Goal: Task Accomplishment & Management: Use online tool/utility

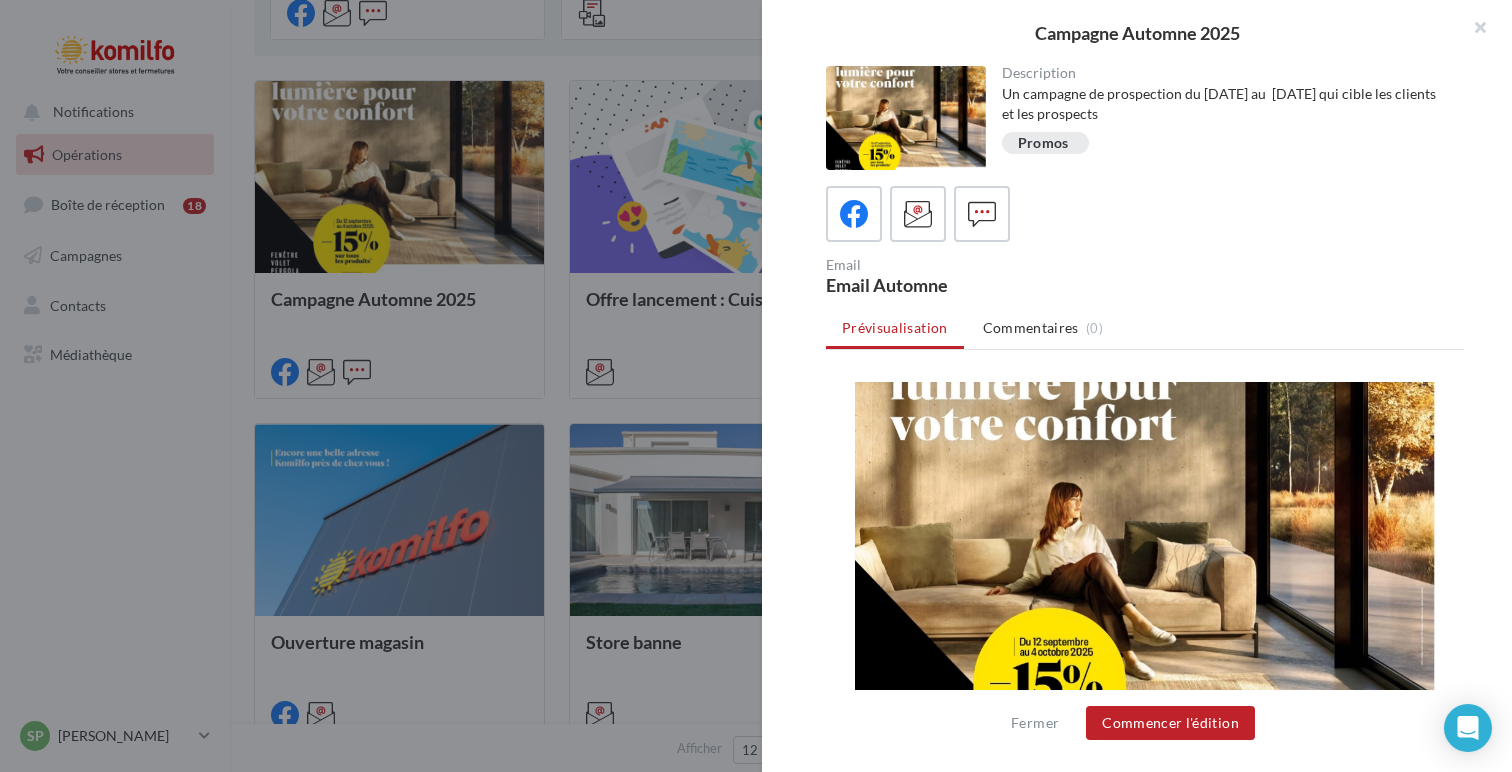
scroll to position [294, 0]
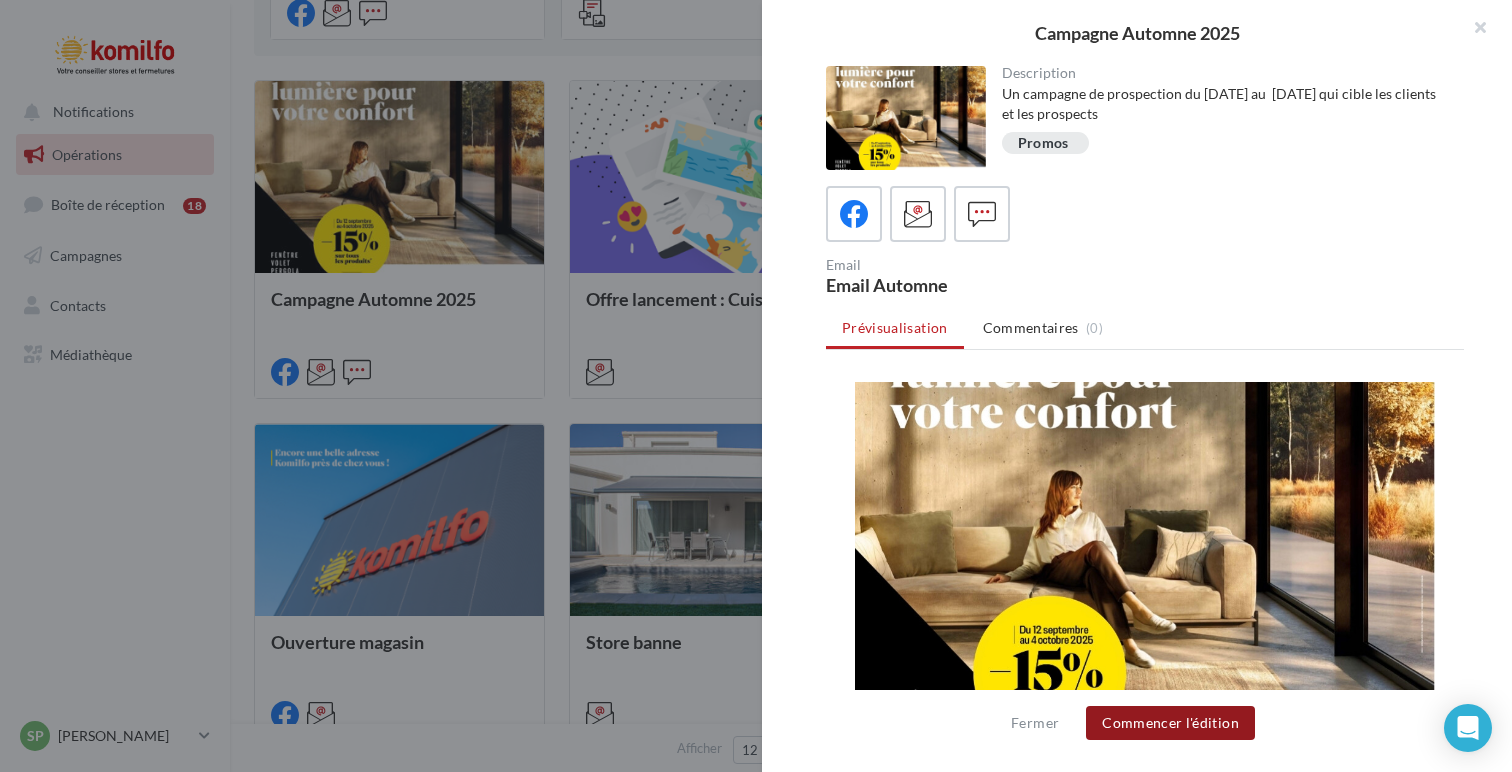
click at [1199, 720] on button "Commencer l'édition" at bounding box center [1170, 723] width 169 height 34
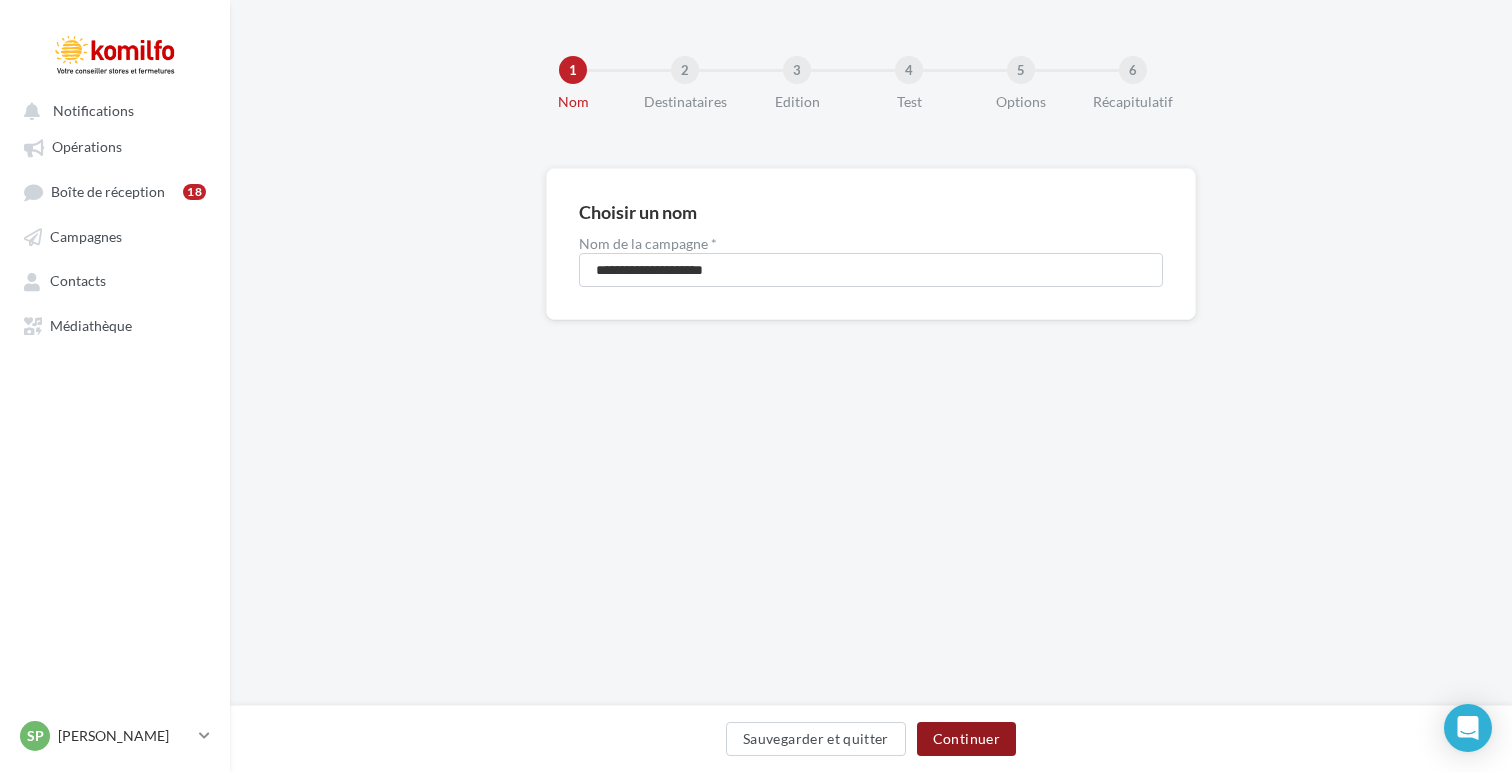
click at [967, 746] on button "Continuer" at bounding box center [966, 739] width 99 height 34
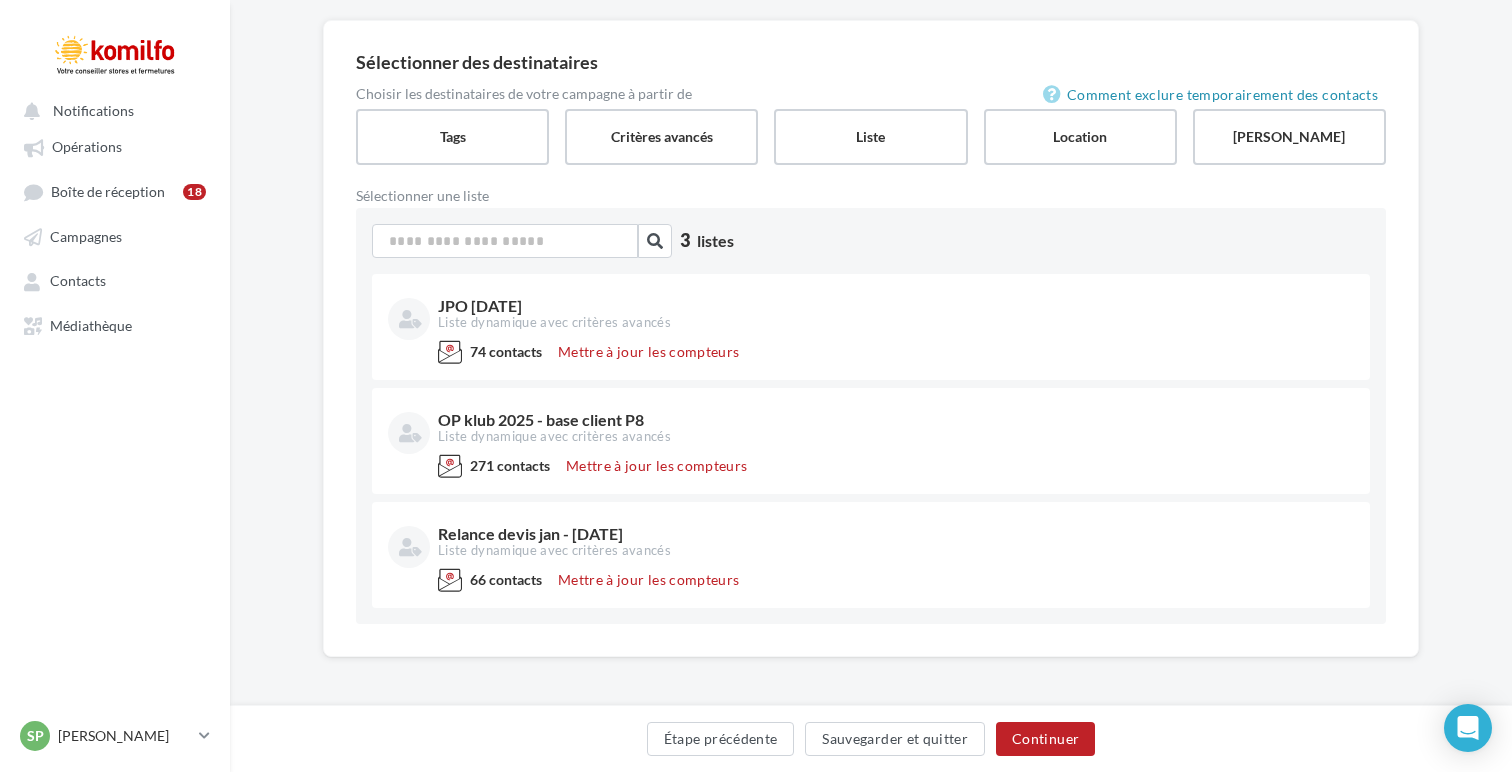
scroll to position [151, 0]
click at [419, 113] on label "Tags" at bounding box center [452, 133] width 197 height 57
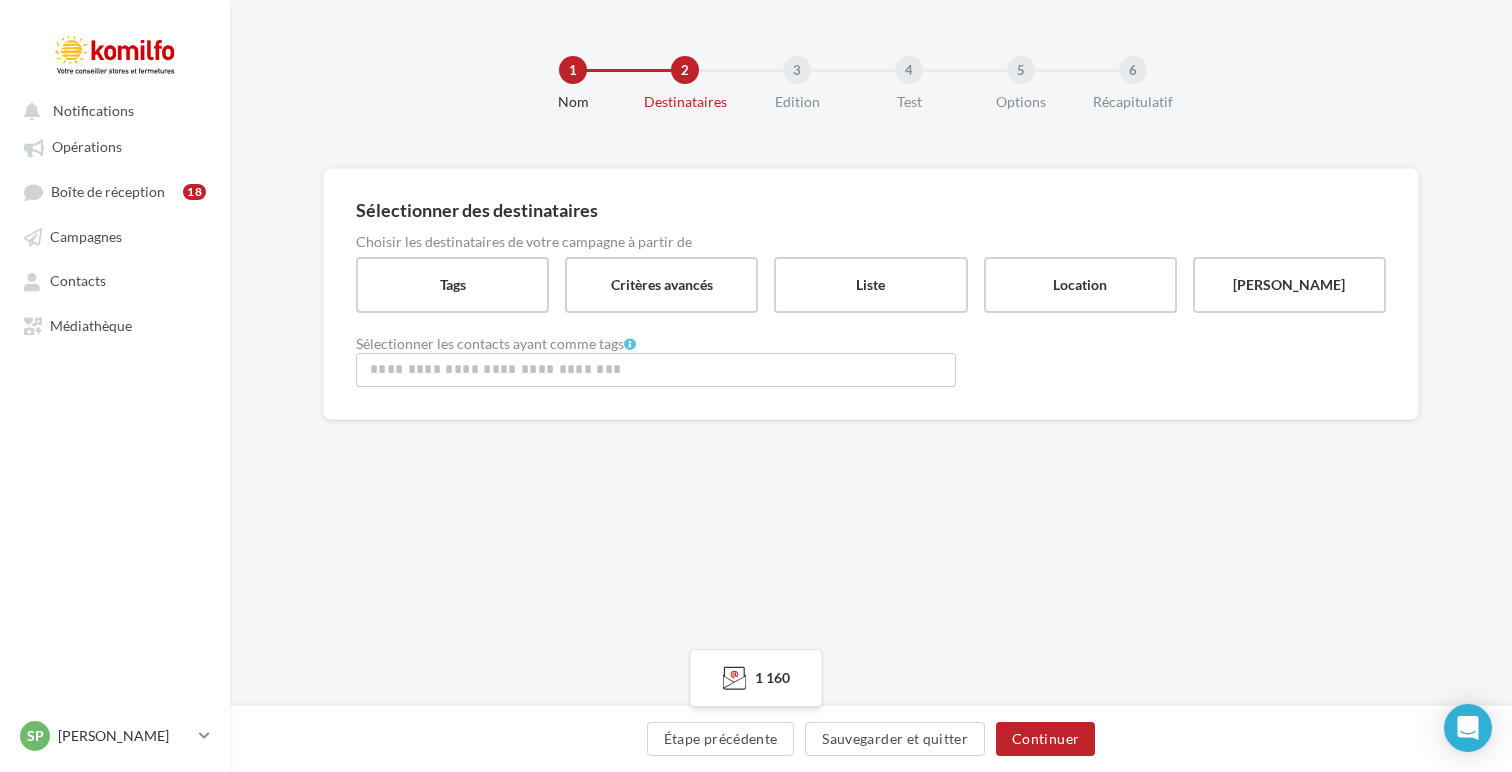
click at [653, 367] on input "Rechercher ou sélectionner un tag" at bounding box center [656, 369] width 590 height 23
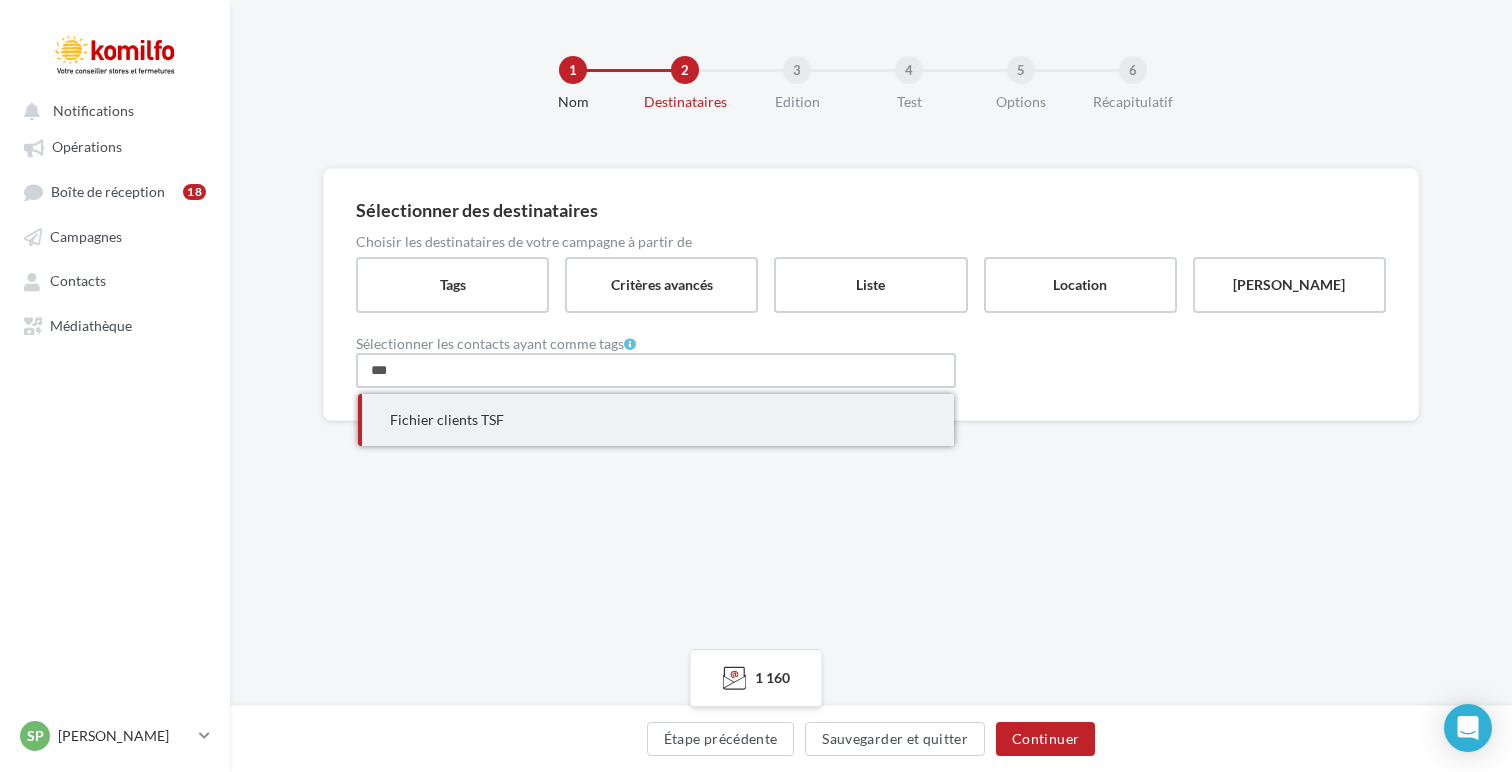
type input "***"
click at [577, 427] on span "Fichier clients TSF" at bounding box center [656, 420] width 596 height 52
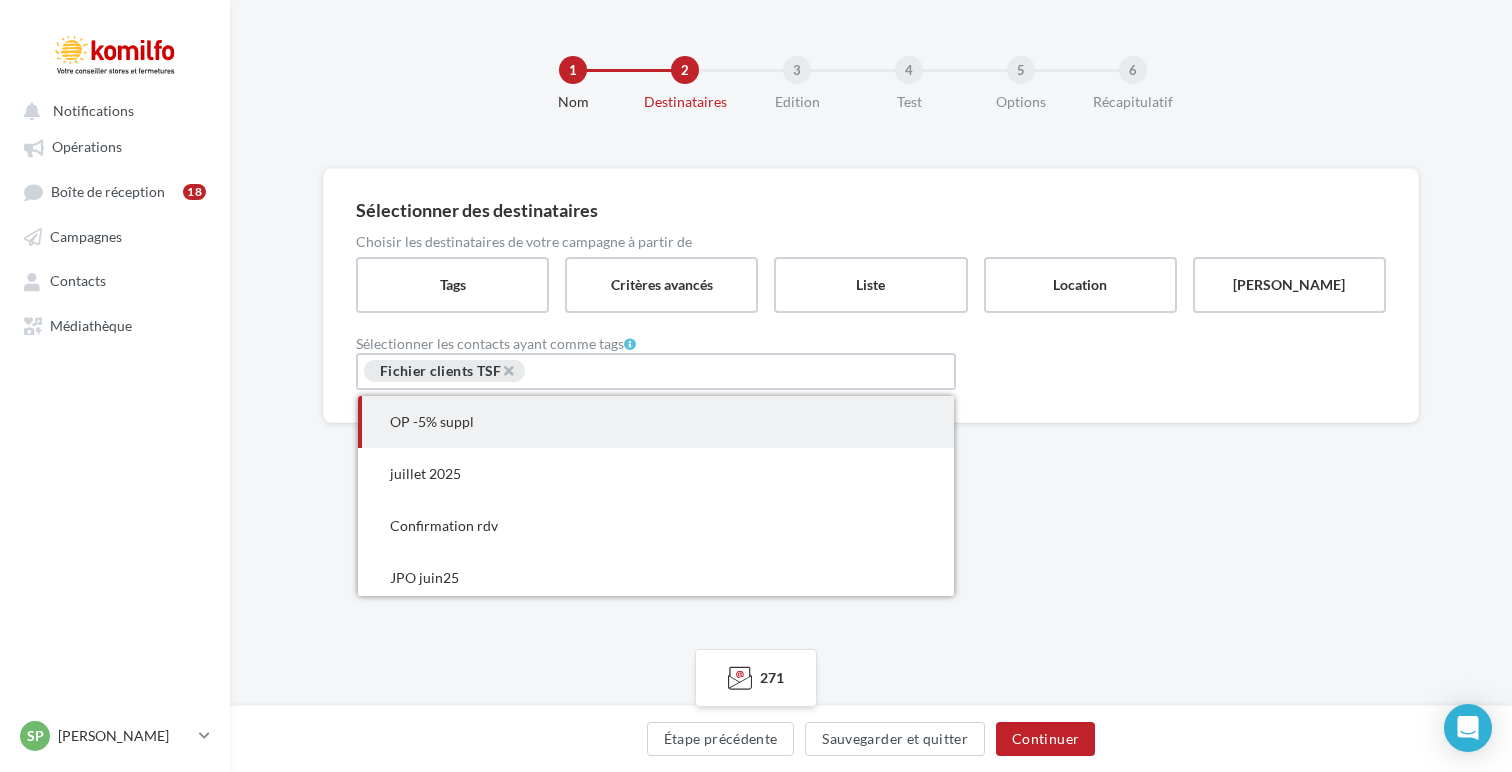
click at [610, 367] on input "Rechercher ou sélectionner un tag" at bounding box center [601, 372] width 149 height 23
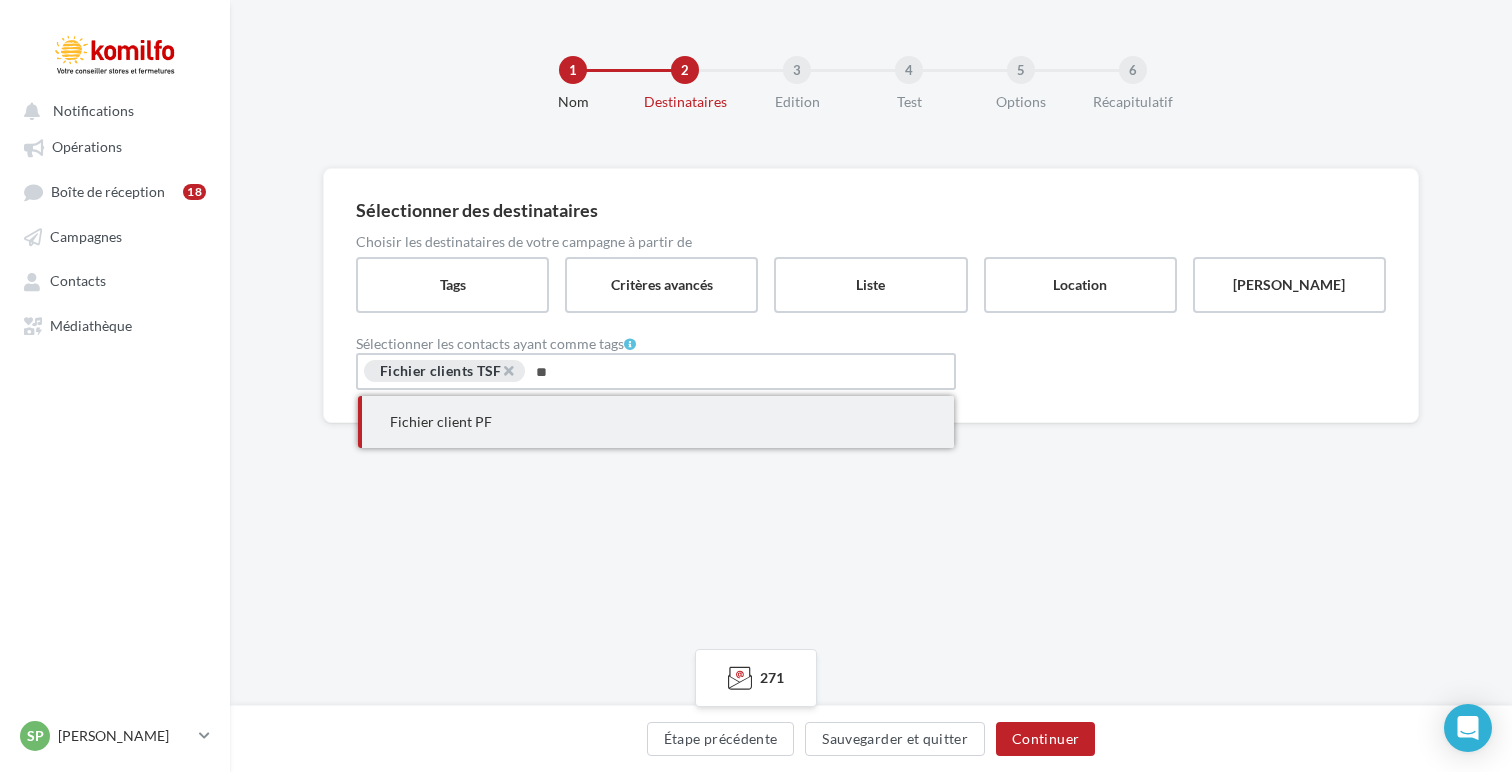
type input "**"
click at [594, 411] on span "Fichier client PF" at bounding box center [656, 422] width 596 height 52
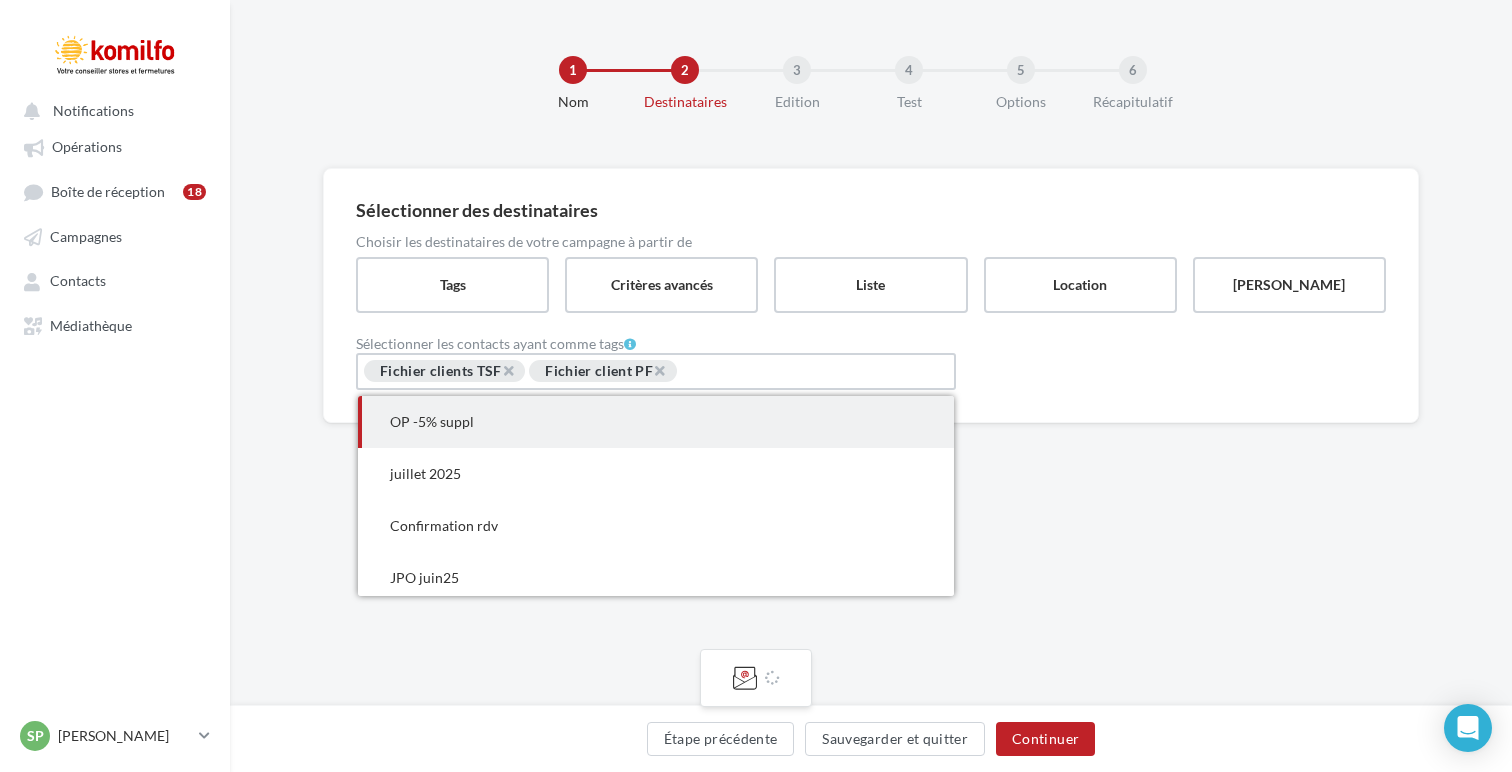
click at [760, 366] on input "Rechercher ou sélectionner un tag" at bounding box center [753, 372] width 149 height 23
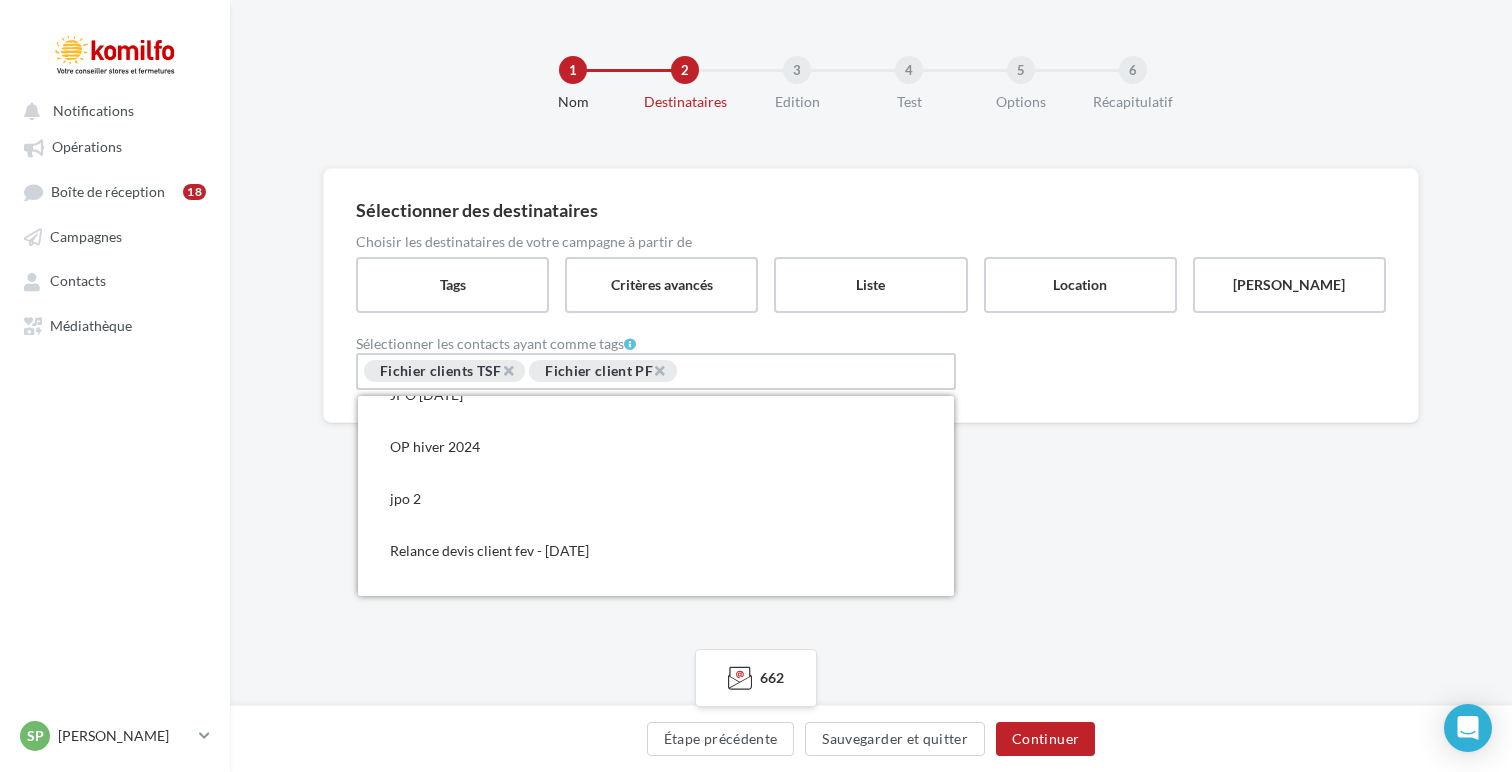
scroll to position [600, 0]
drag, startPoint x: 666, startPoint y: 369, endPoint x: 577, endPoint y: 368, distance: 89.0
click at [665, 369] on span "×" at bounding box center [659, 370] width 12 height 19
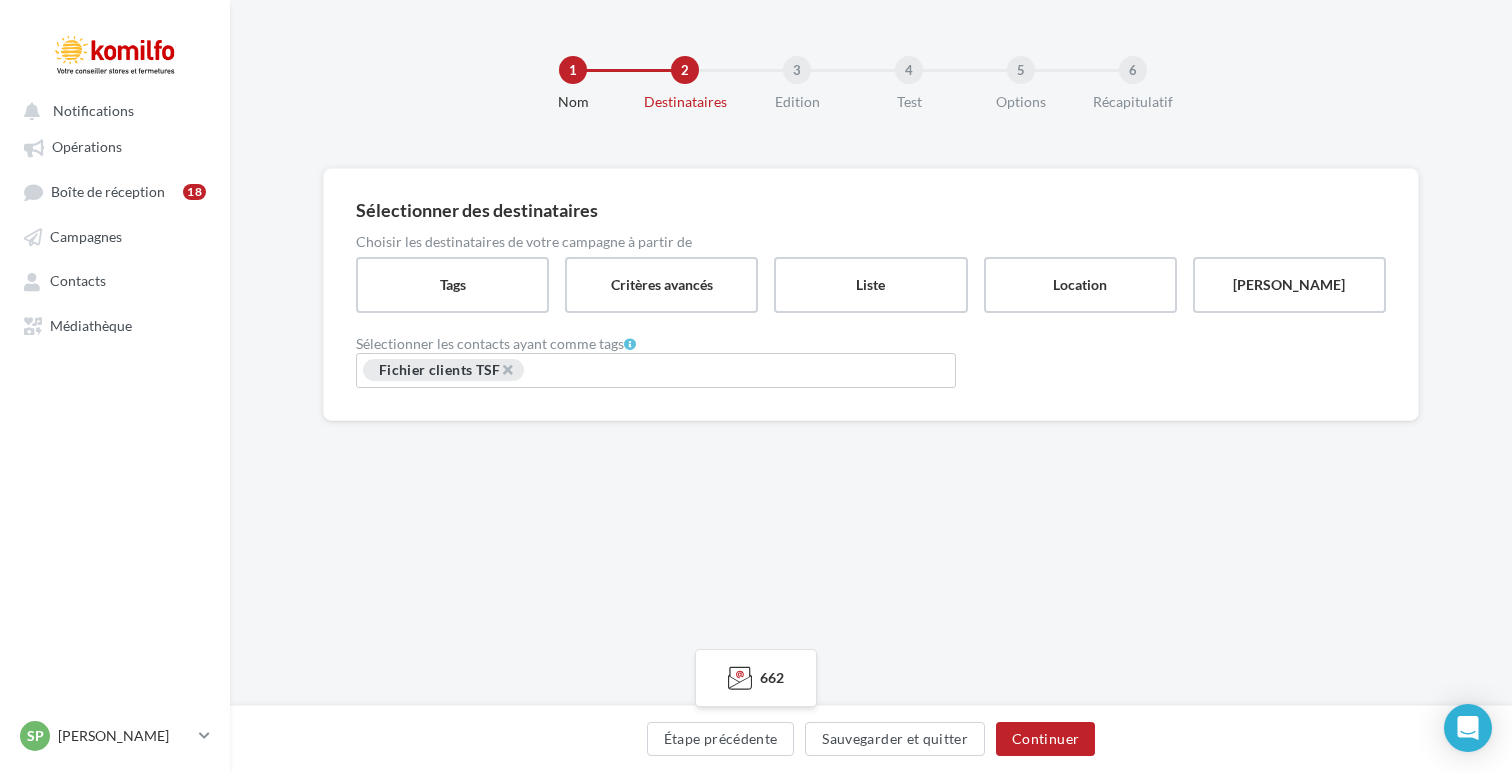
drag, startPoint x: 508, startPoint y: 376, endPoint x: 650, endPoint y: 342, distance: 146.0
click at [508, 376] on span "×" at bounding box center [507, 369] width 12 height 19
click at [817, 289] on label "Liste" at bounding box center [870, 284] width 197 height 57
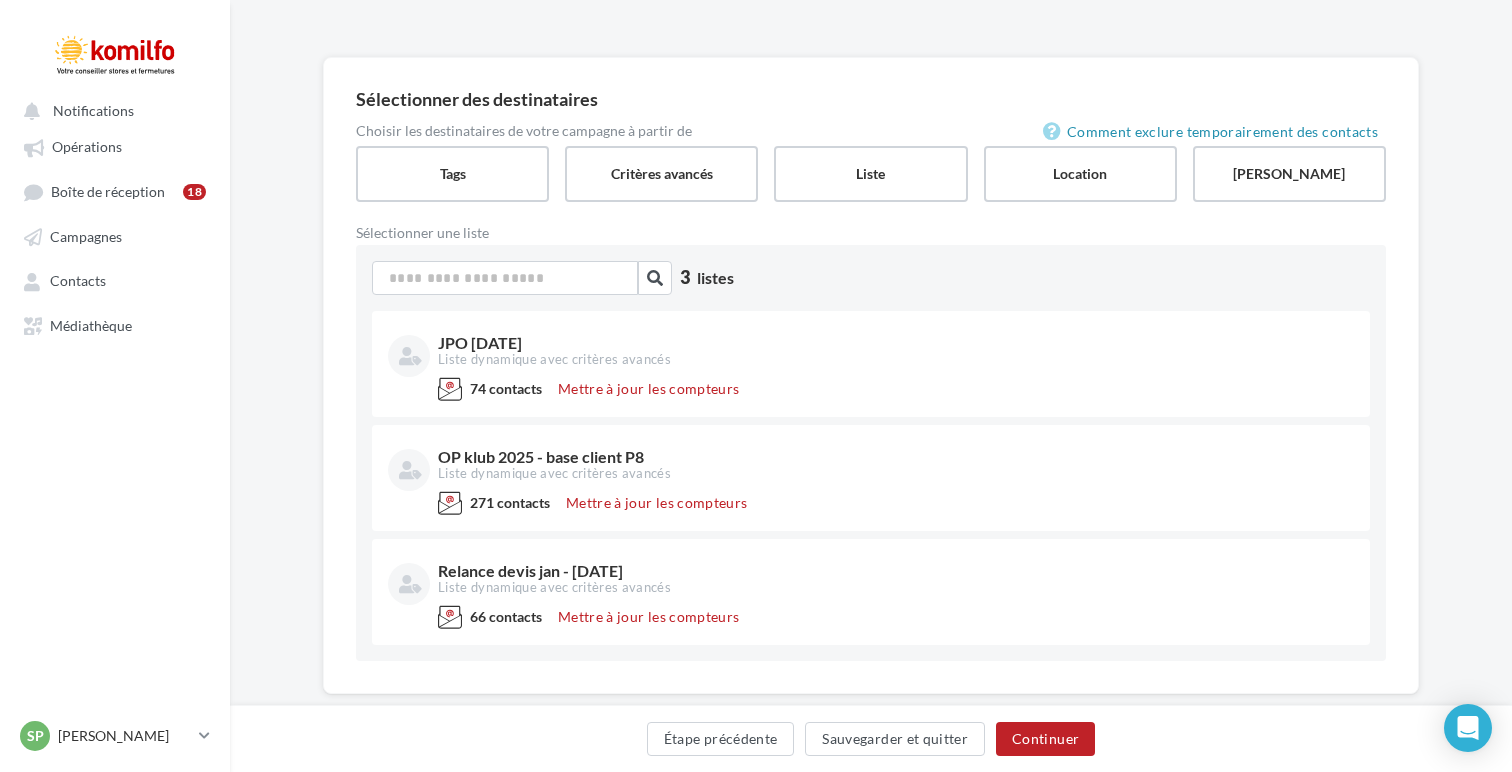
scroll to position [151, 0]
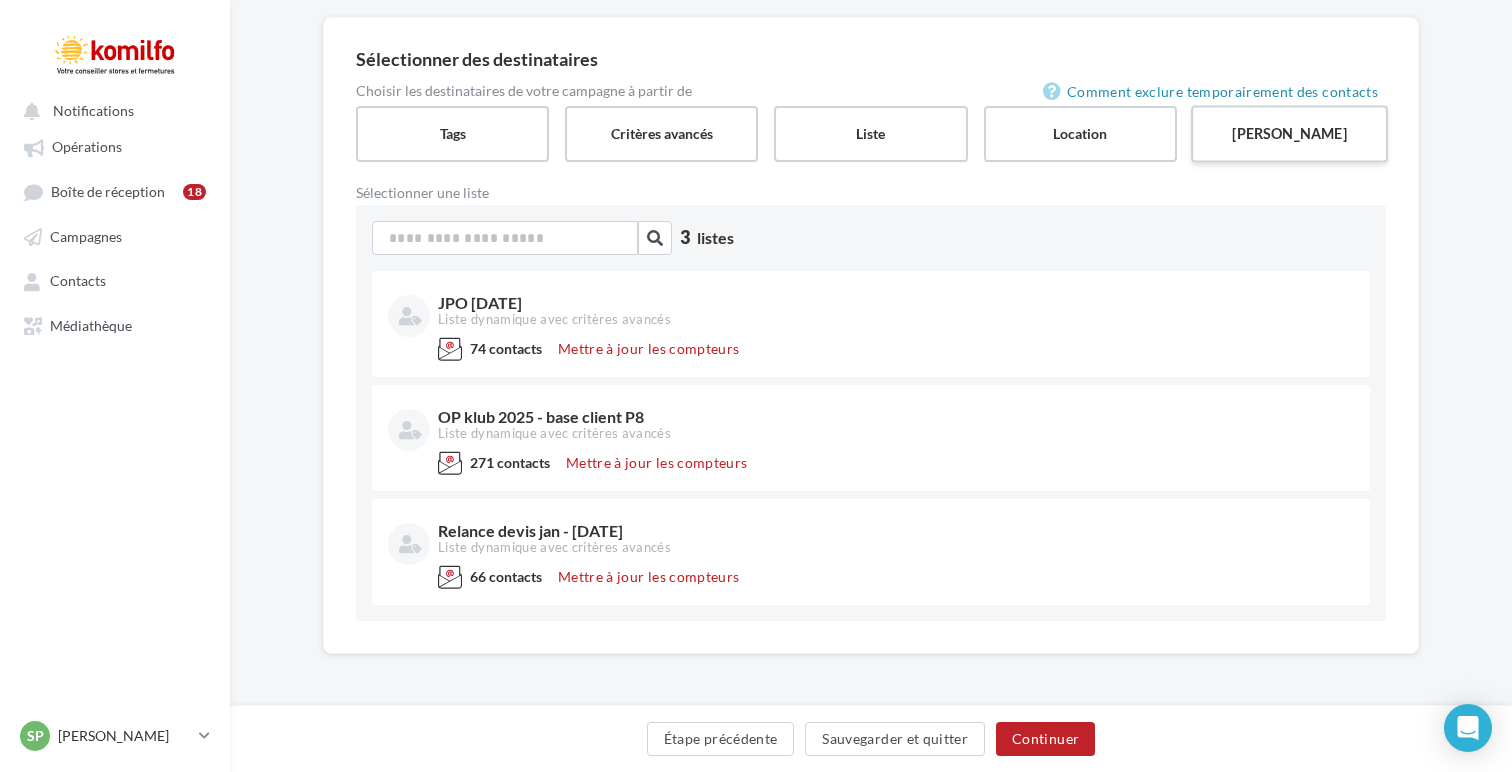
click at [1291, 142] on label "Saisie manuelle" at bounding box center [1289, 133] width 197 height 57
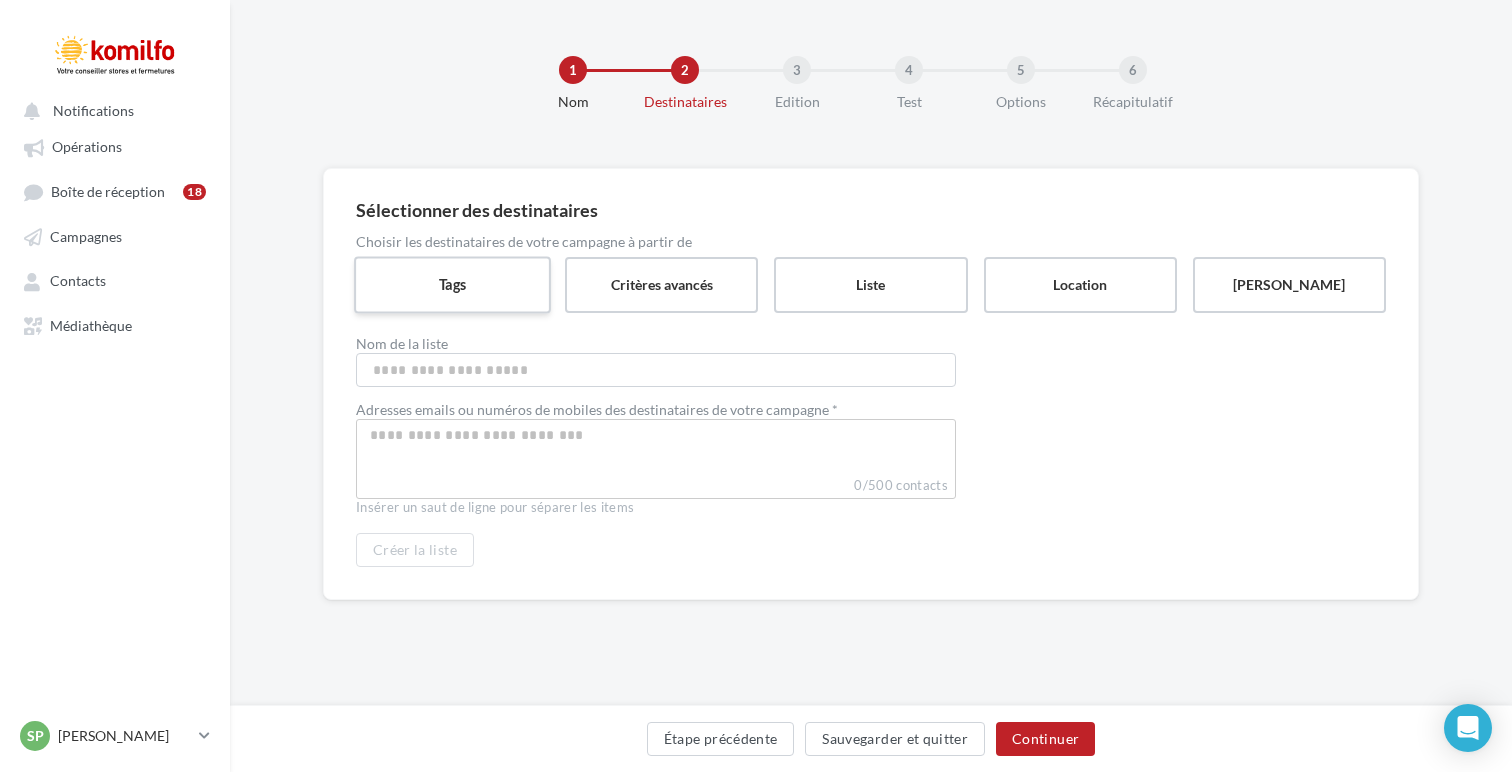
click at [503, 311] on label "Tags" at bounding box center [452, 284] width 197 height 57
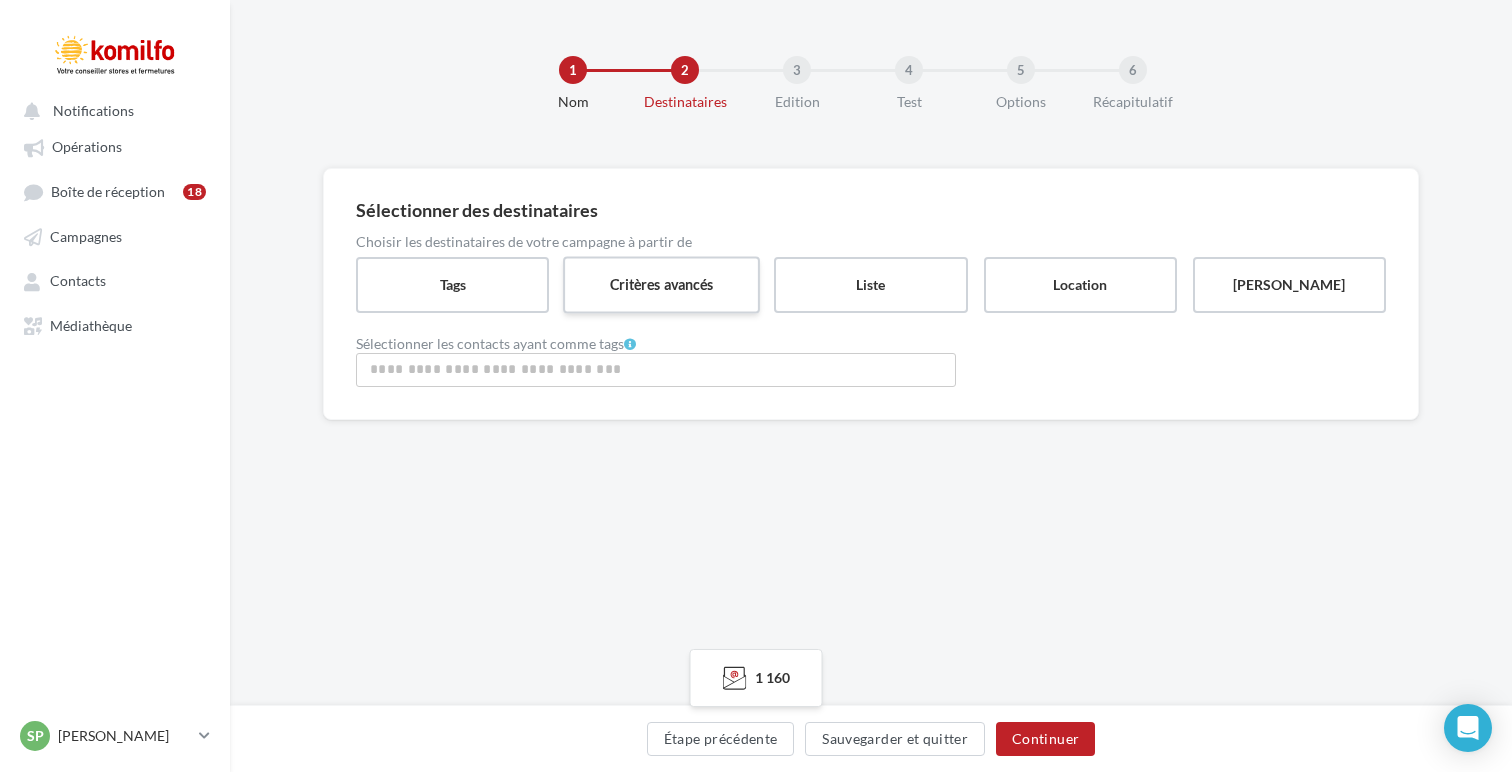
click at [714, 290] on label "Critères avancés" at bounding box center [661, 284] width 197 height 57
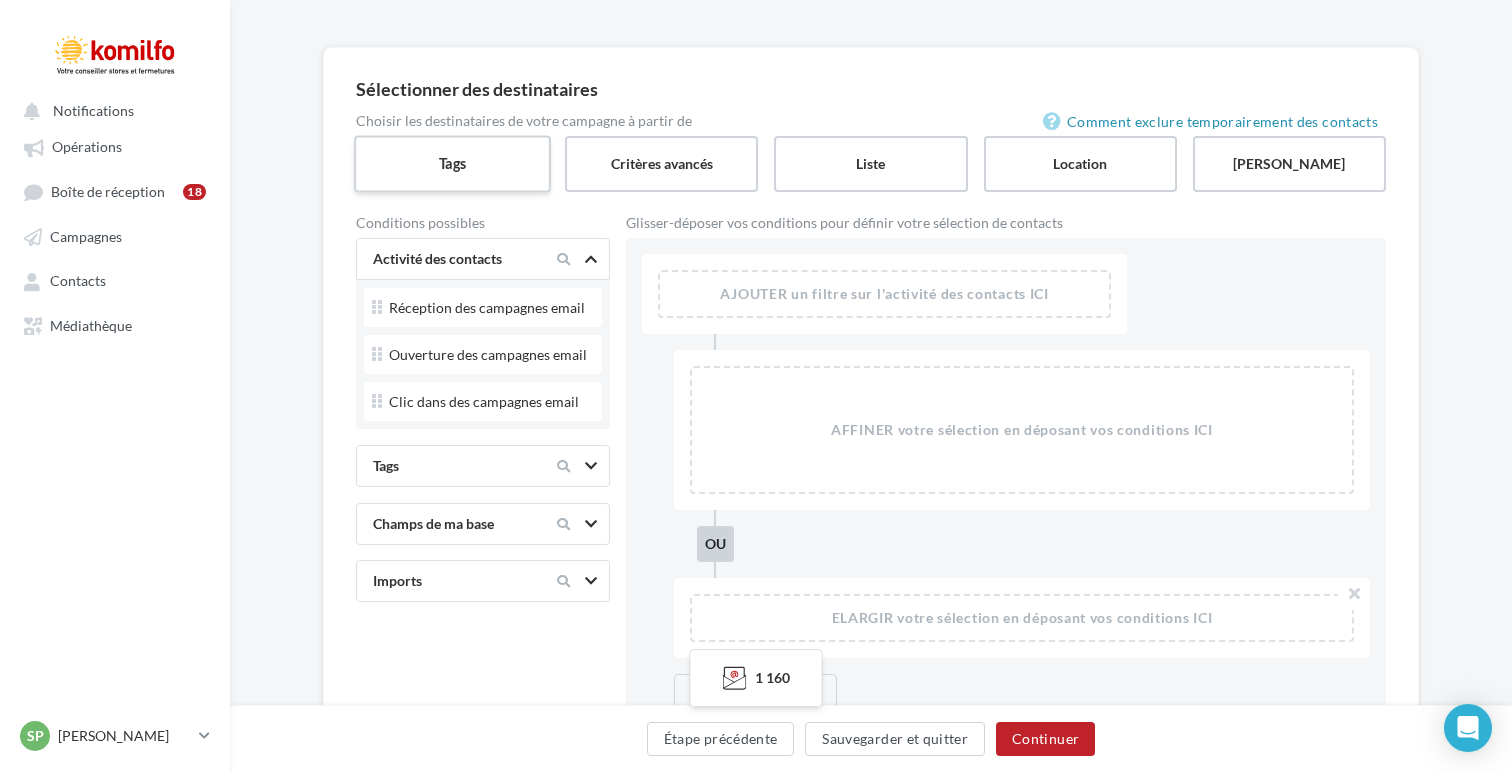
scroll to position [123, 0]
click at [825, 163] on label "Liste" at bounding box center [870, 161] width 197 height 57
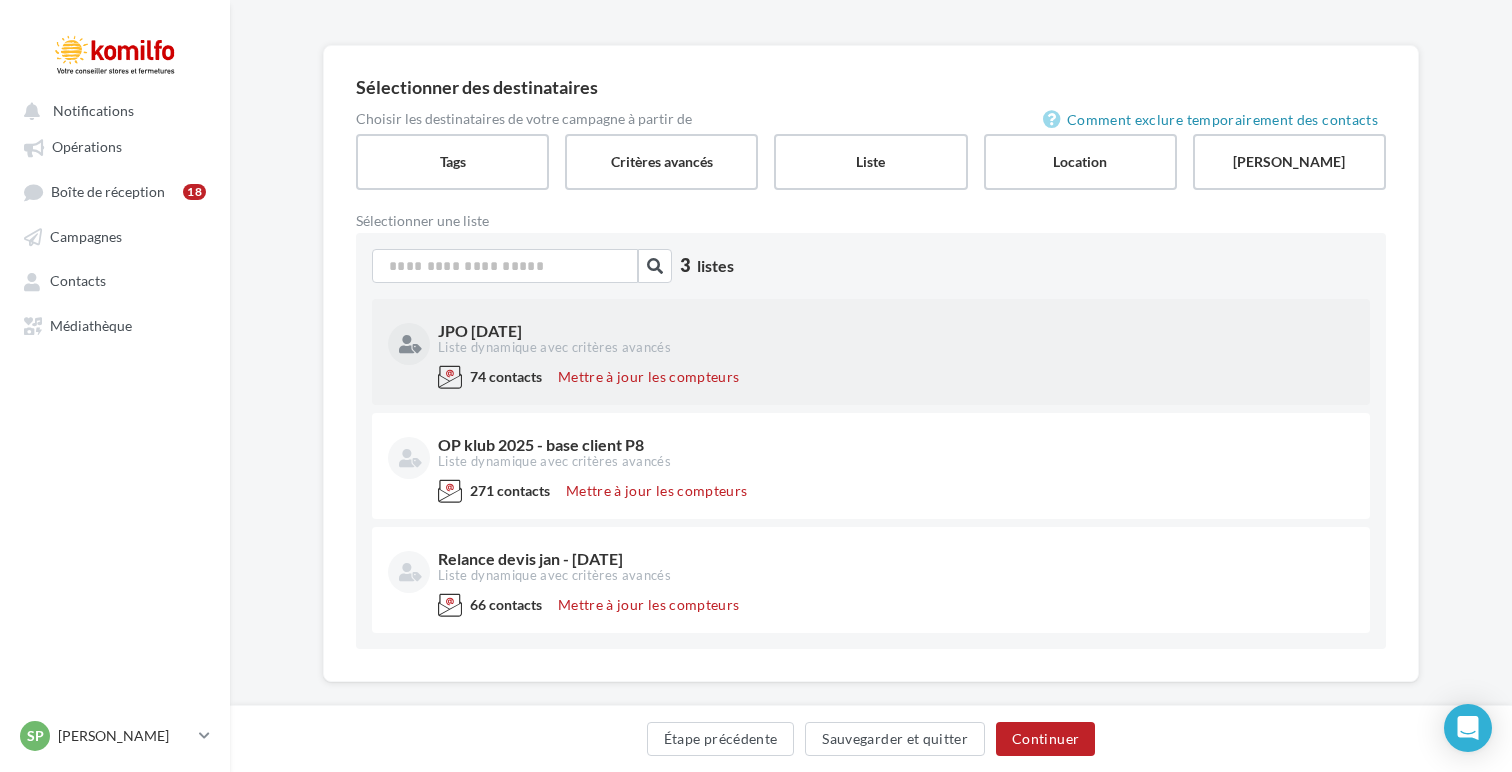
scroll to position [151, 0]
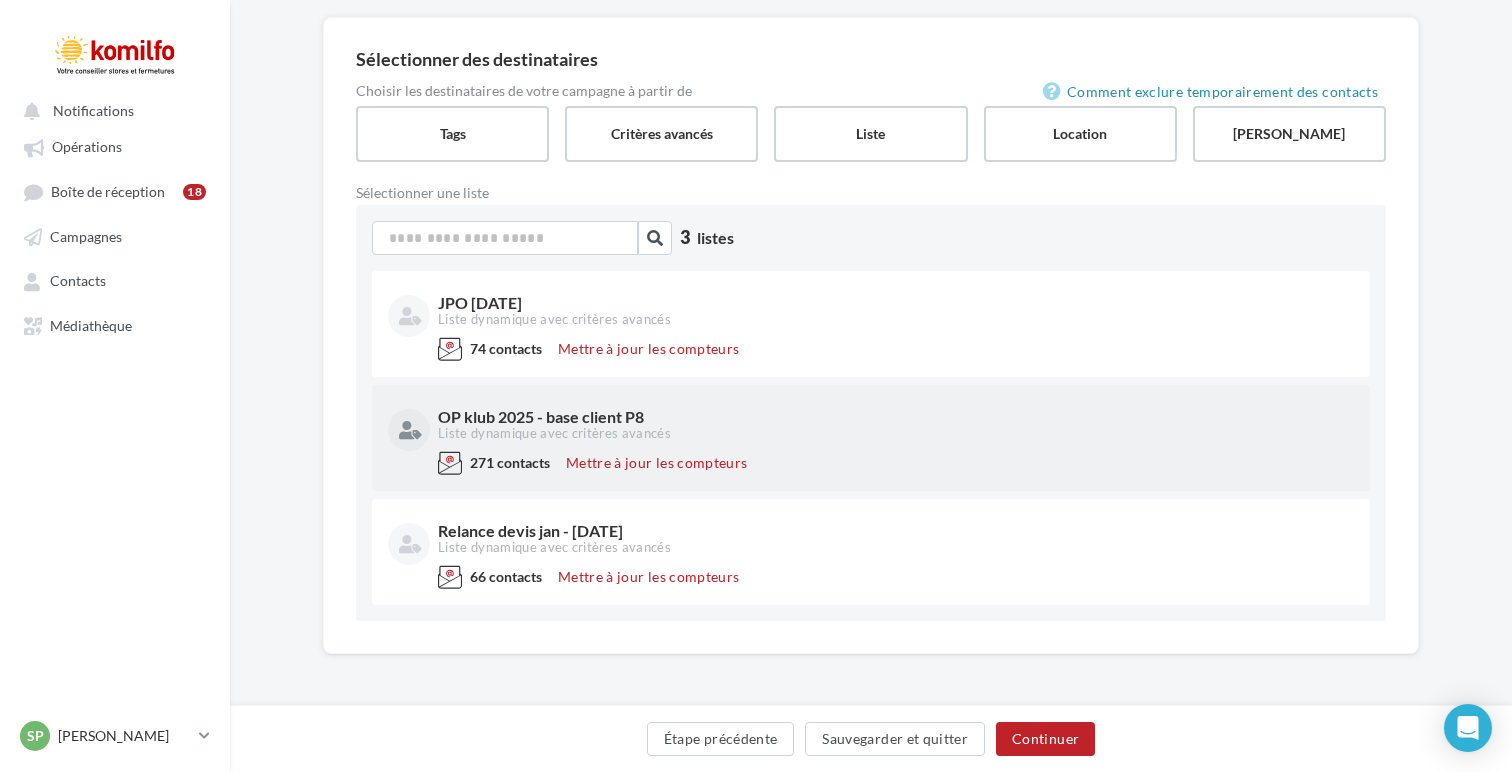
click at [843, 441] on div "Liste dynamique avec critères avancés" at bounding box center [894, 434] width 912 height 18
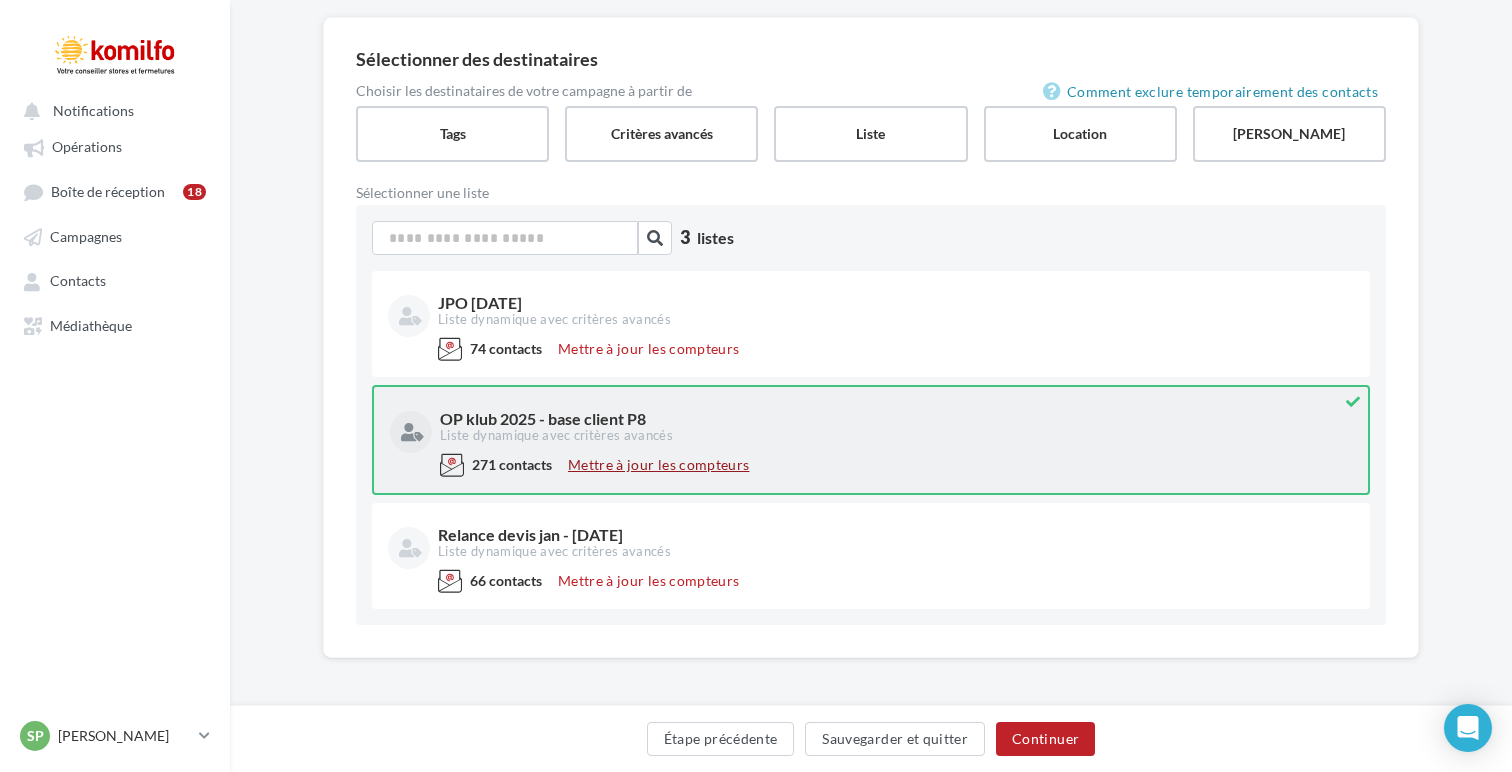
click at [725, 457] on button "Mettre à jour les compteurs" at bounding box center [658, 465] width 197 height 24
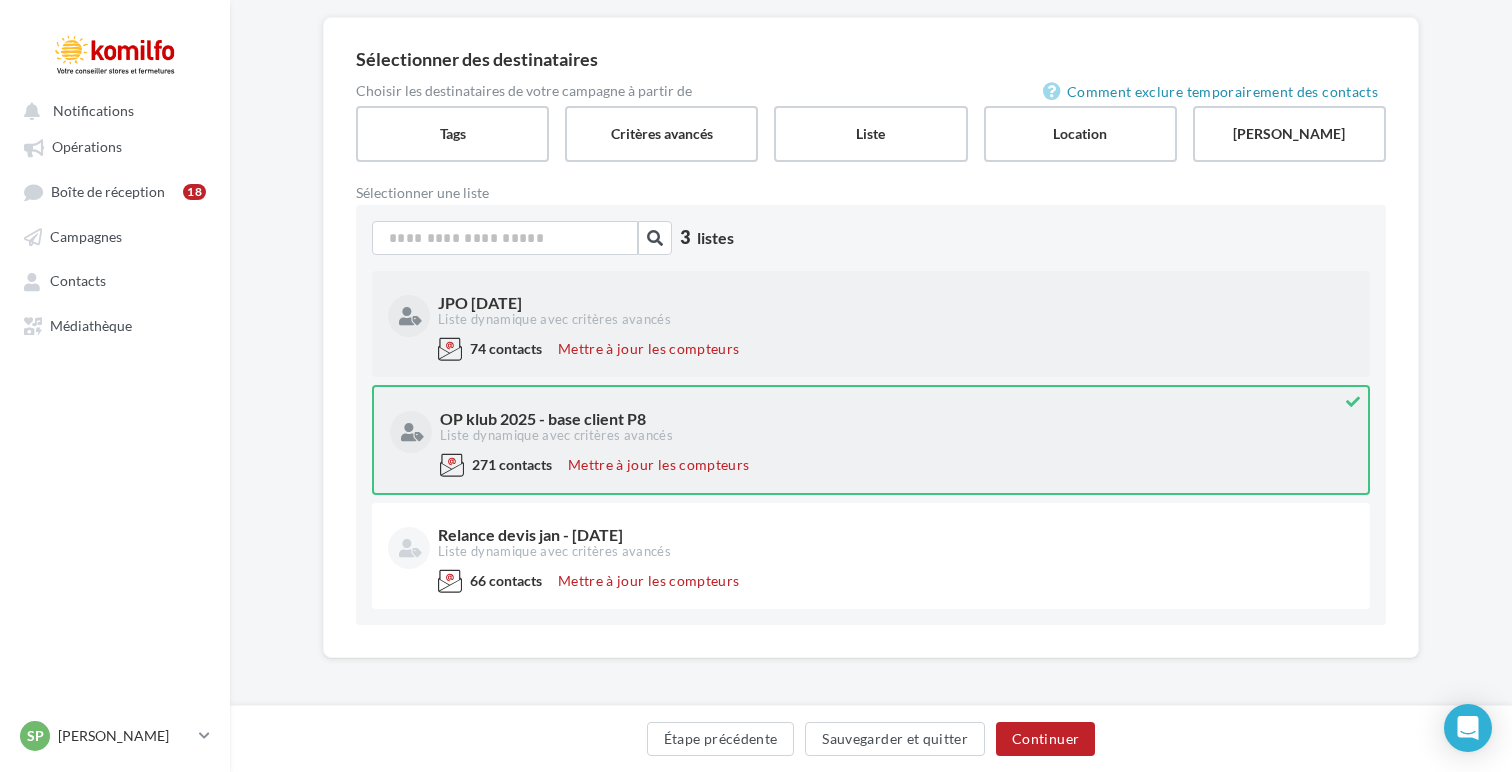
click at [792, 322] on div "Liste dynamique avec critères avancés" at bounding box center [894, 320] width 912 height 18
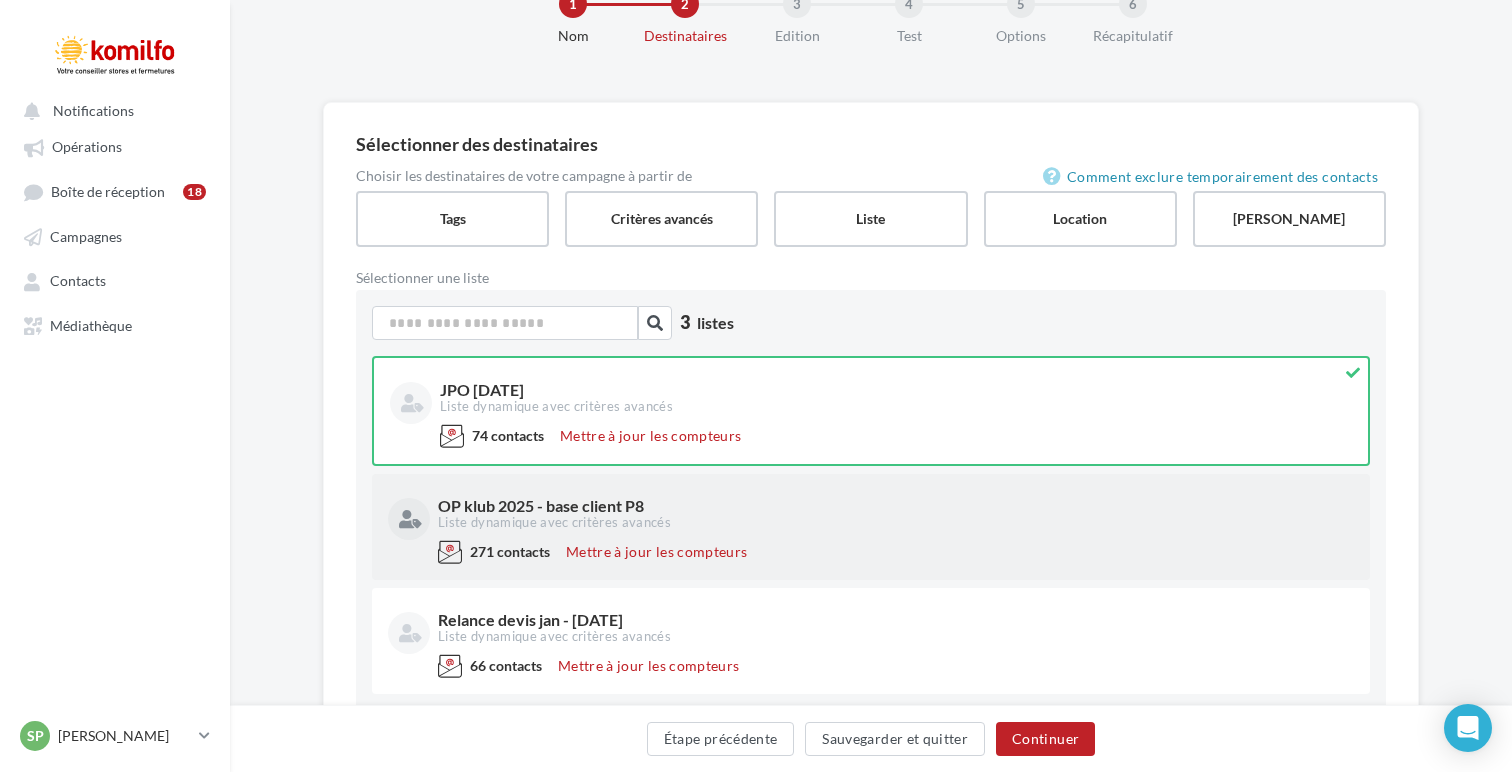
scroll to position [0, 0]
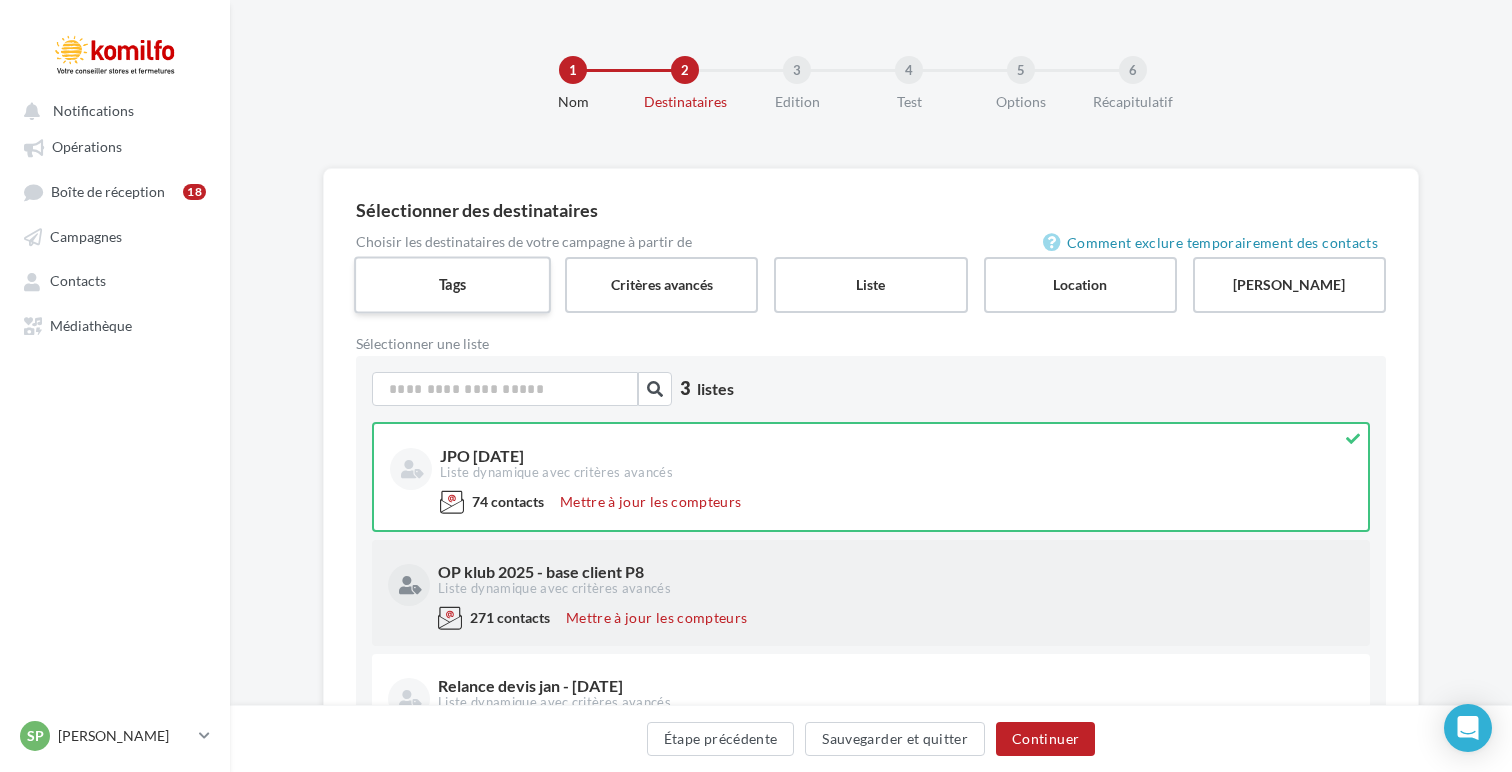
click at [497, 280] on label "Tags" at bounding box center [452, 284] width 197 height 57
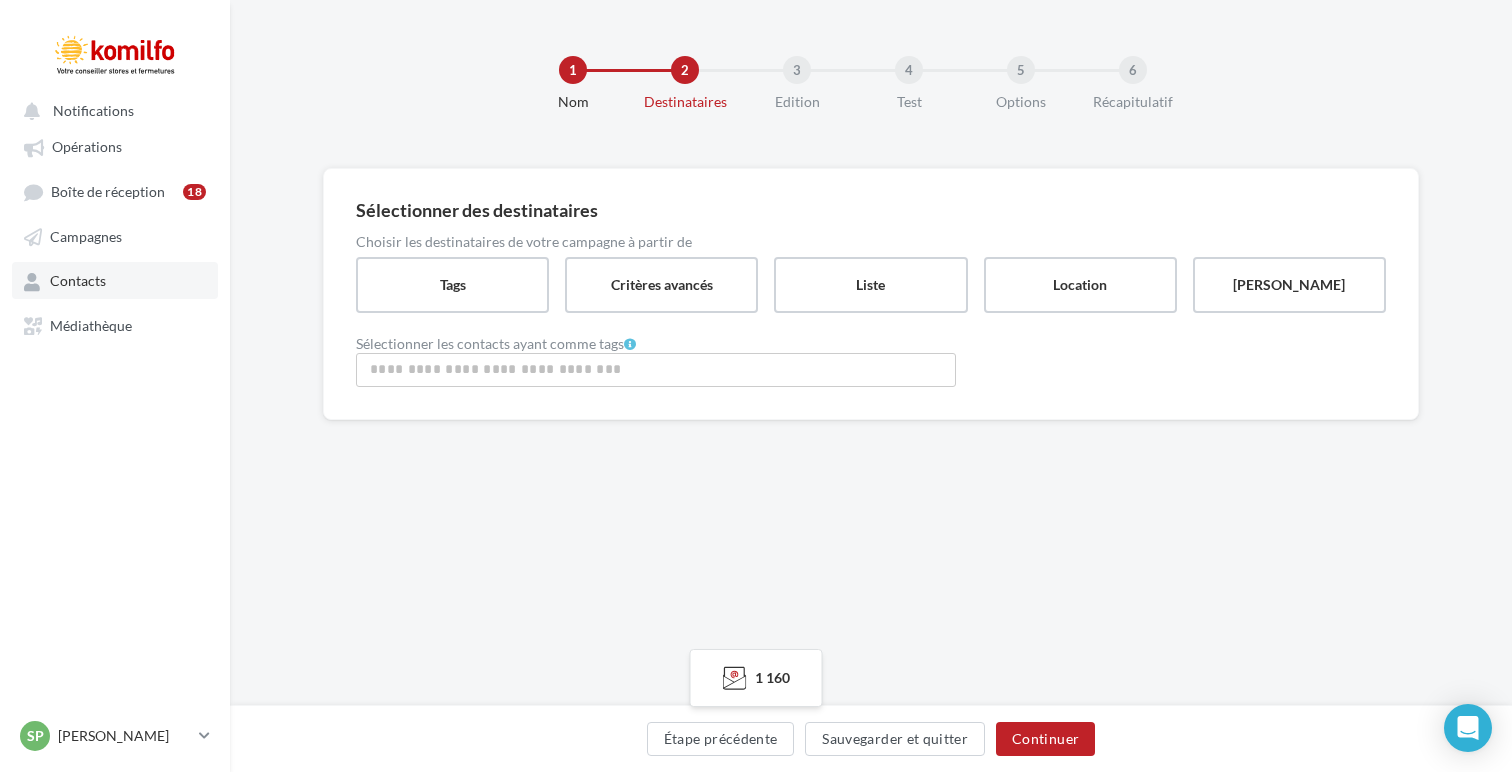
click at [126, 288] on link "Contacts" at bounding box center [115, 280] width 206 height 36
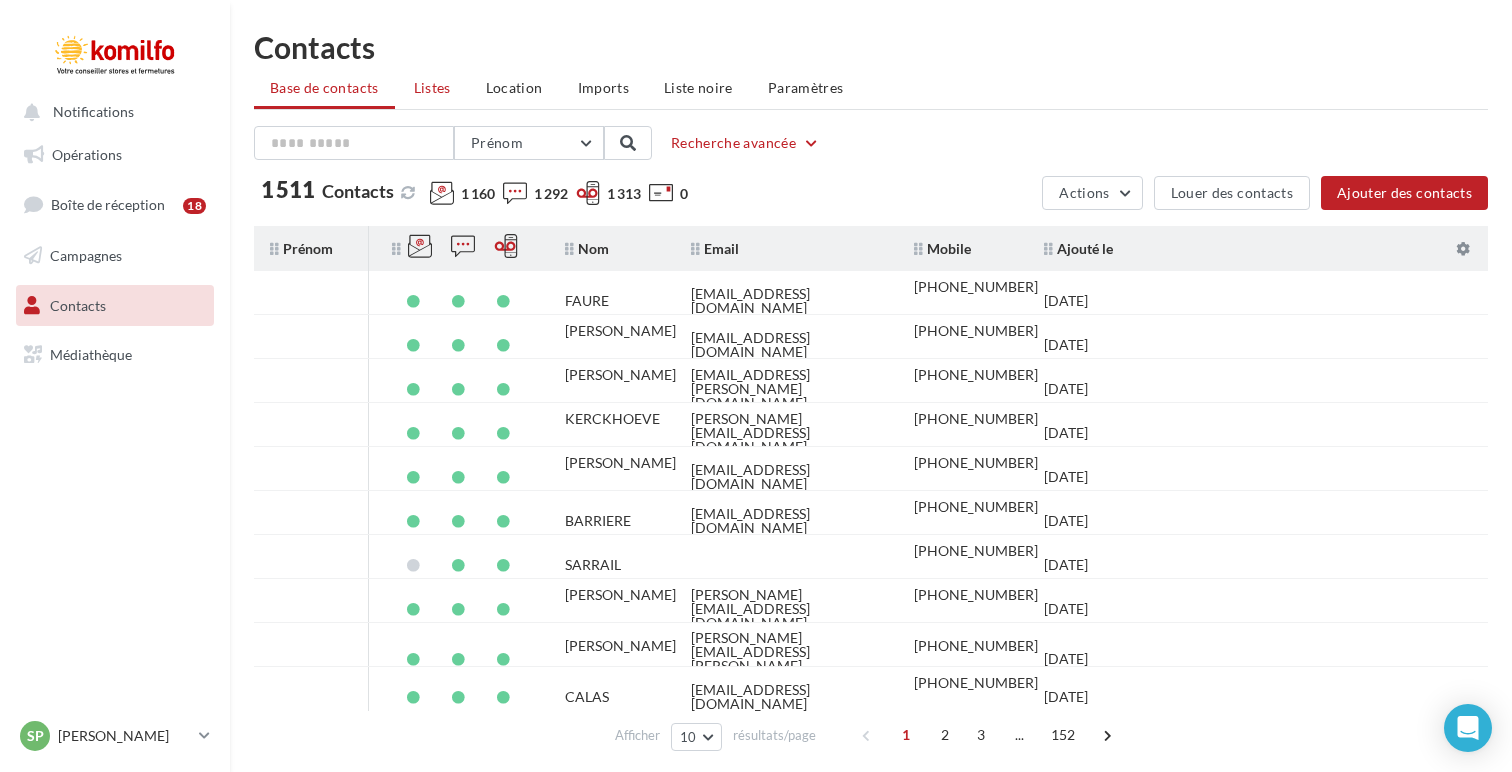
click at [426, 70] on li "Listes" at bounding box center [432, 88] width 69 height 36
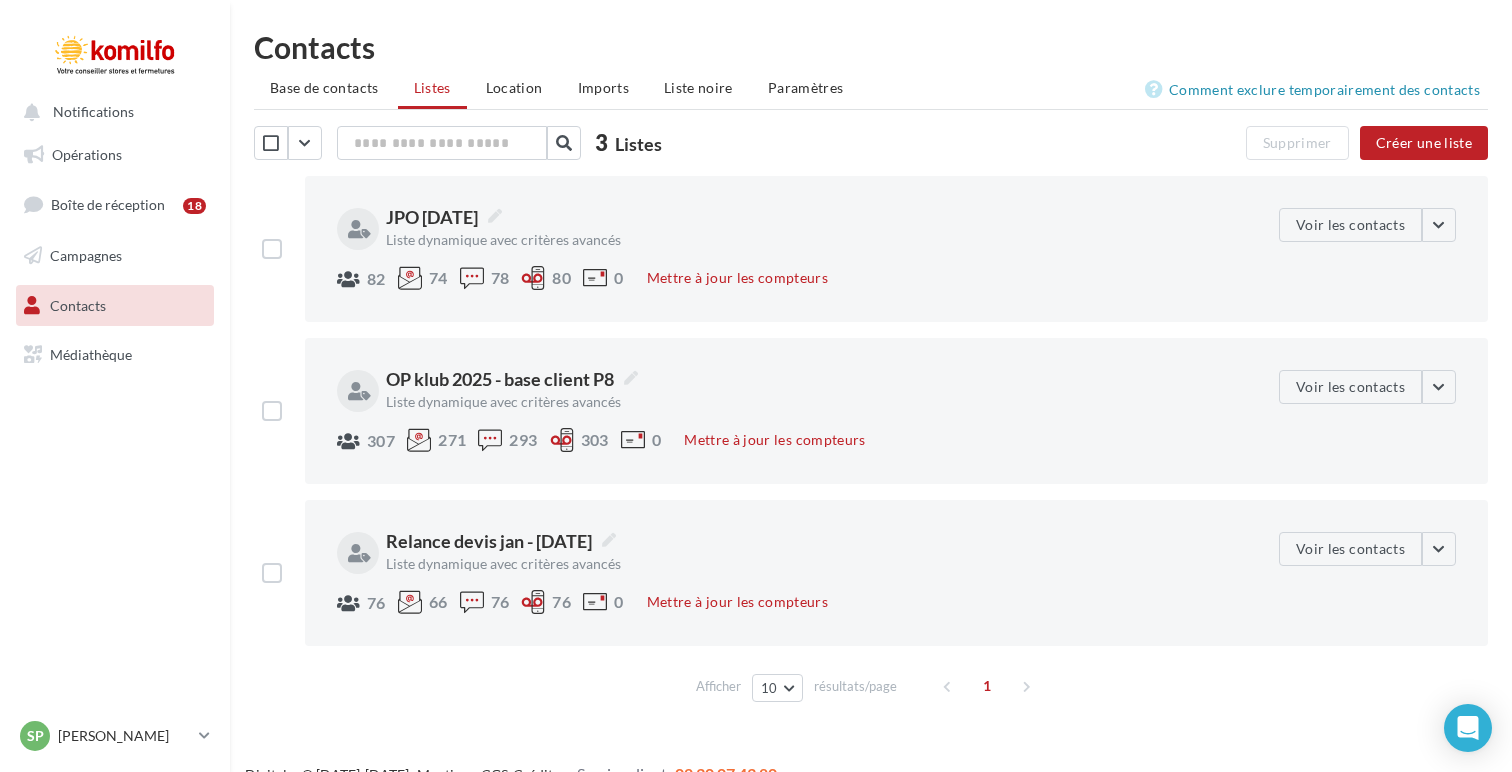
scroll to position [32, 0]
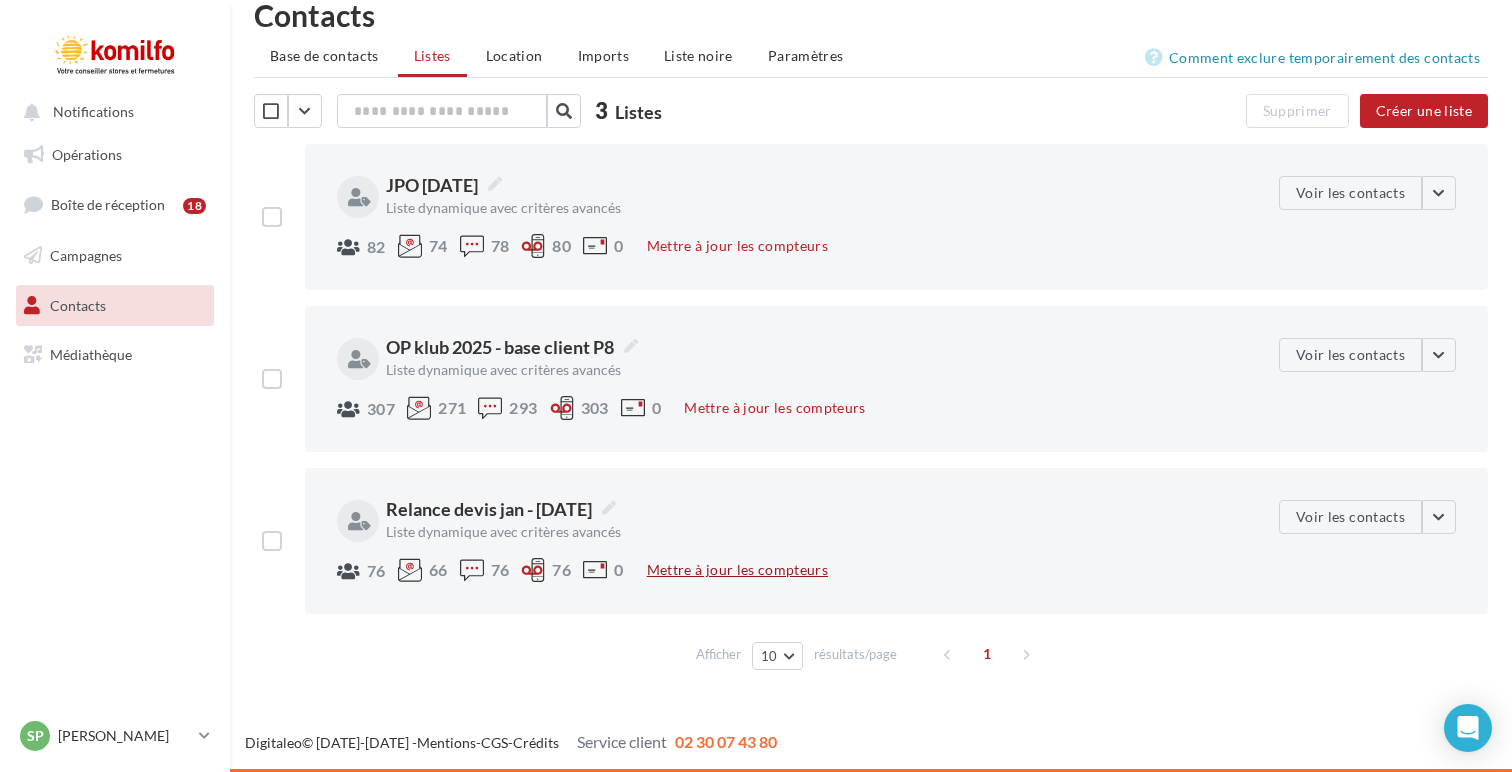
click at [705, 565] on button "Mettre à jour les compteurs" at bounding box center [737, 570] width 197 height 24
click at [754, 409] on button "Mettre à jour les compteurs" at bounding box center [774, 408] width 197 height 24
click at [733, 252] on button "Mettre à jour les compteurs" at bounding box center [737, 246] width 197 height 24
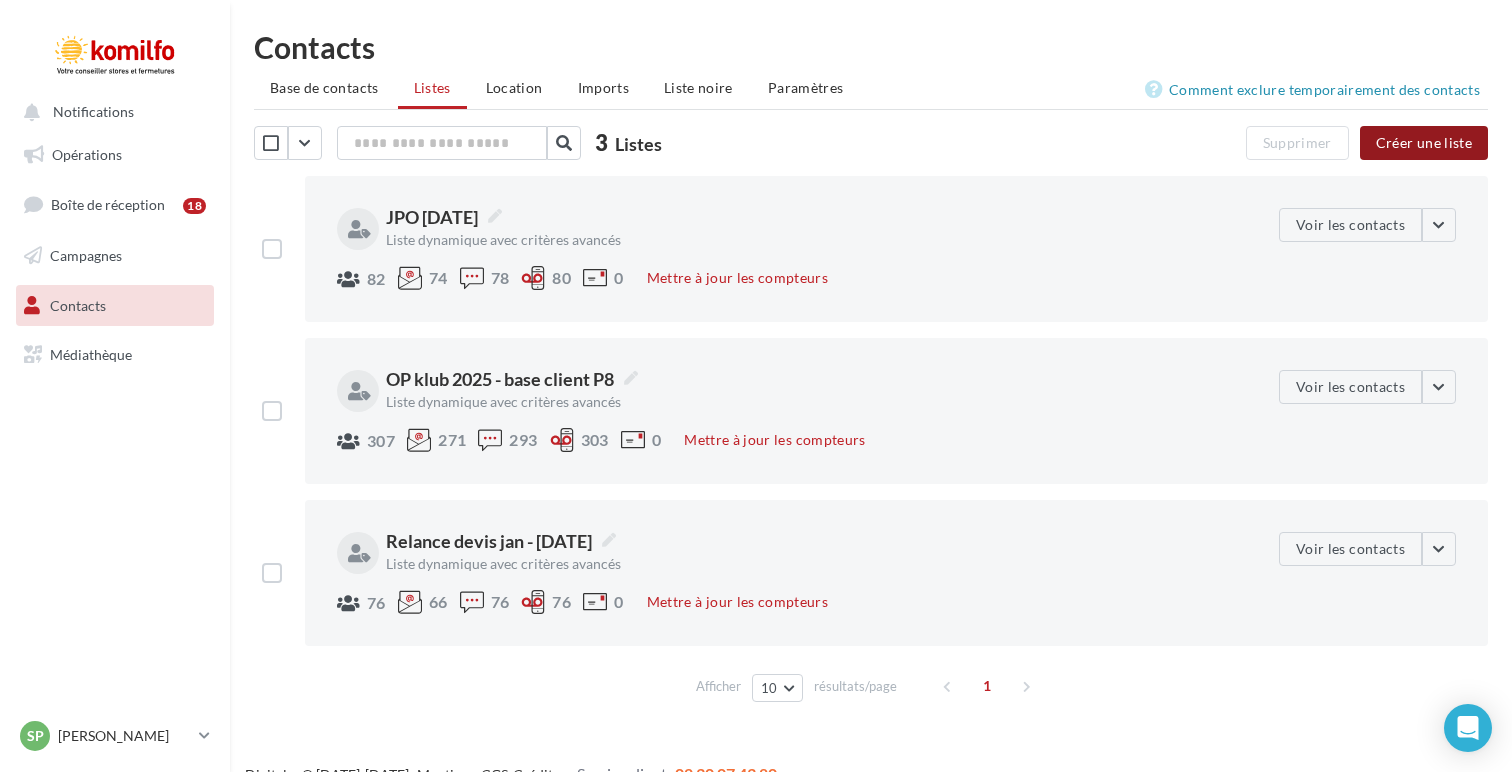
click at [1395, 135] on button "Créer une liste" at bounding box center [1424, 143] width 128 height 34
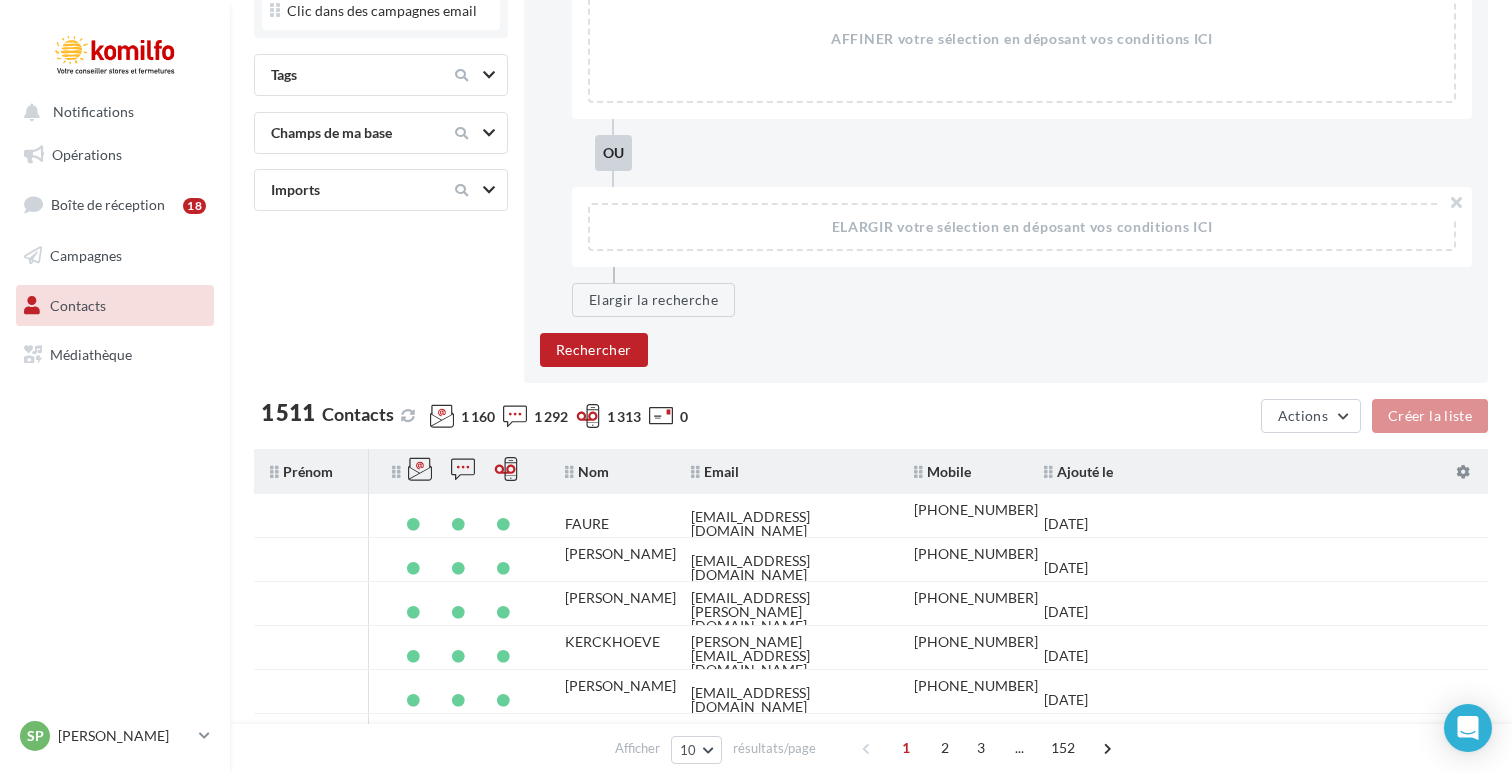
scroll to position [302, 0]
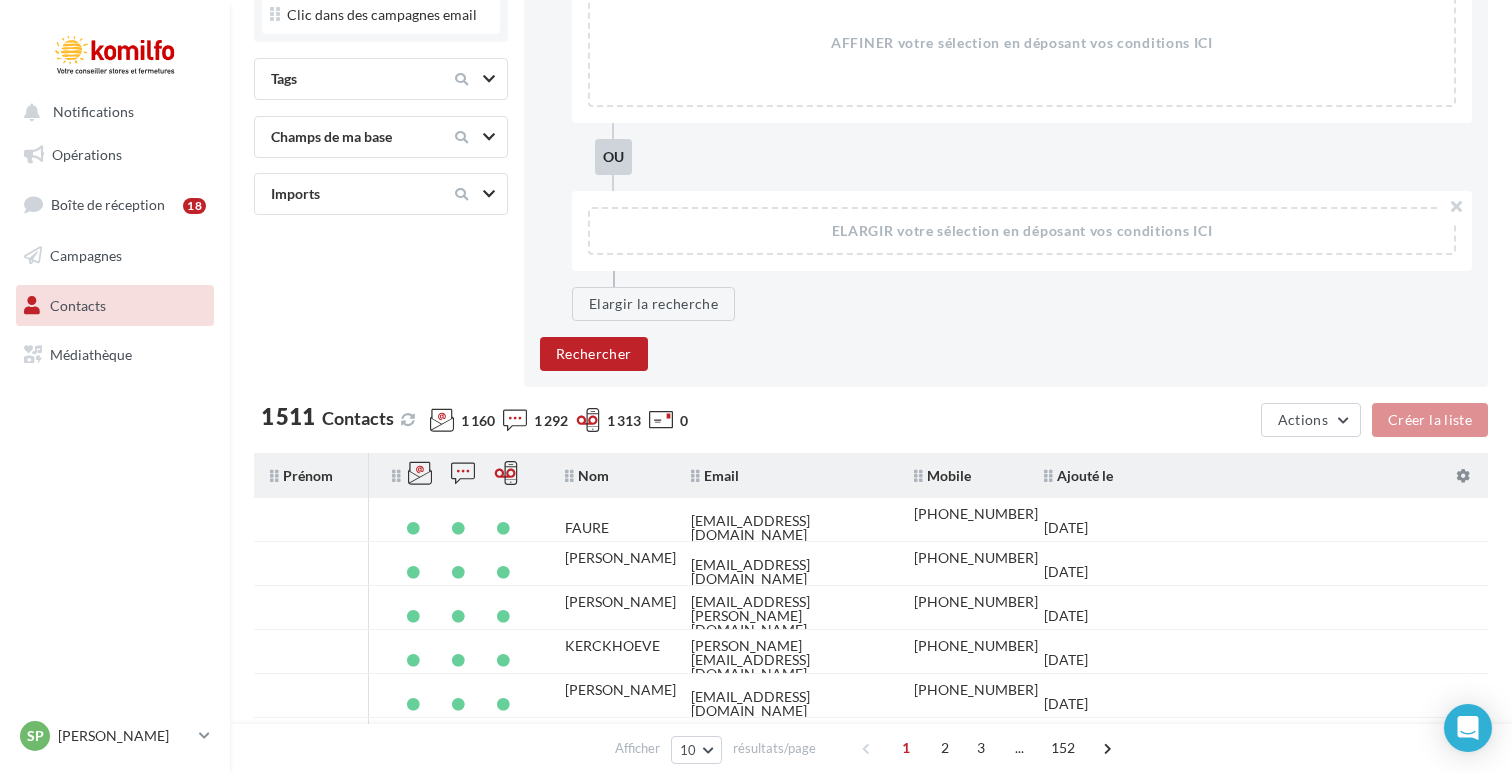
click at [1313, 442] on div "Actions Créer la liste" at bounding box center [1296, 424] width 384 height 42
click at [1315, 427] on span "Actions" at bounding box center [1303, 419] width 50 height 17
click at [878, 419] on div "1 511 Contacts 1 160 1 292 1 313 0" at bounding box center [671, 424] width 834 height 36
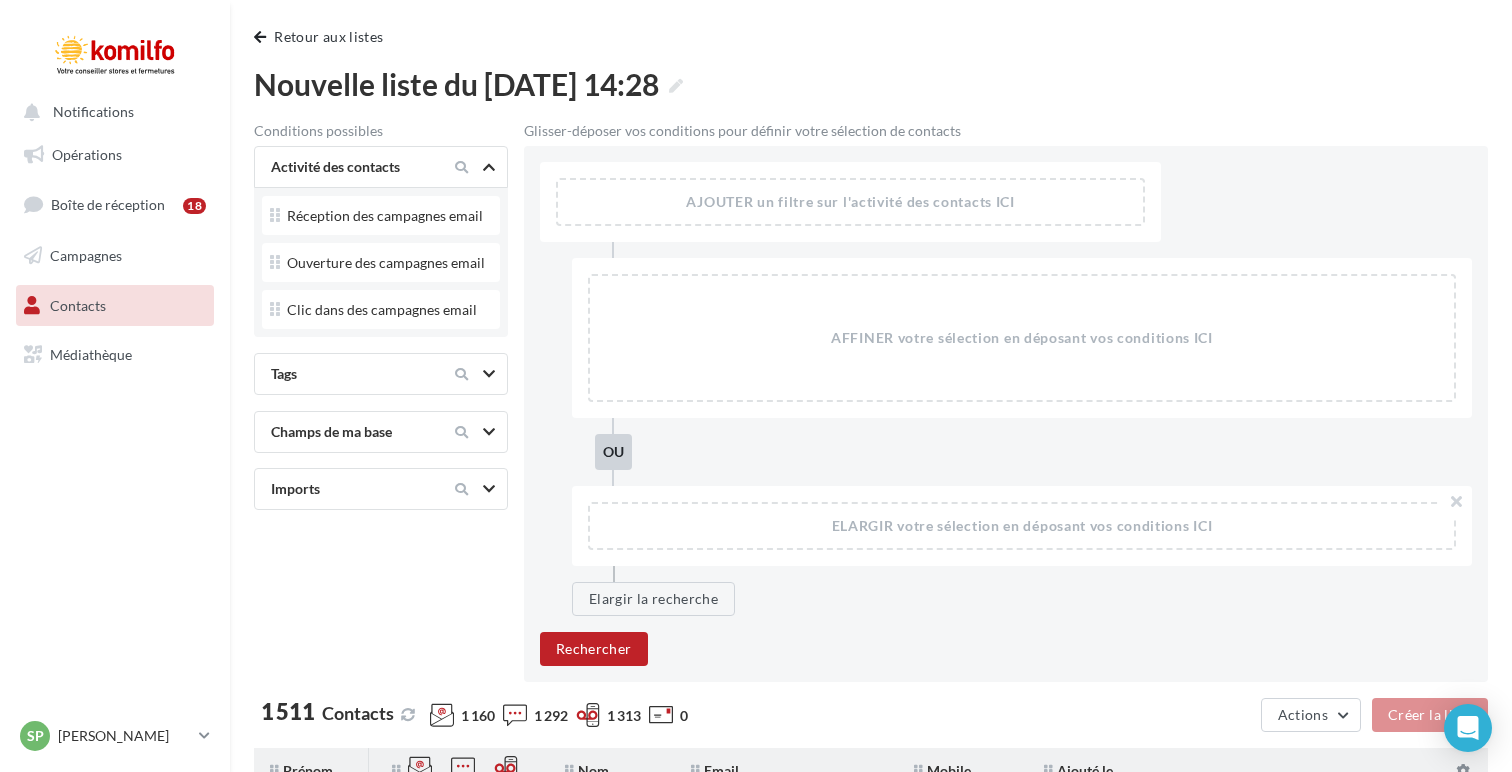
scroll to position [0, 0]
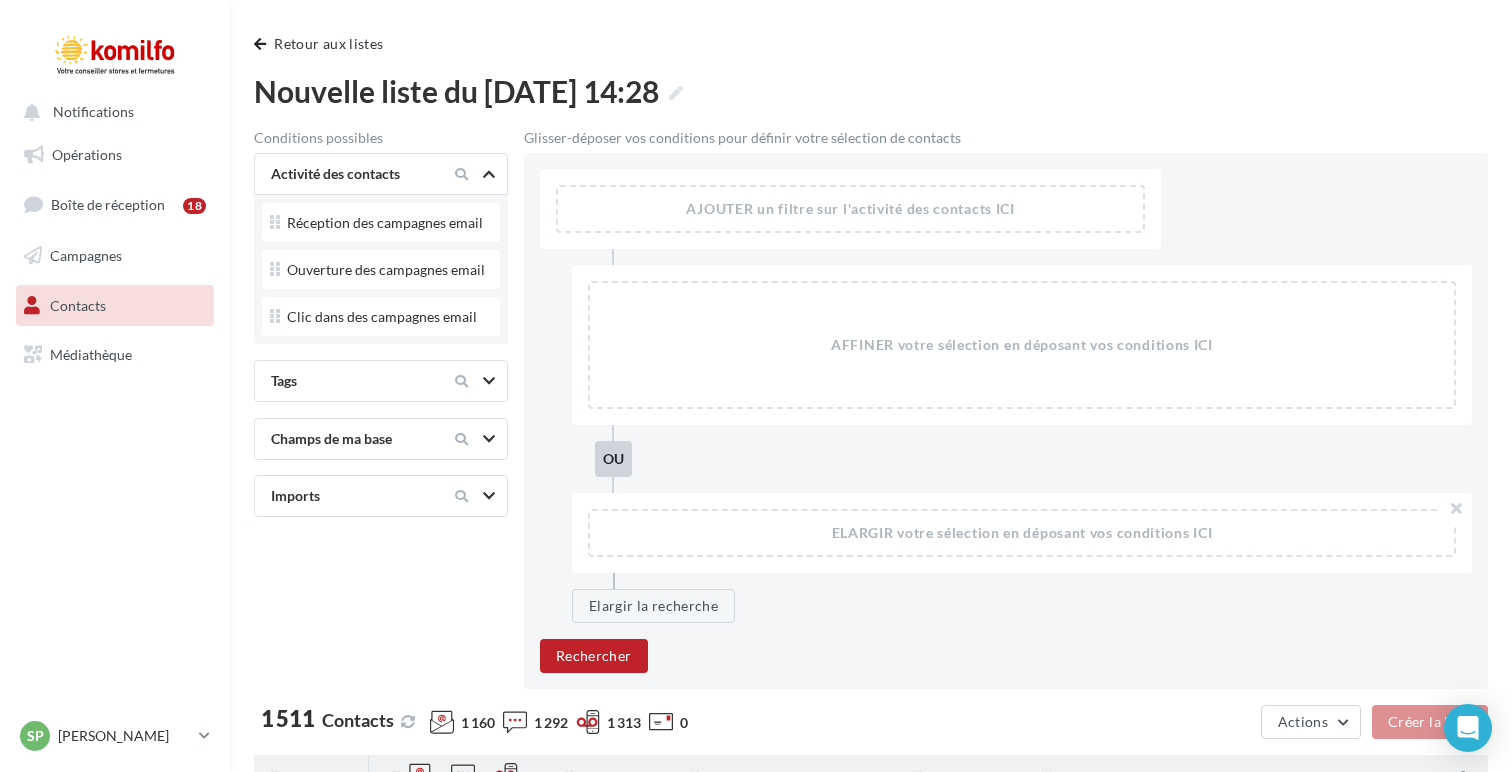
click at [492, 368] on div "Tags" at bounding box center [381, 381] width 254 height 42
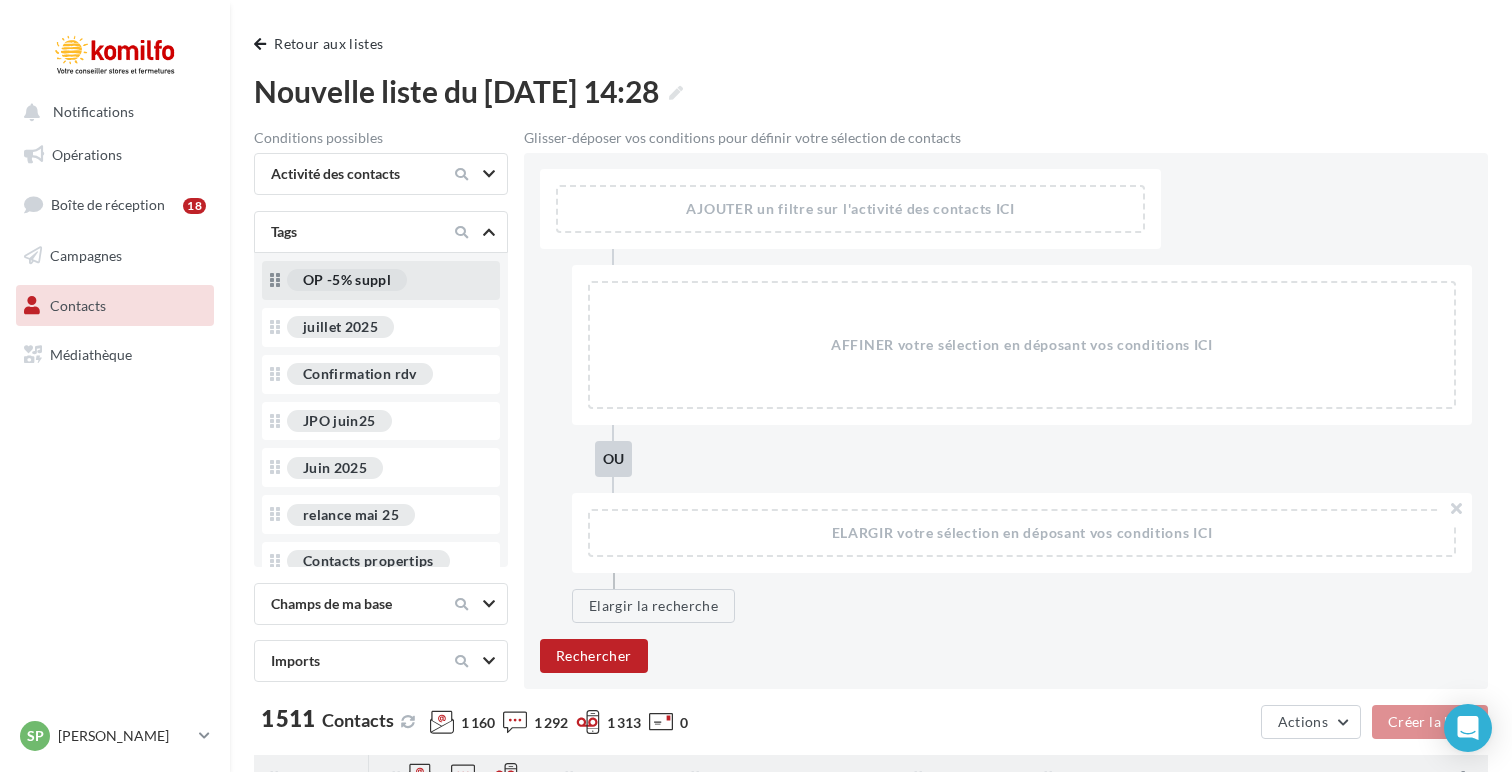
click at [374, 279] on div "OP -5% suppl" at bounding box center [347, 280] width 88 height 14
click at [363, 284] on div "OP -5% suppl" at bounding box center [347, 280] width 88 height 14
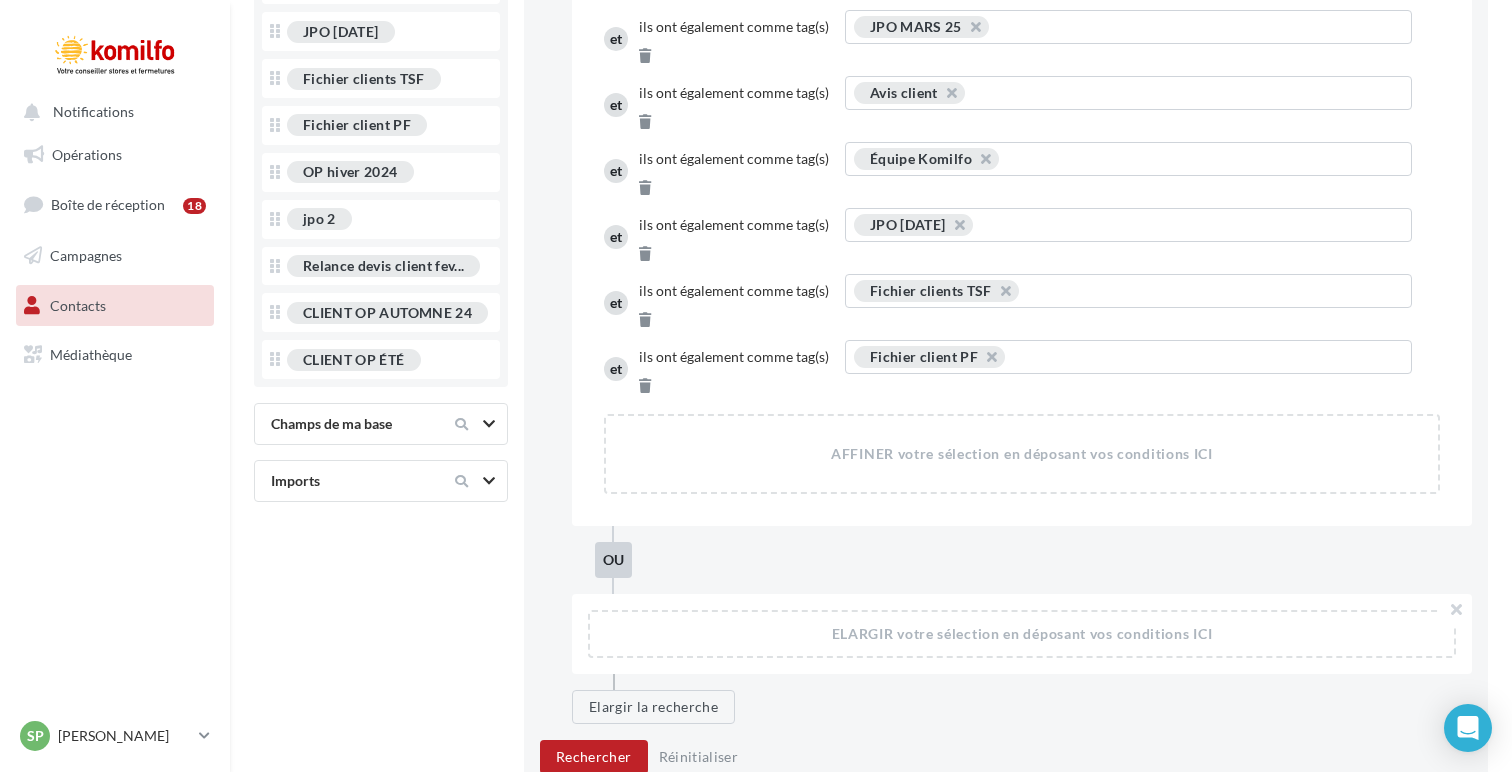
scroll to position [728, 0]
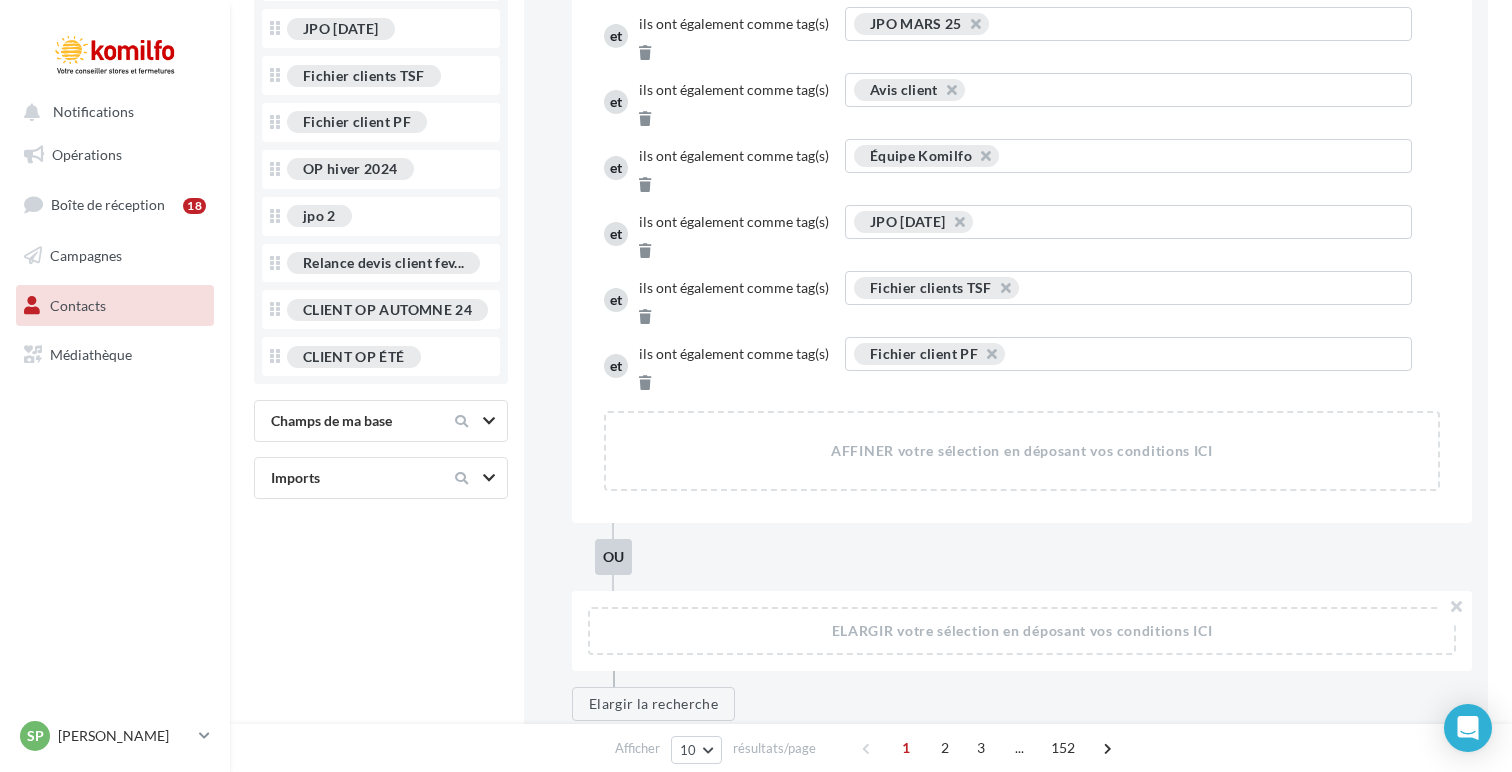
click at [603, 737] on button "Rechercher" at bounding box center [594, 754] width 108 height 34
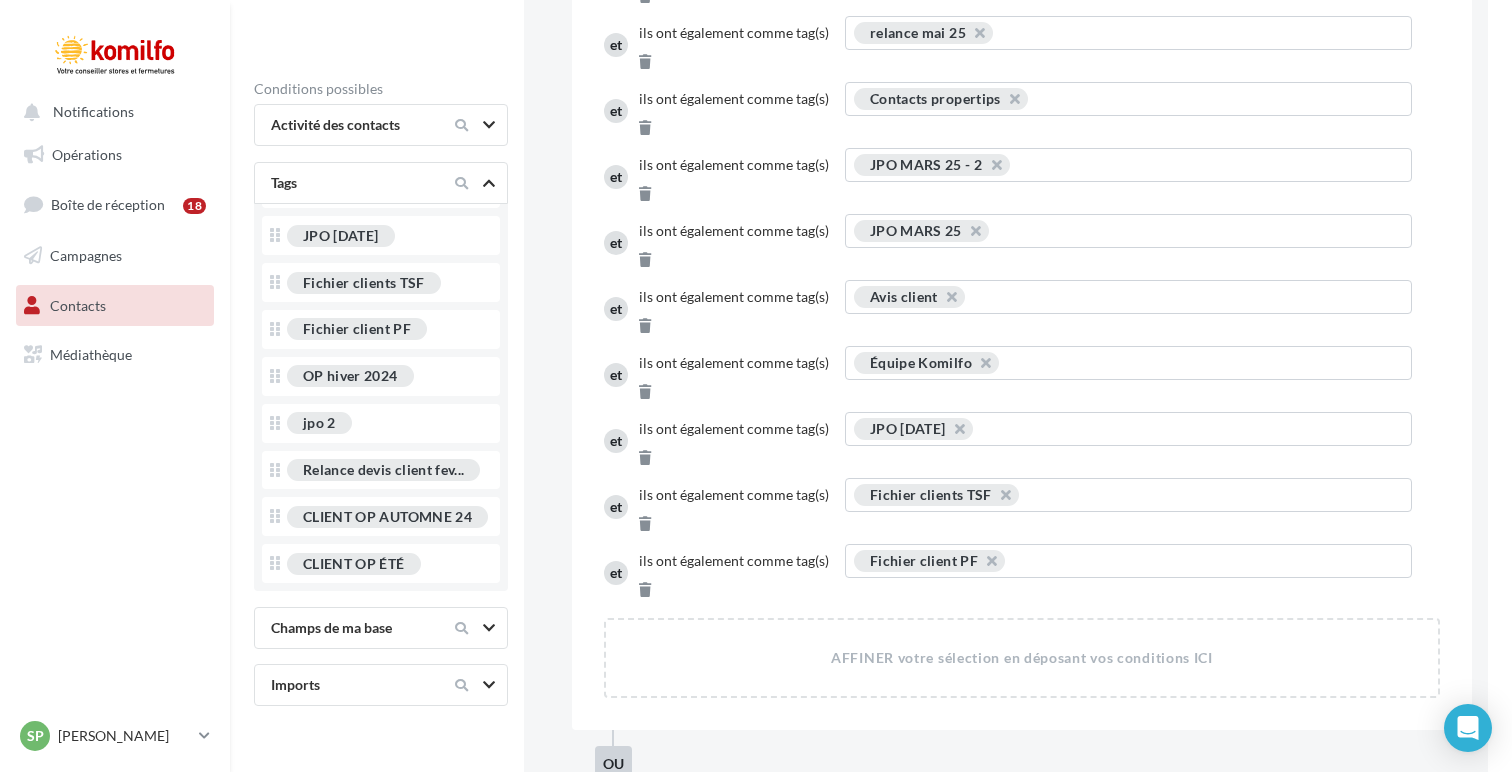
scroll to position [542, 0]
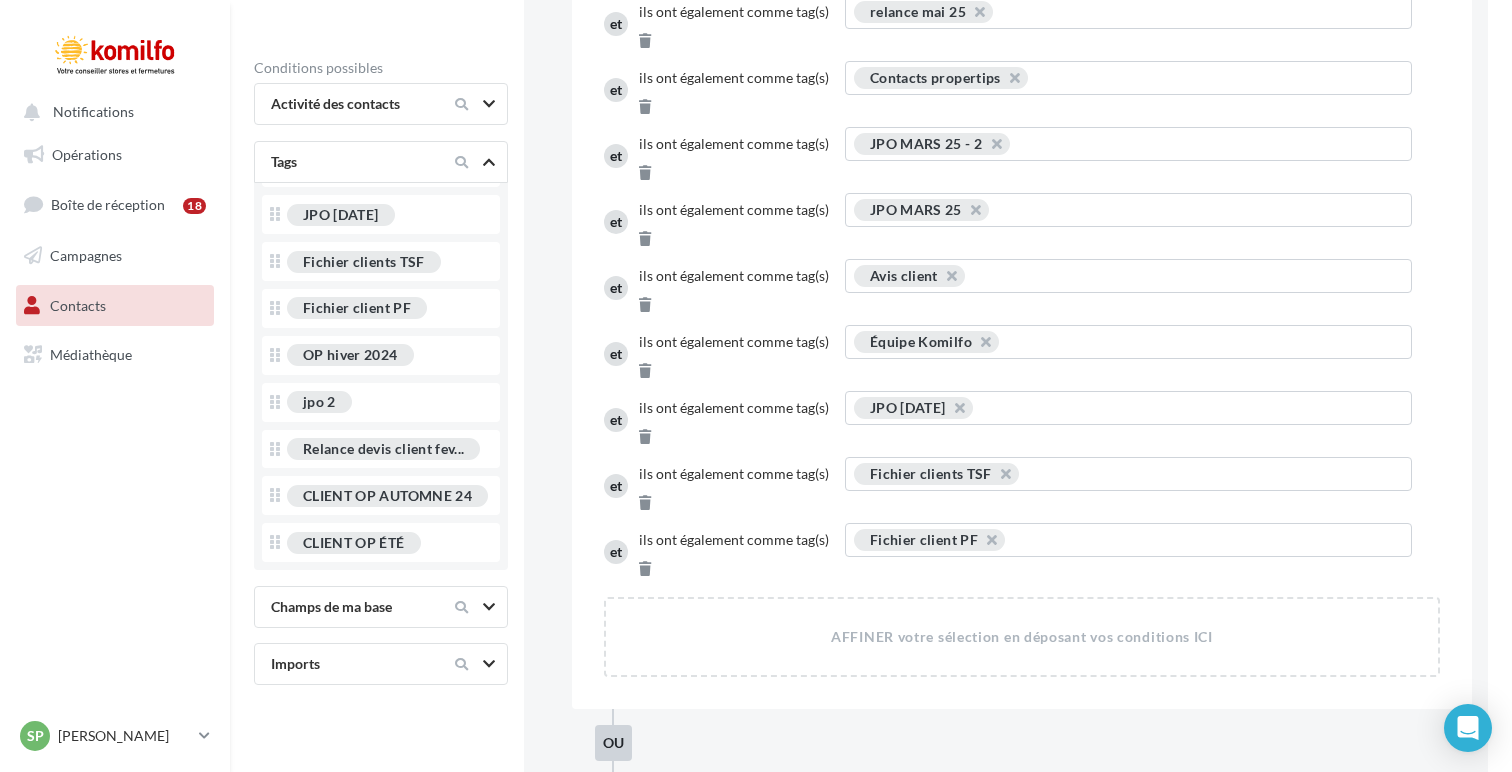
click at [888, 531] on div "Fichier client PF" at bounding box center [924, 539] width 108 height 17
click at [651, 562] on icon at bounding box center [645, 569] width 12 height 14
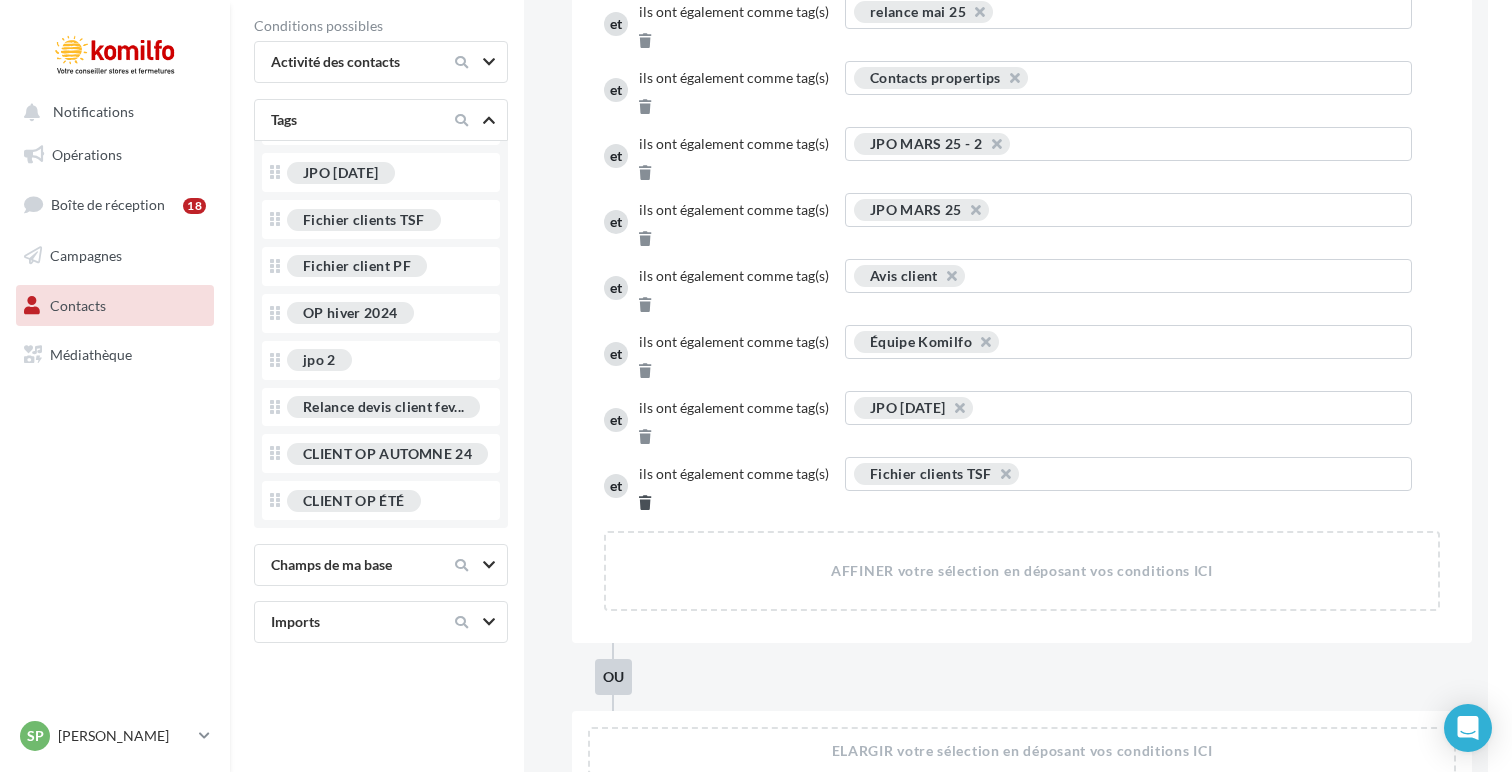
click at [651, 496] on icon at bounding box center [645, 503] width 12 height 14
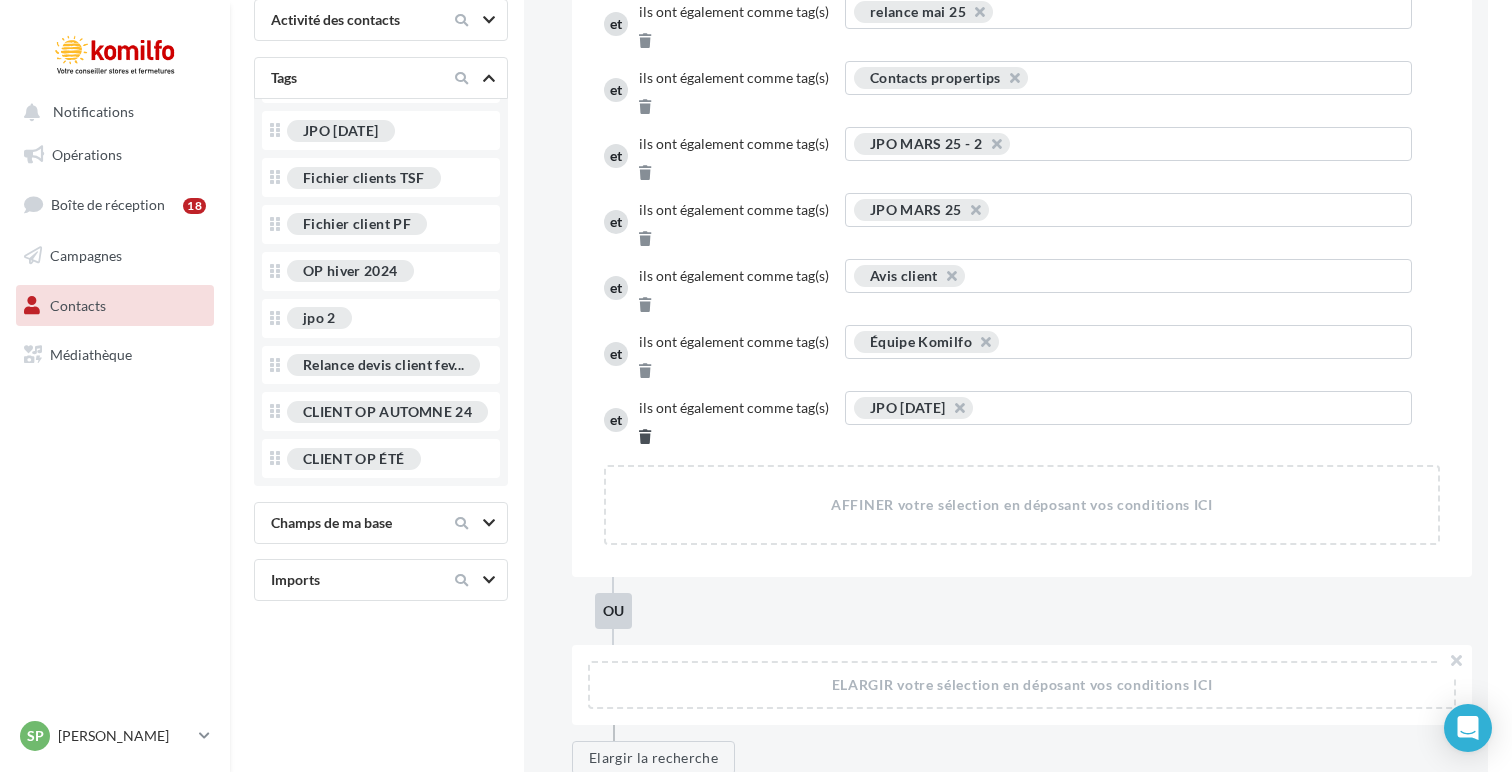
click at [651, 425] on button at bounding box center [645, 437] width 12 height 24
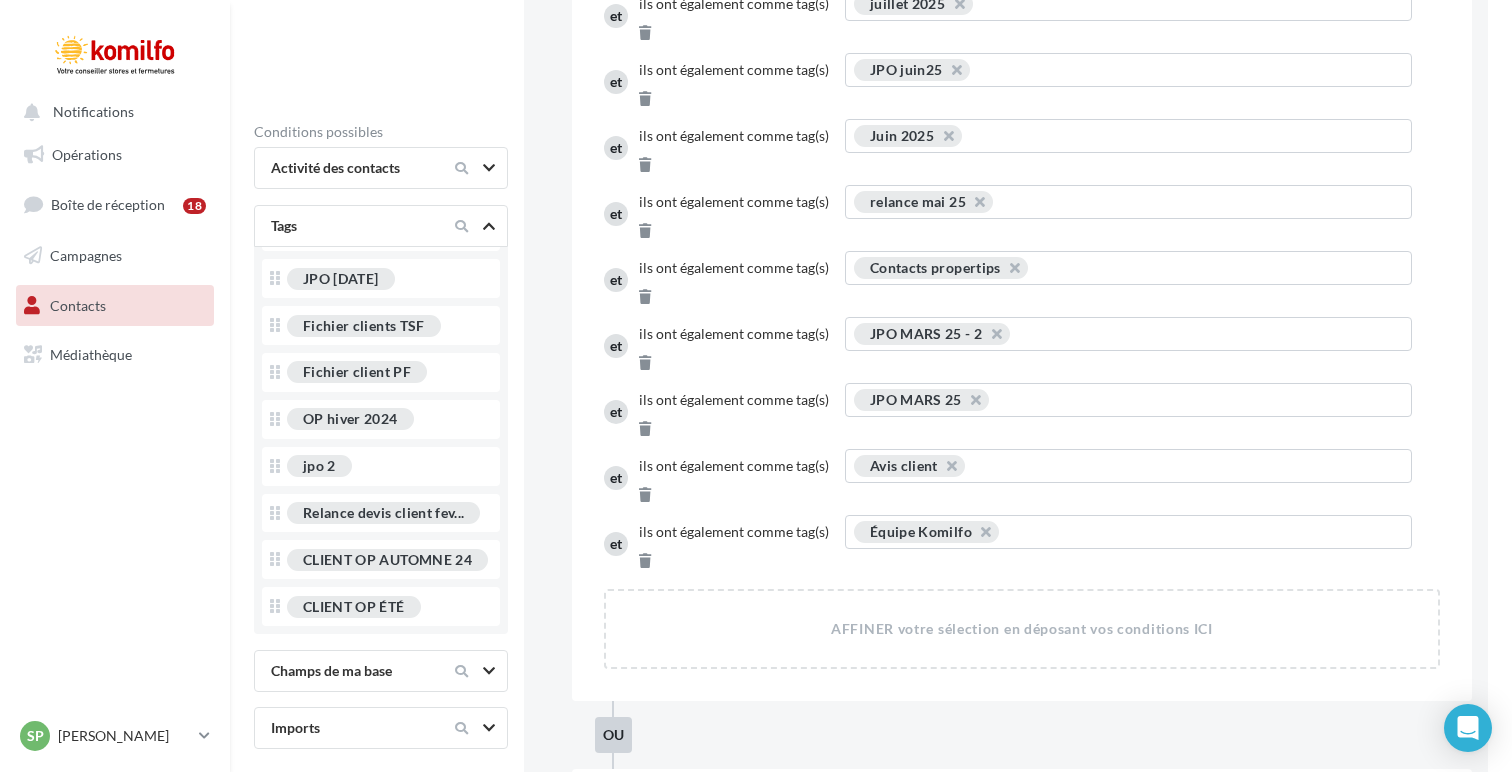
scroll to position [26, 0]
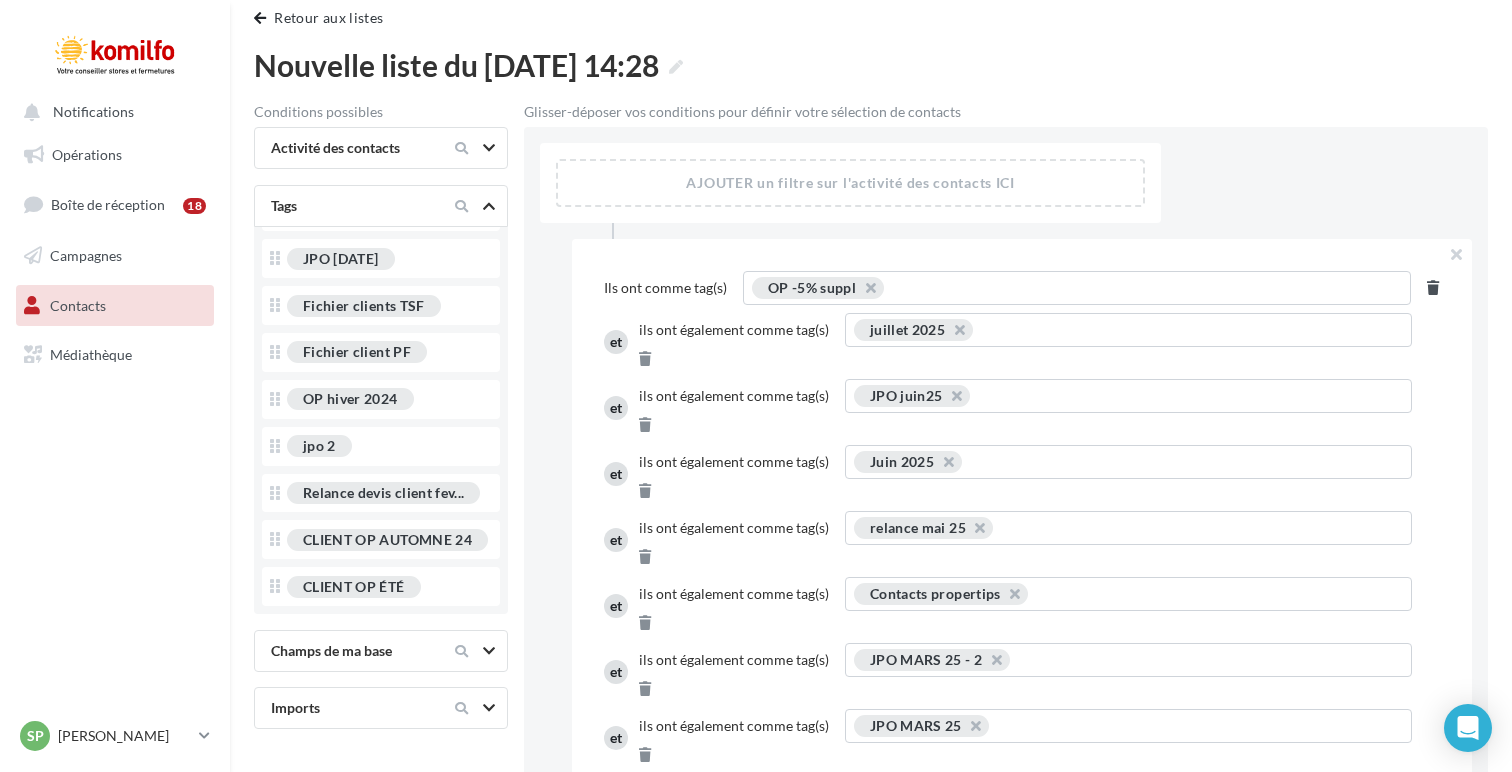
click at [1429, 287] on icon at bounding box center [1433, 288] width 12 height 14
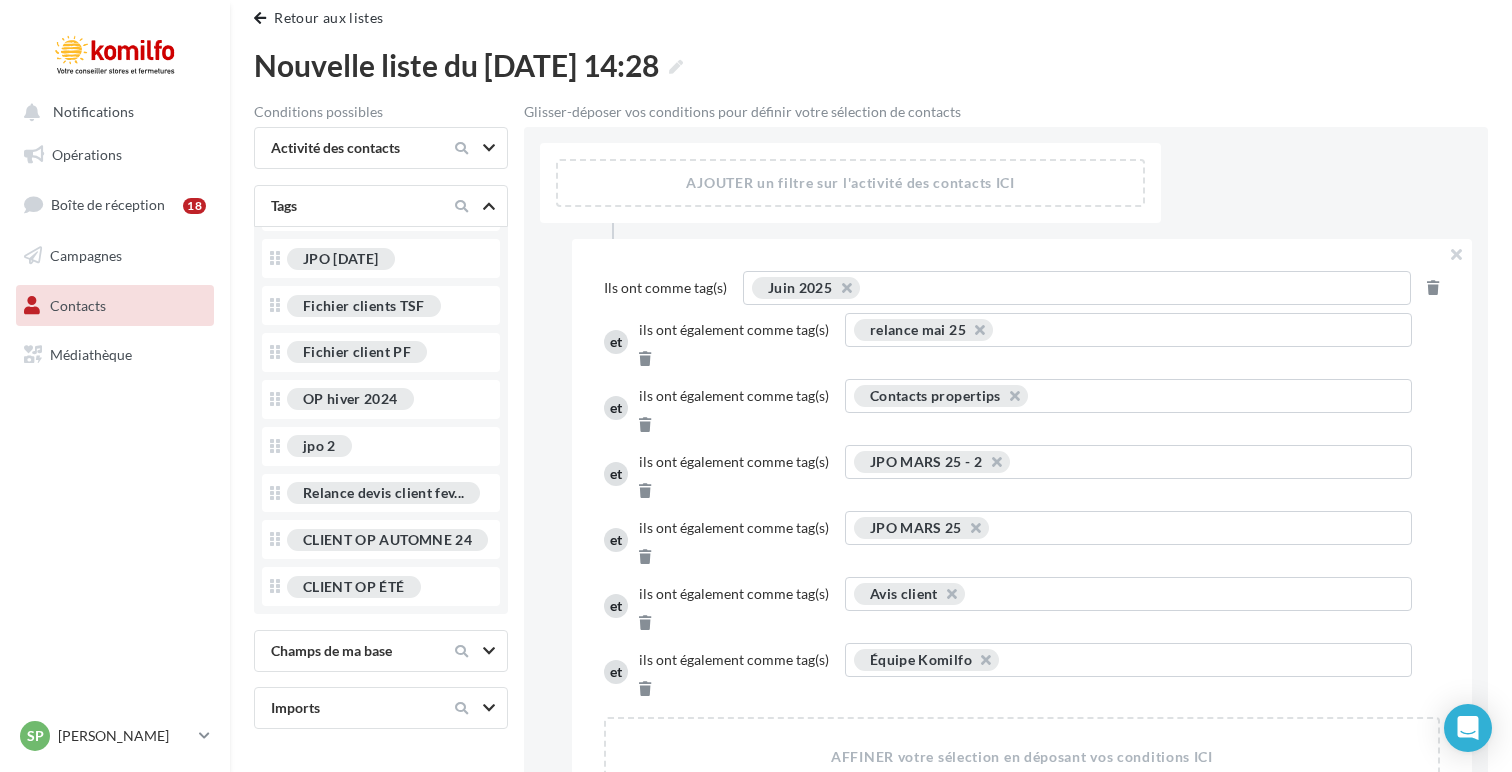
click at [1429, 287] on icon at bounding box center [1433, 288] width 12 height 14
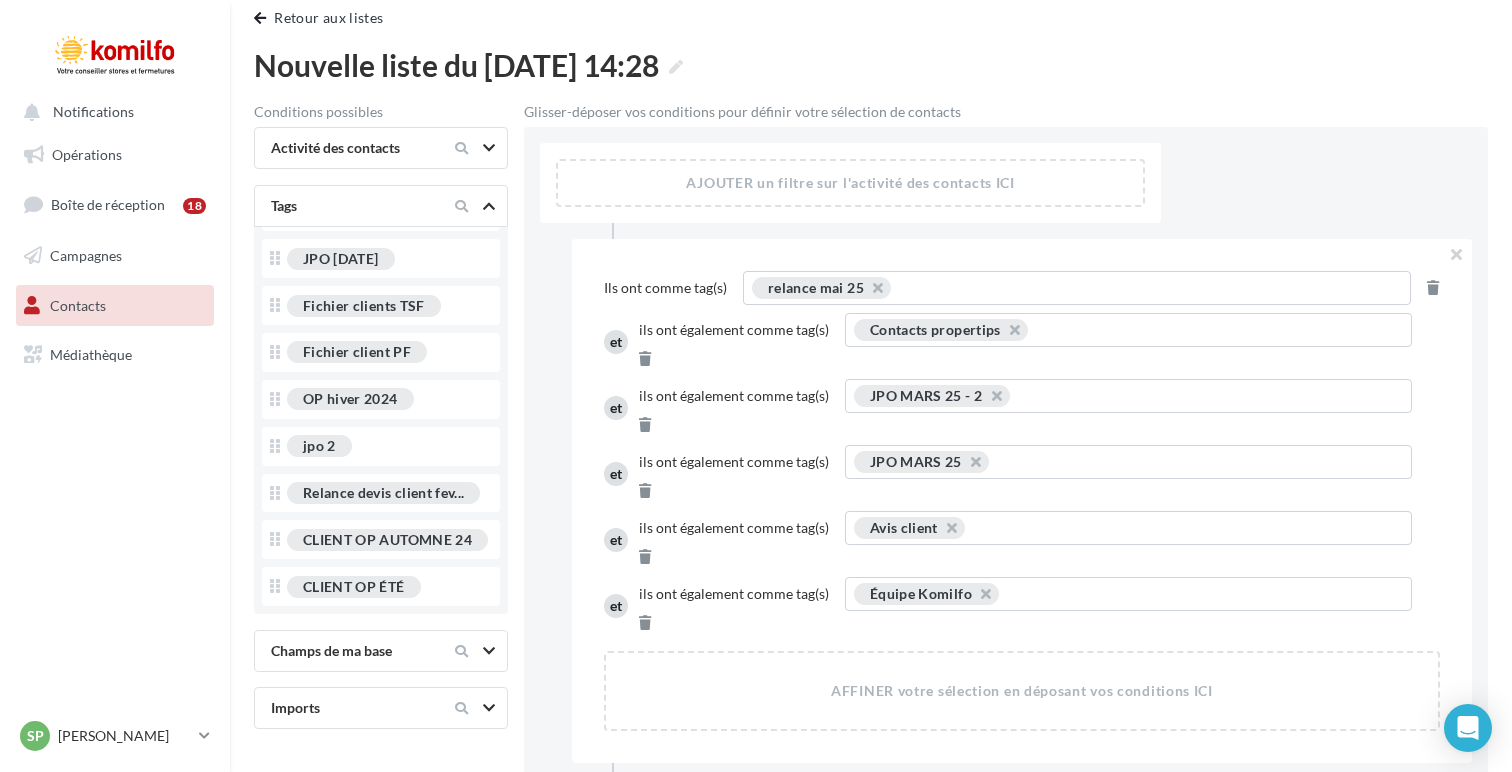
click at [1429, 287] on icon at bounding box center [1433, 288] width 12 height 14
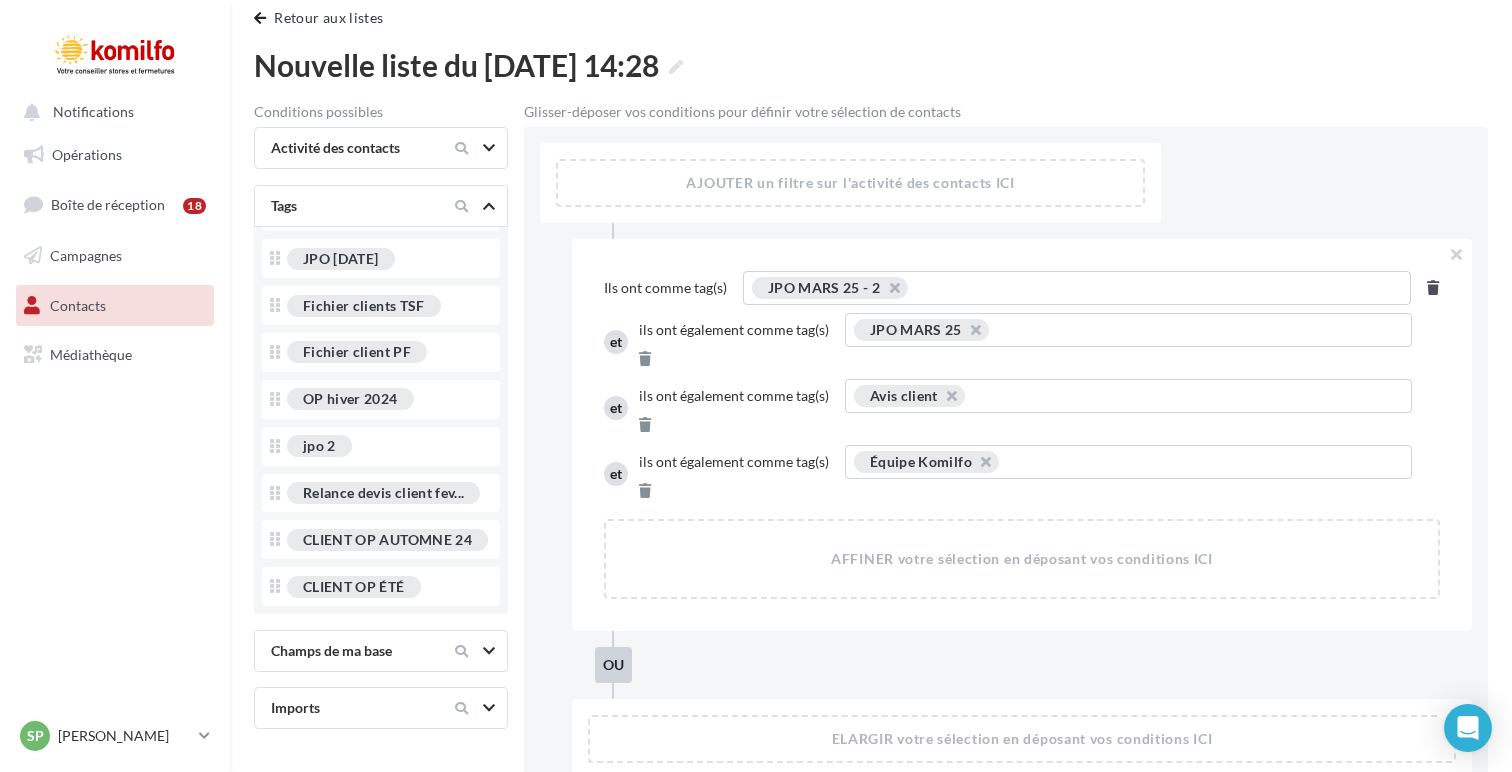
click at [1429, 287] on icon at bounding box center [1433, 288] width 12 height 14
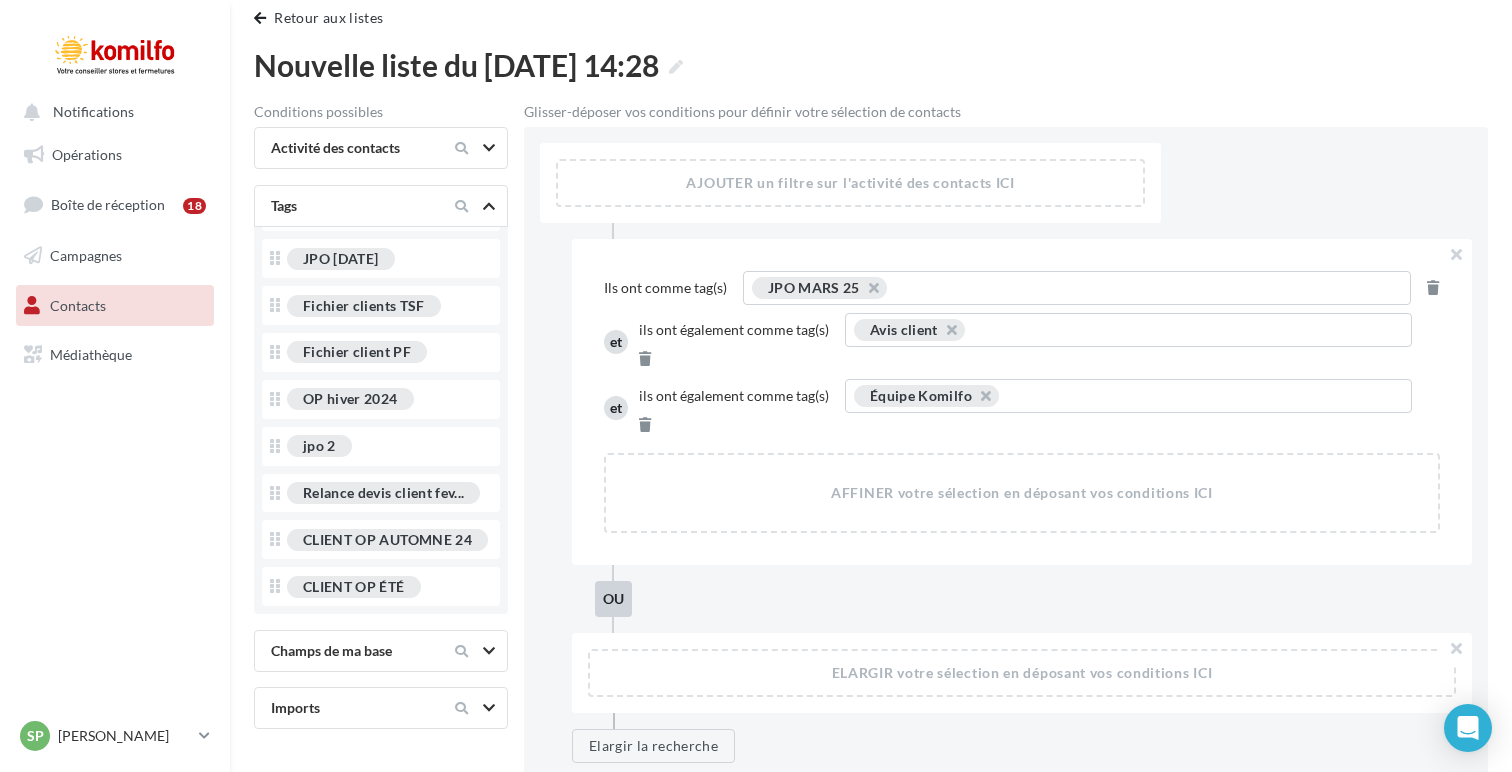
click at [1429, 287] on icon at bounding box center [1433, 288] width 12 height 14
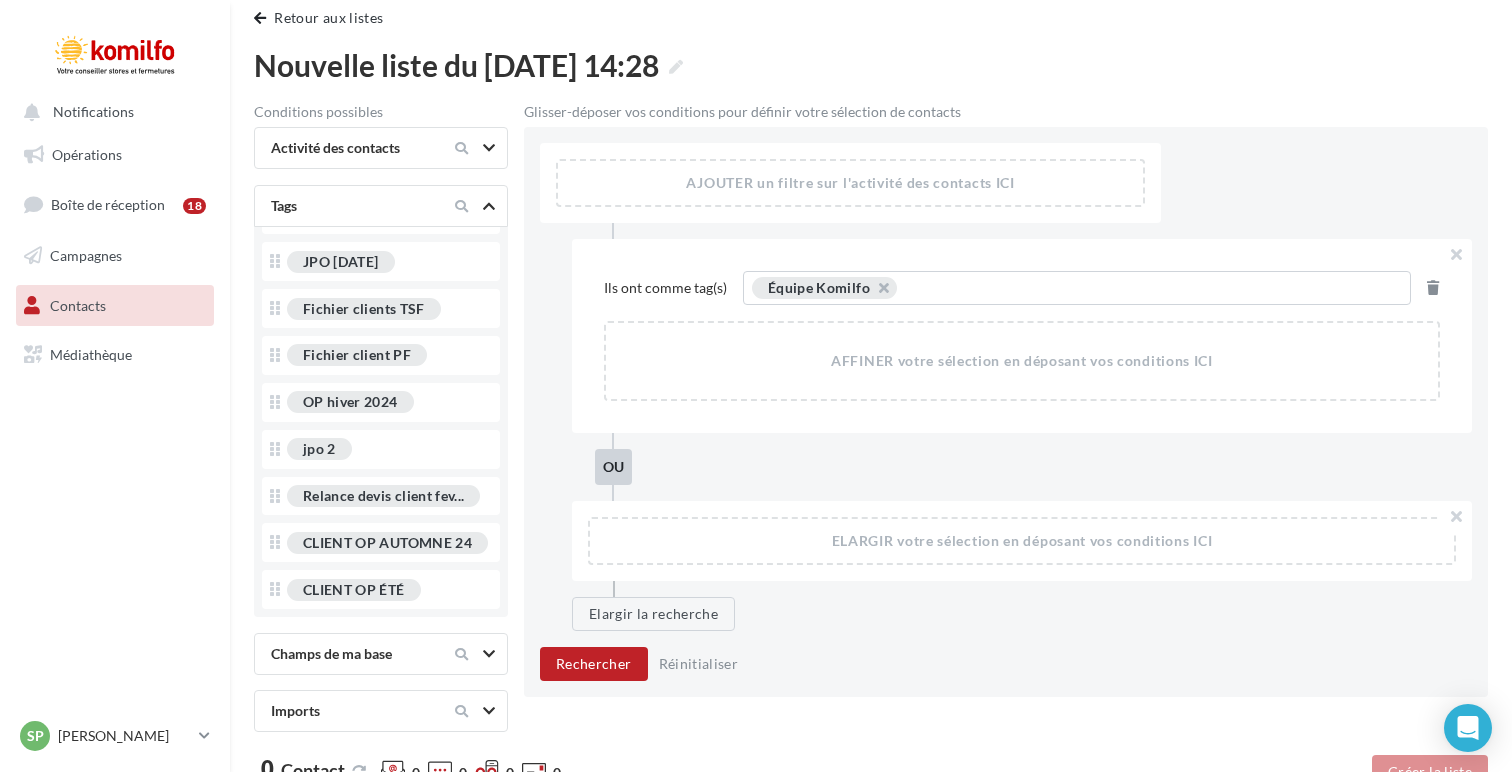
scroll to position [517, 0]
click at [1429, 287] on icon at bounding box center [1433, 288] width 12 height 14
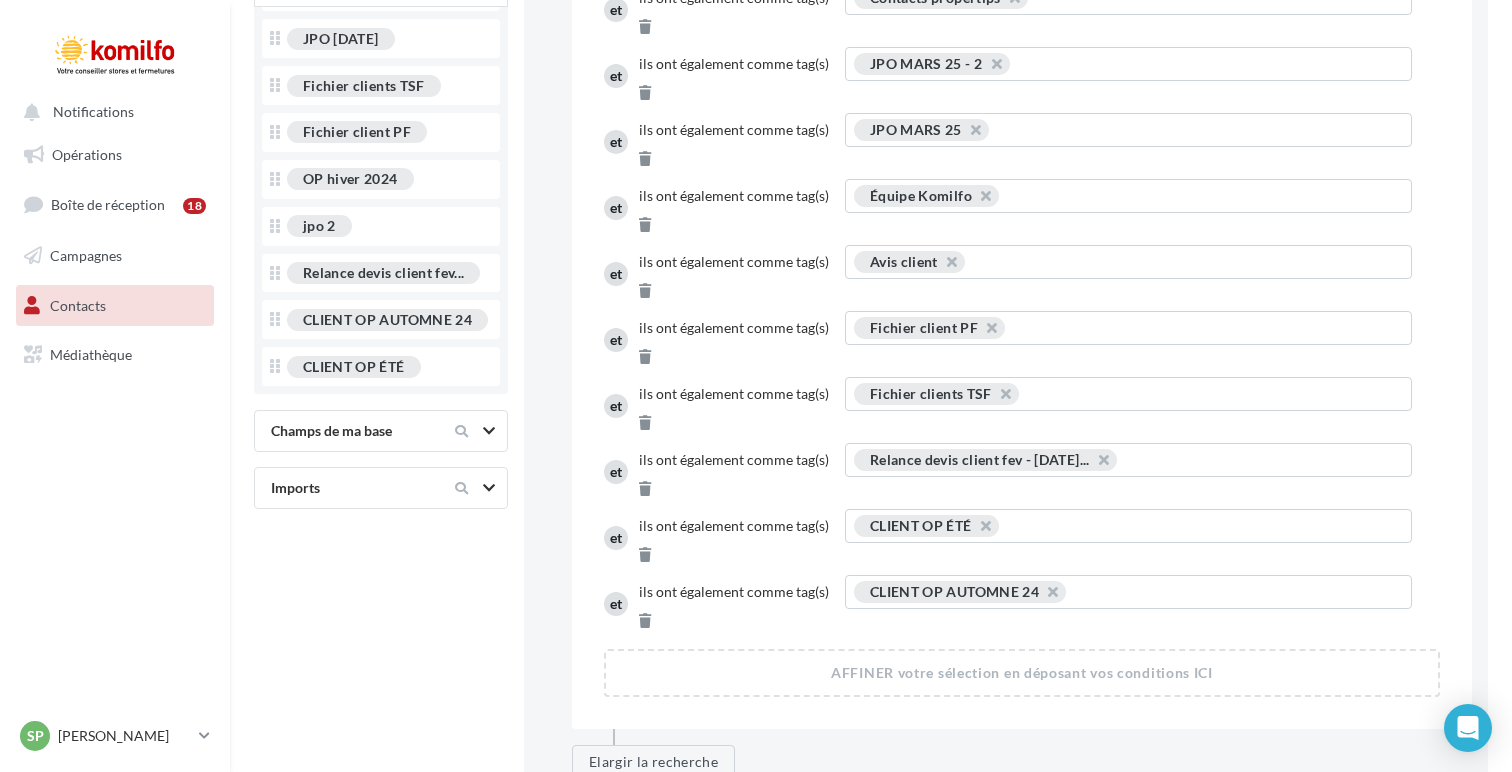
scroll to position [885, 0]
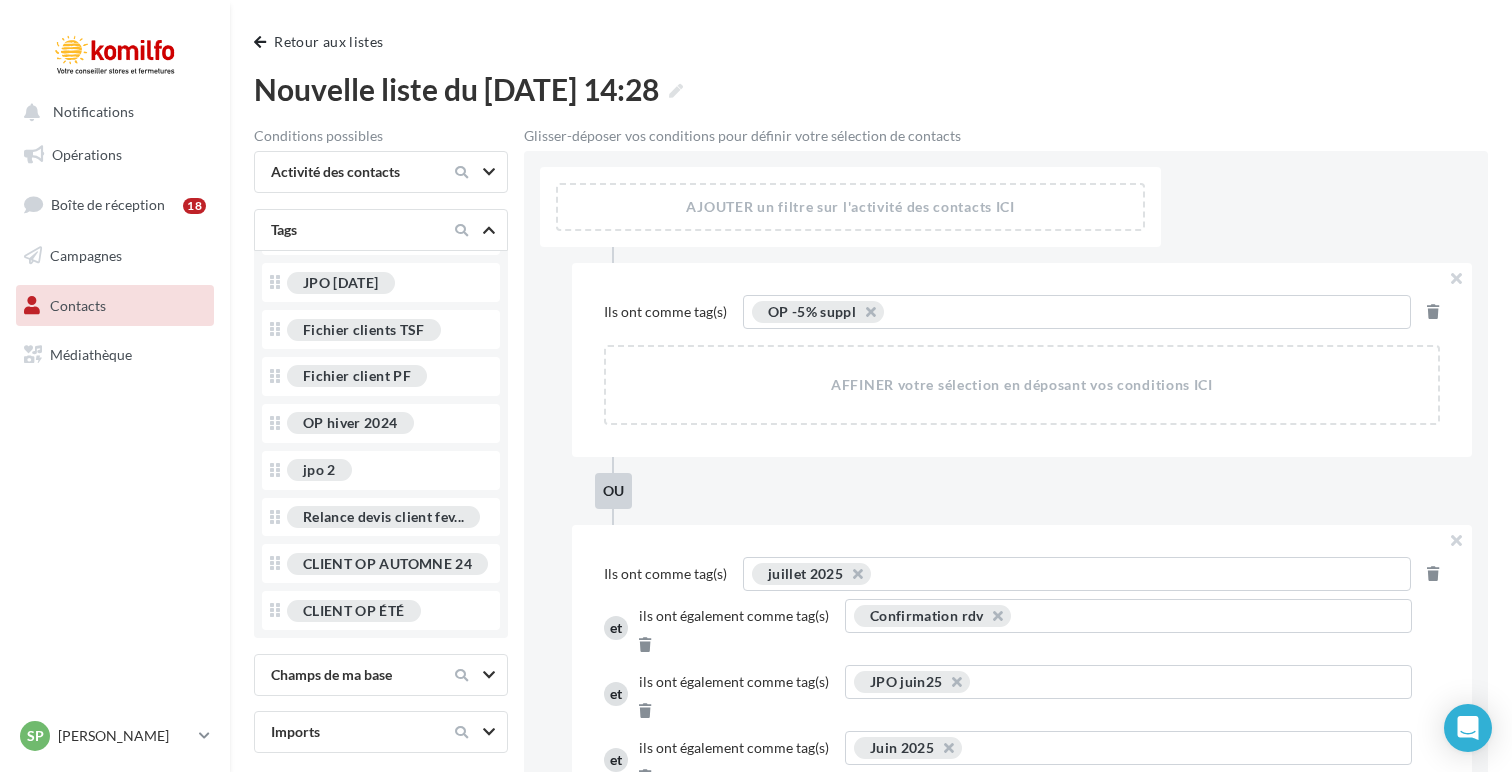
scroll to position [86, 0]
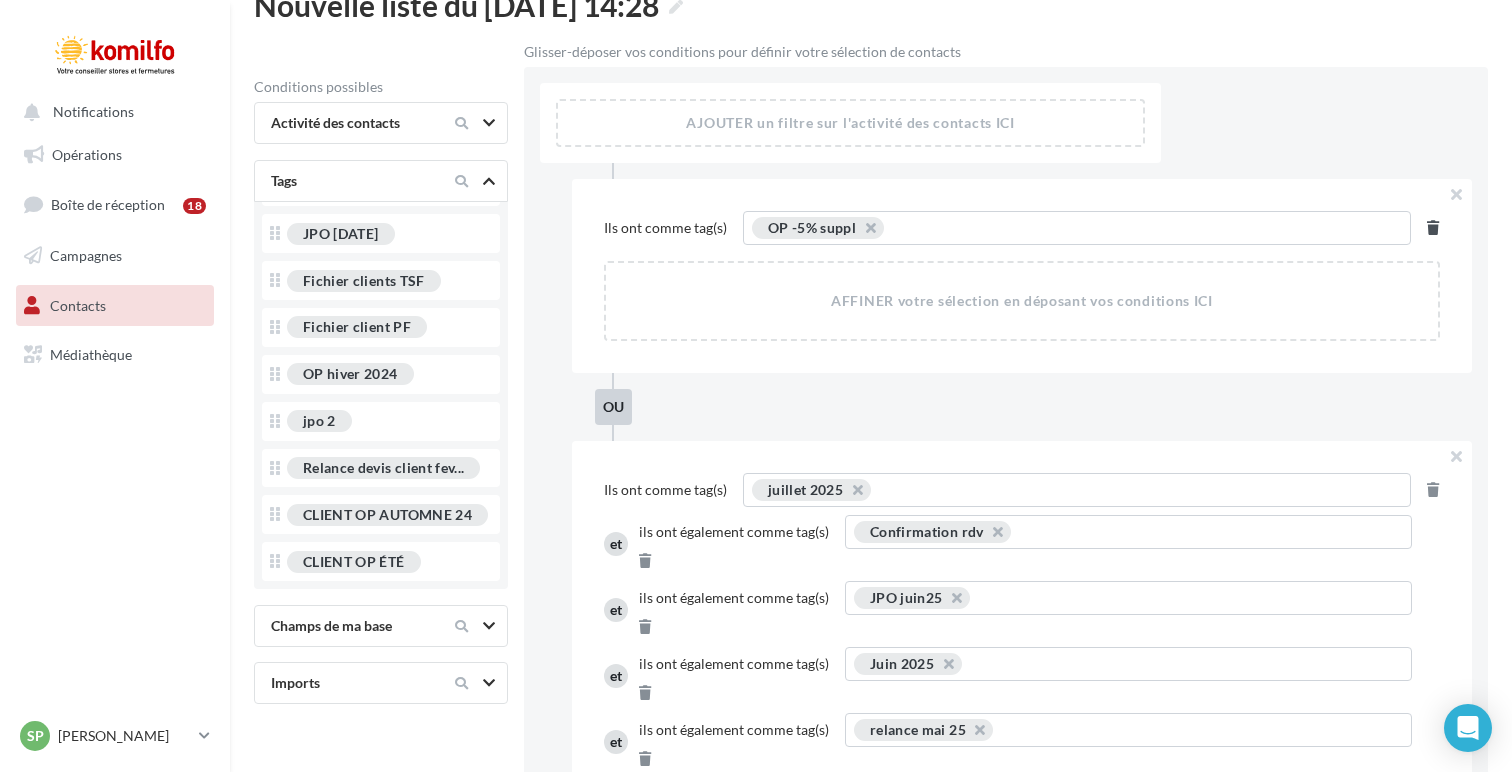
click at [1427, 226] on icon at bounding box center [1433, 228] width 12 height 14
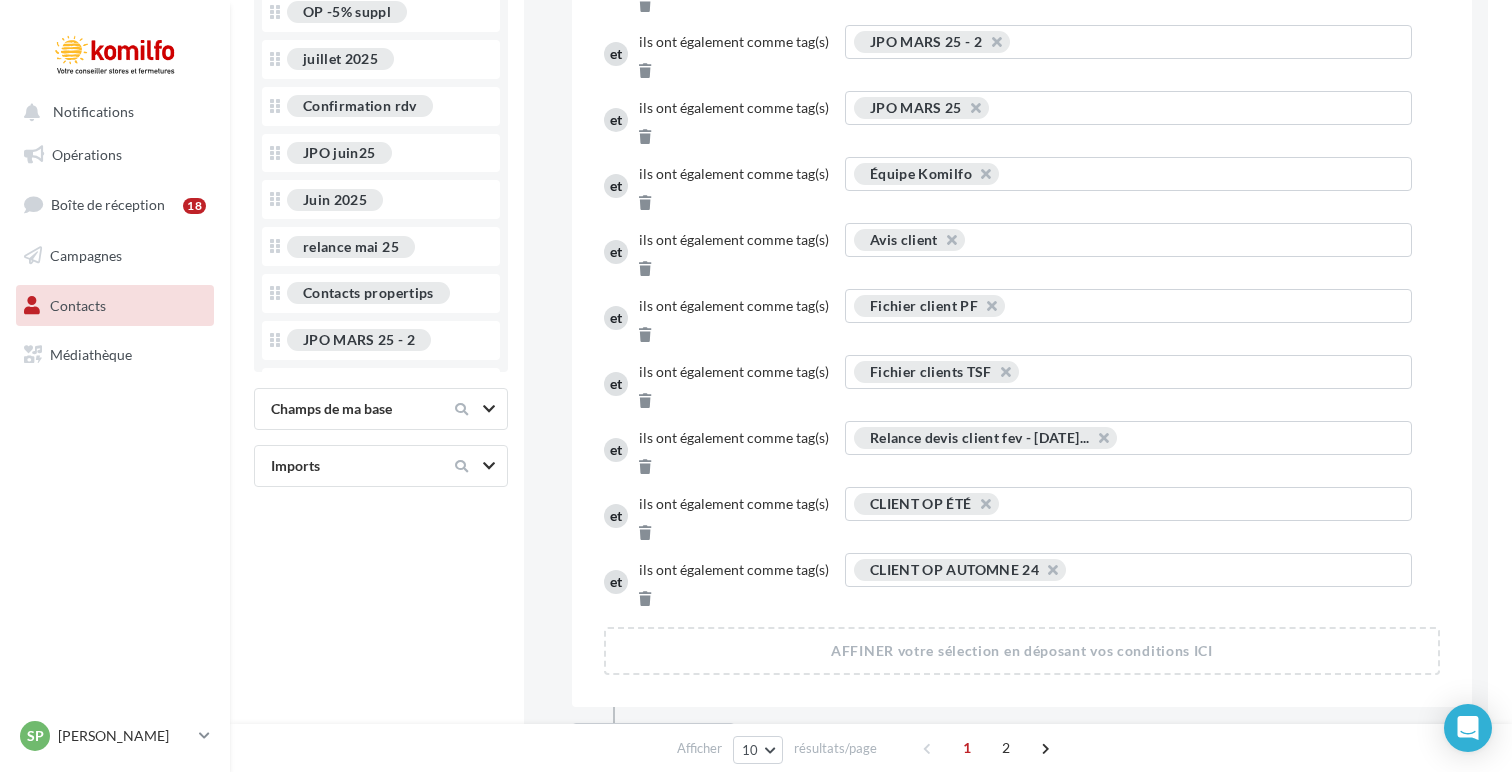
scroll to position [904, 0]
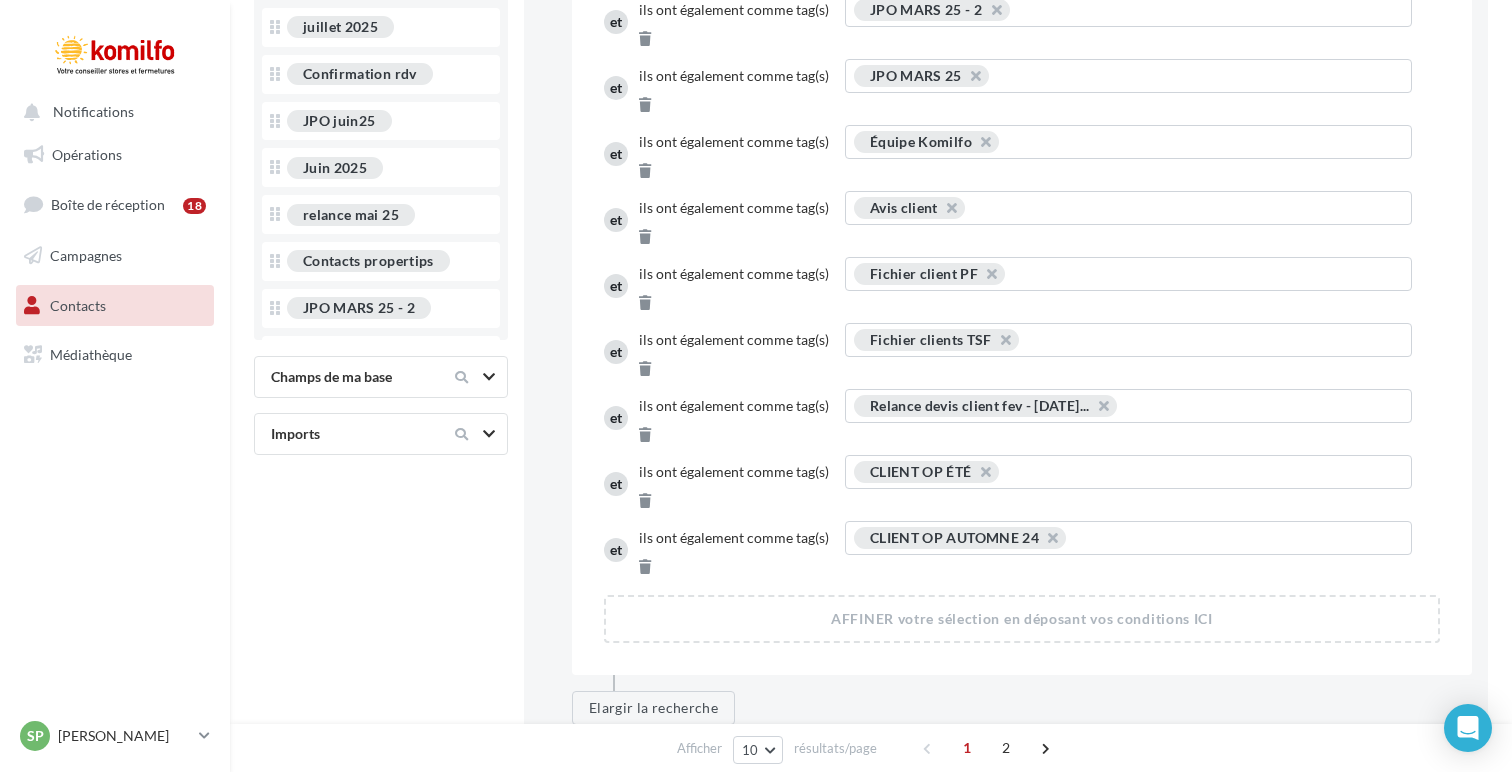
click at [559, 741] on button "Rechercher" at bounding box center [594, 758] width 108 height 34
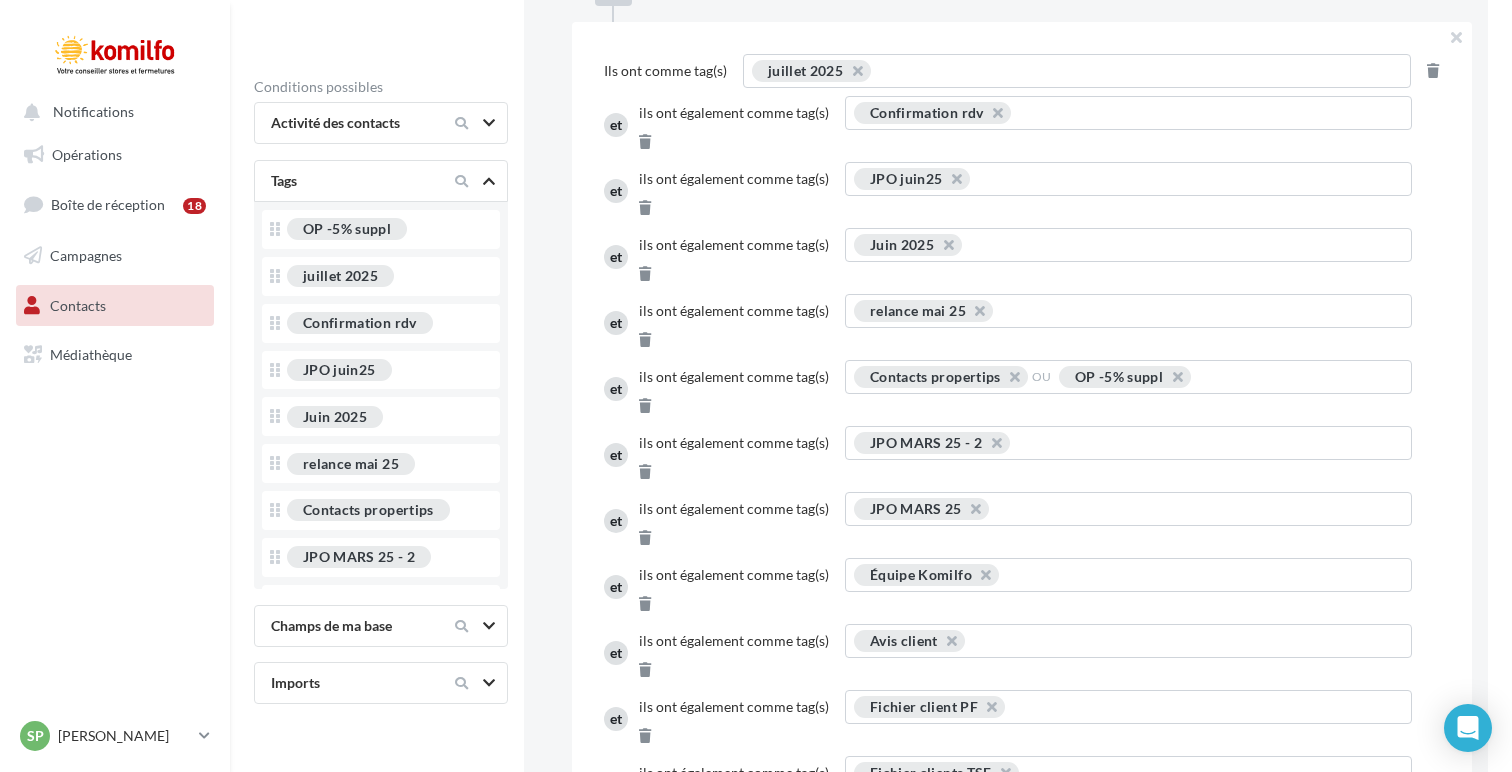
scroll to position [472, 0]
click at [1118, 367] on div "OP -5% suppl" at bounding box center [1119, 375] width 88 height 17
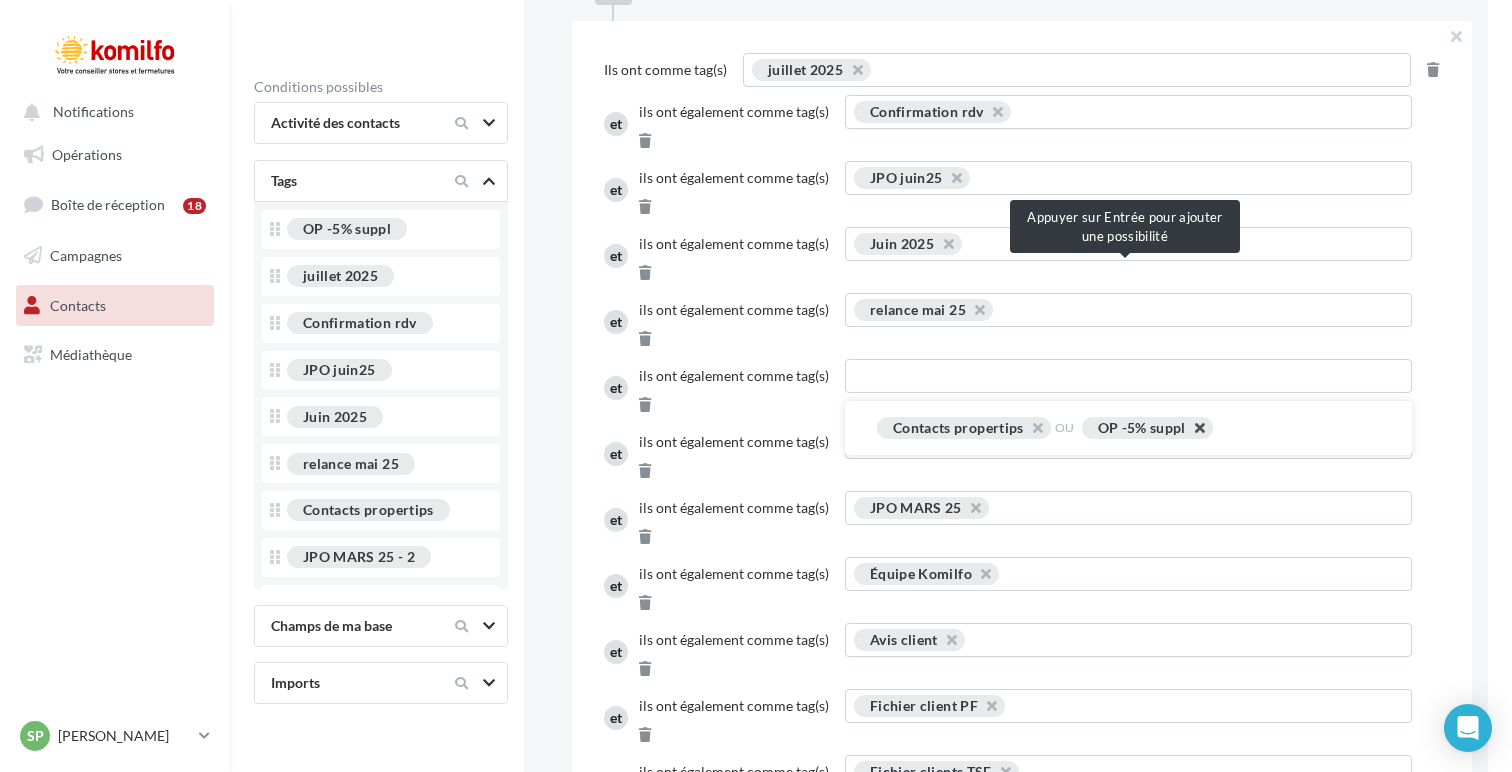
click at [1189, 433] on button "button" at bounding box center [1189, 433] width 0 height 0
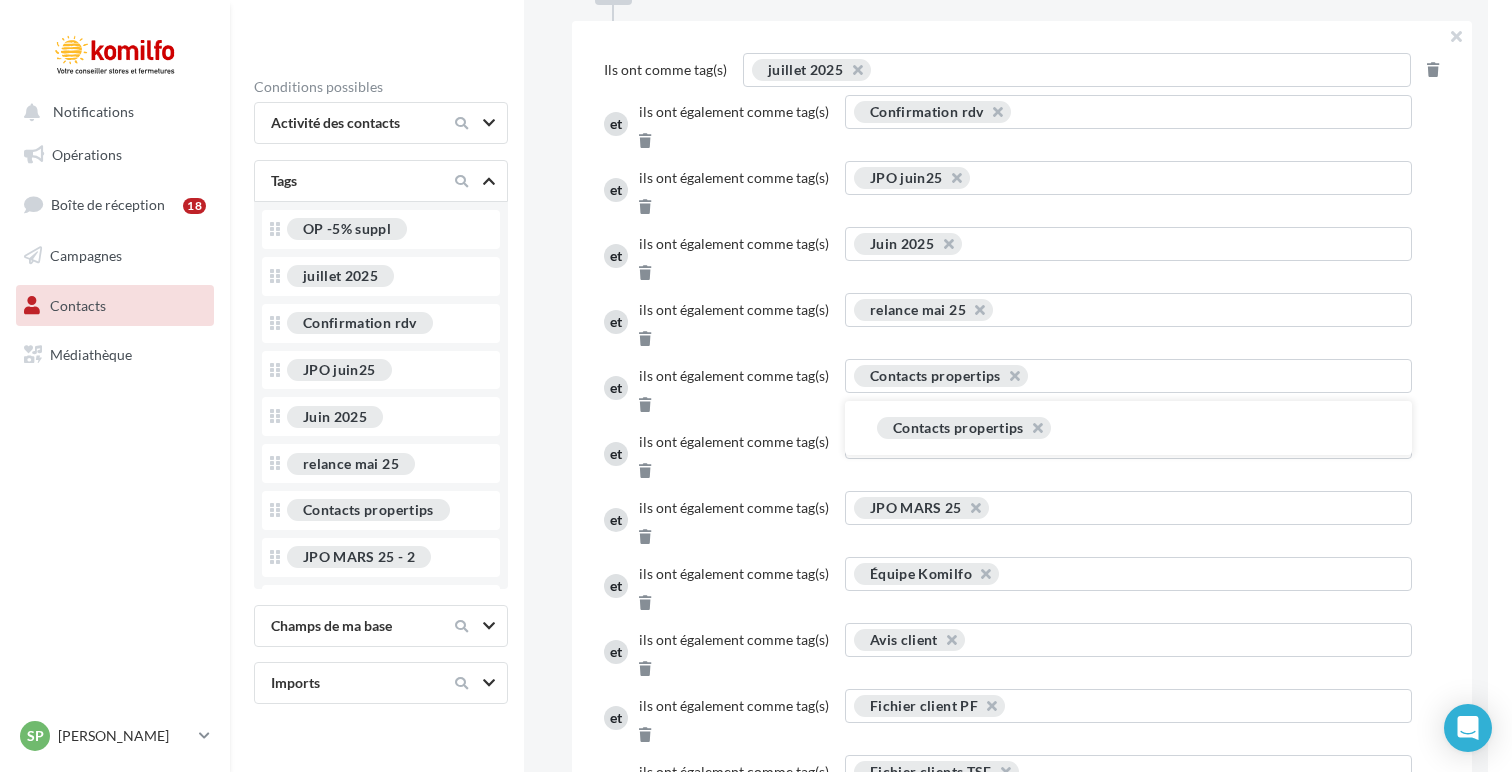
click at [542, 419] on div "AJOUTER un filtre sur l'activité des contacts ICI AFFINER votre sélection en dé…" at bounding box center [1006, 452] width 964 height 1542
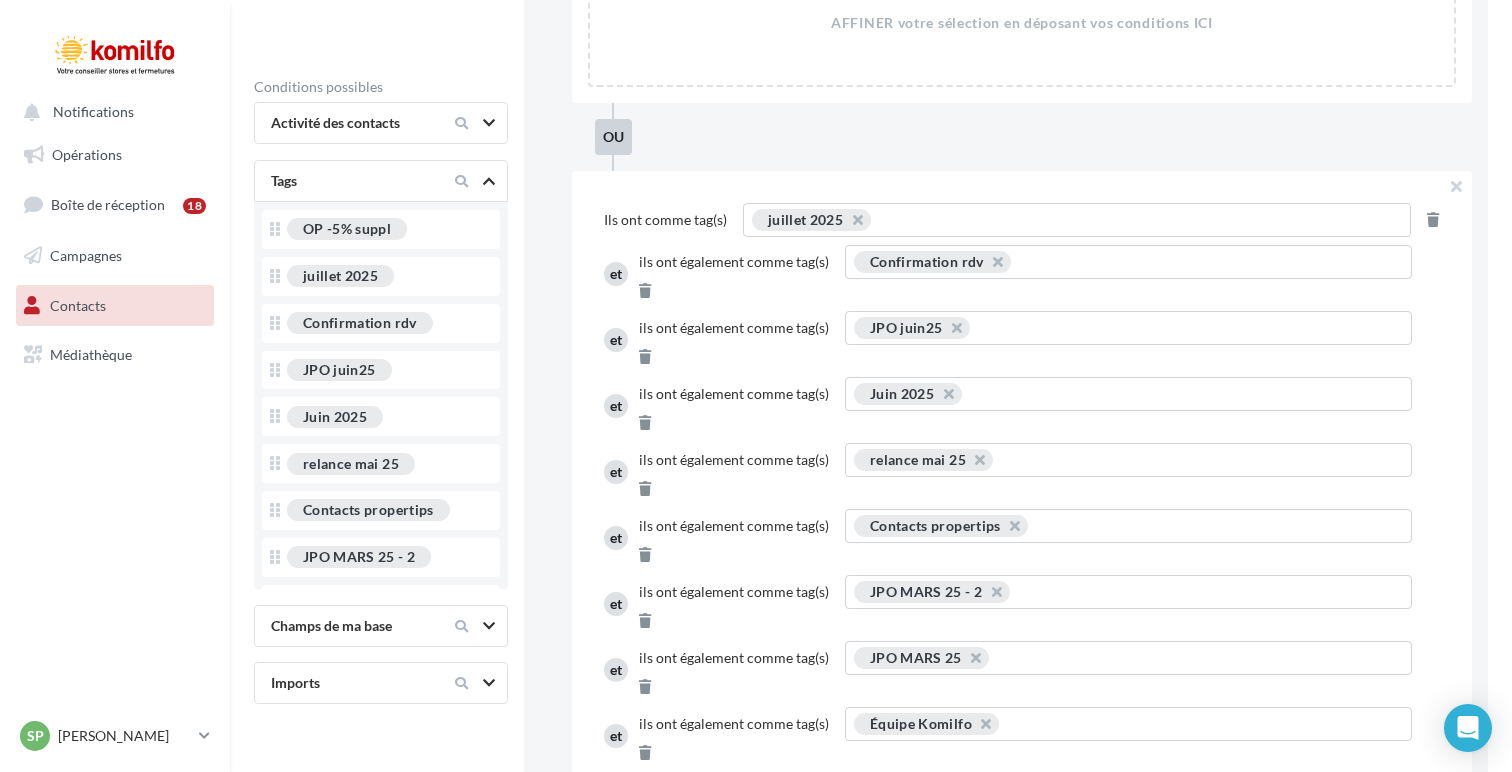
scroll to position [311, 0]
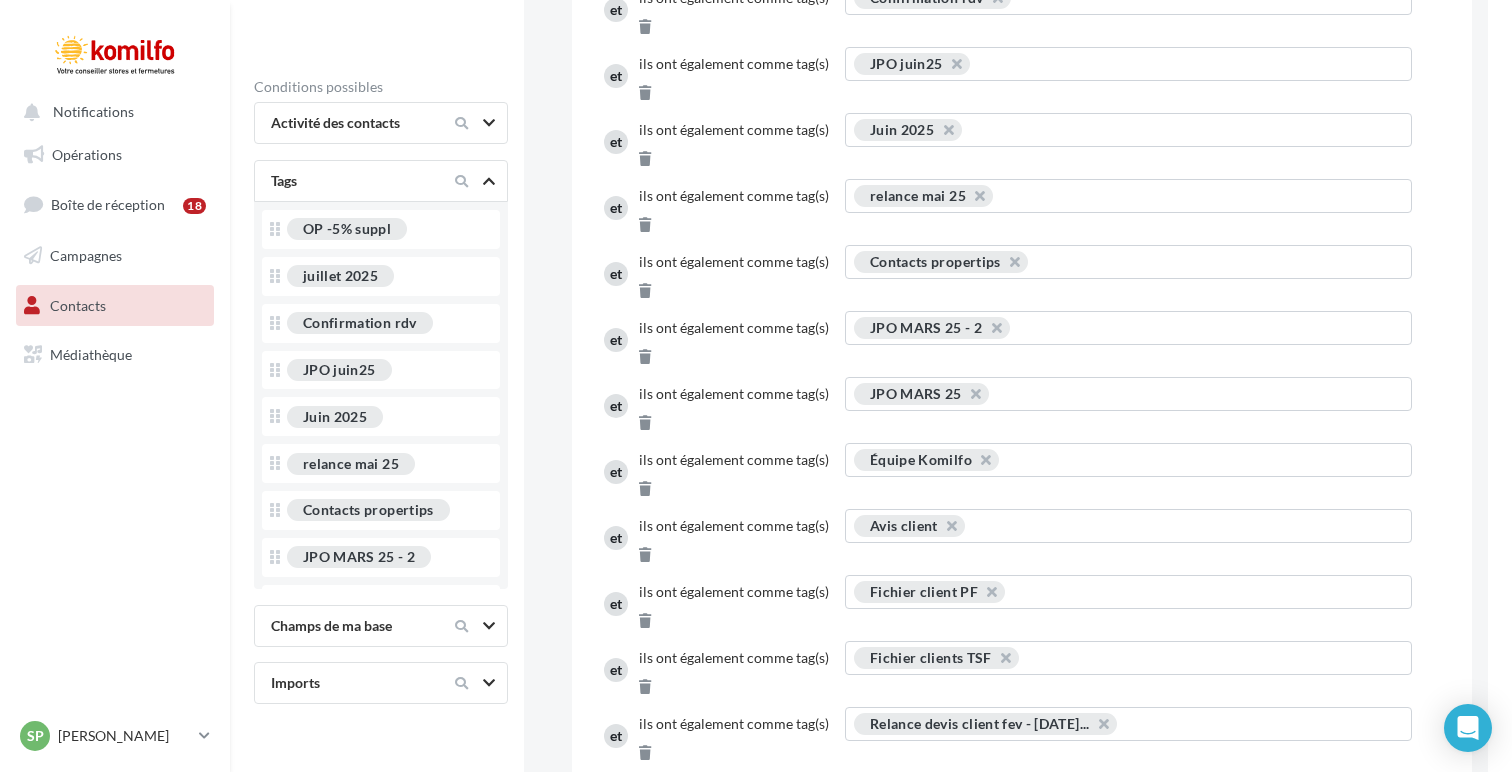
click at [548, 421] on div "AJOUTER un filtre sur l'activité des contacts ICI AFFINER votre sélection en dé…" at bounding box center [1006, 338] width 964 height 1542
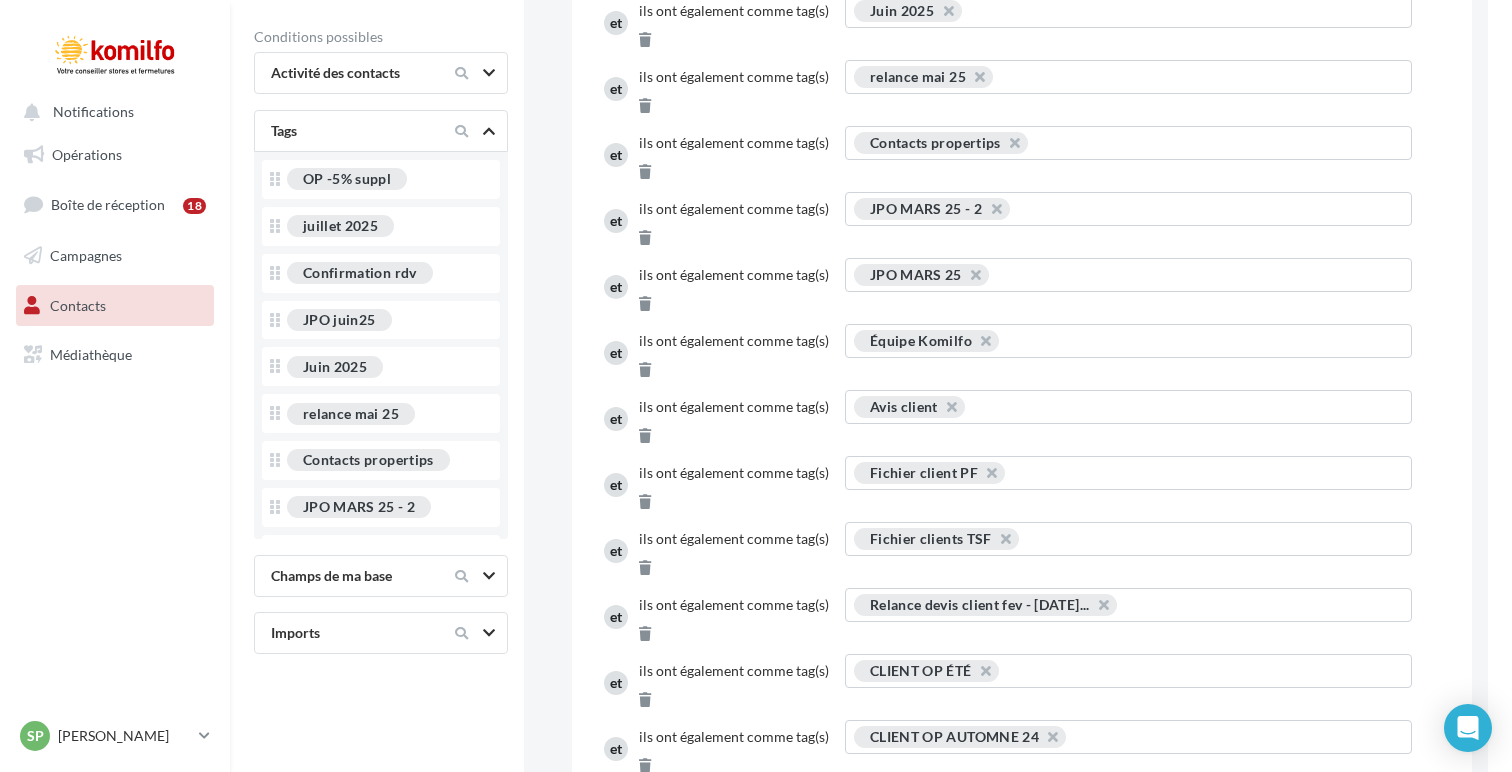
scroll to position [706, 0]
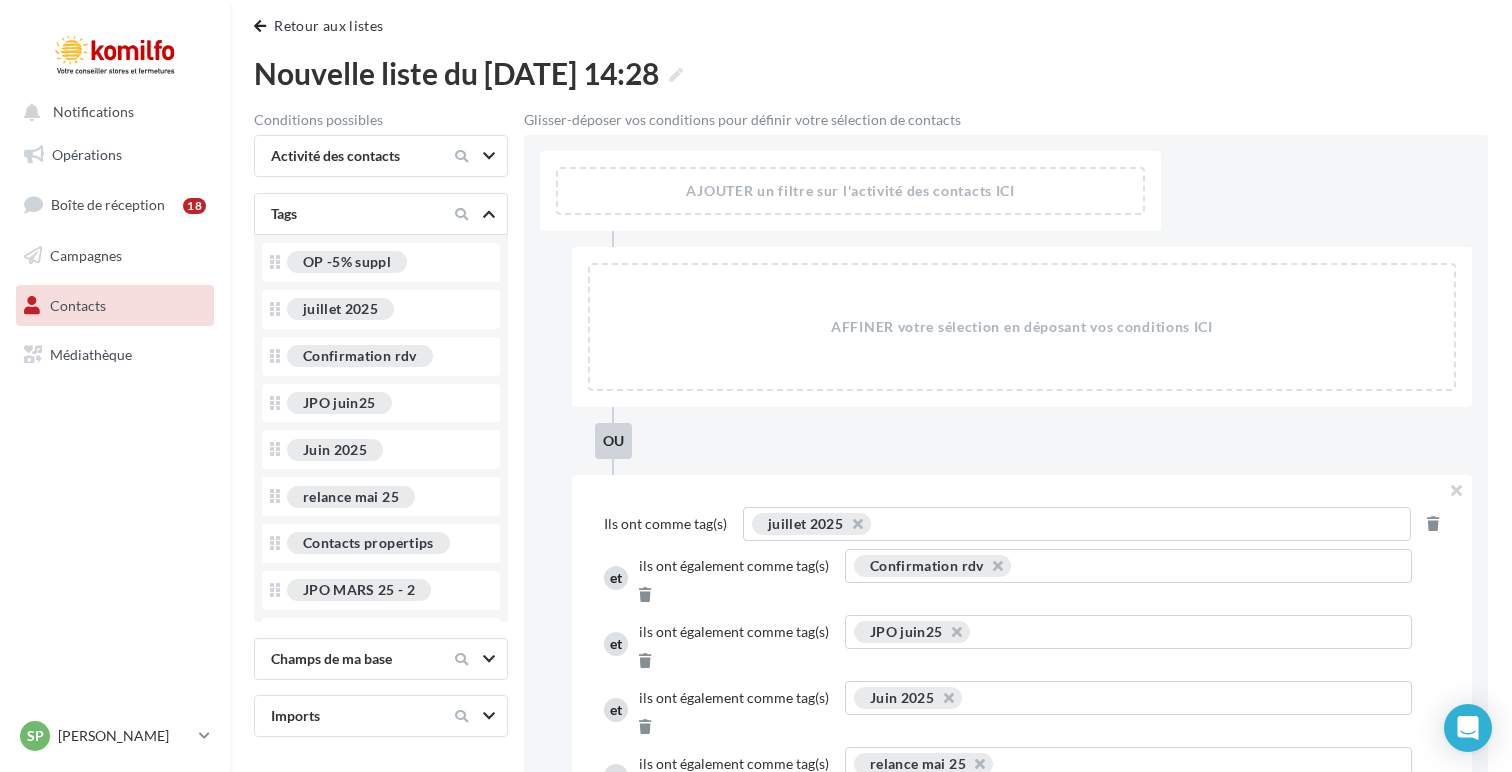
scroll to position [0, 0]
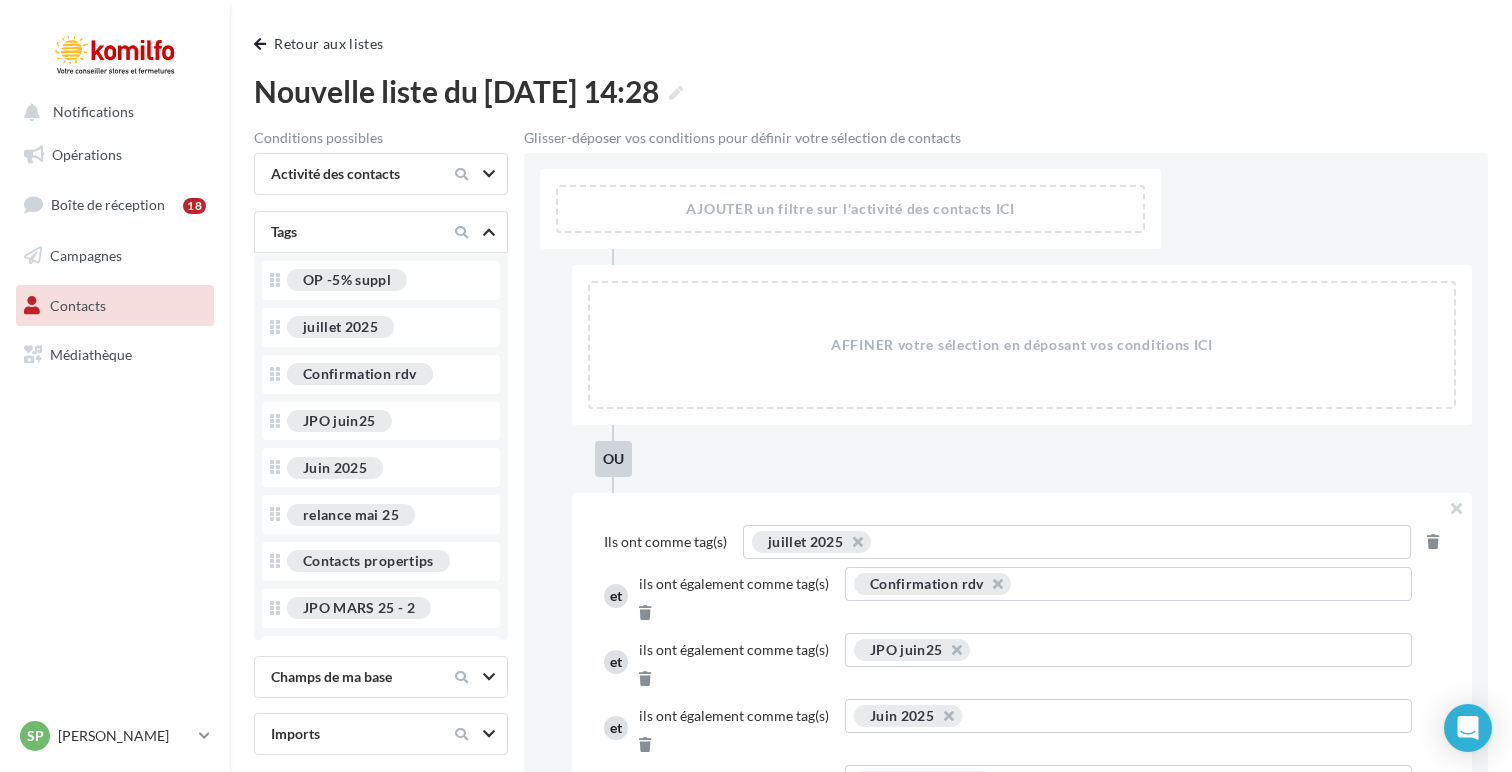
click at [494, 230] on icon at bounding box center [489, 232] width 12 height 10
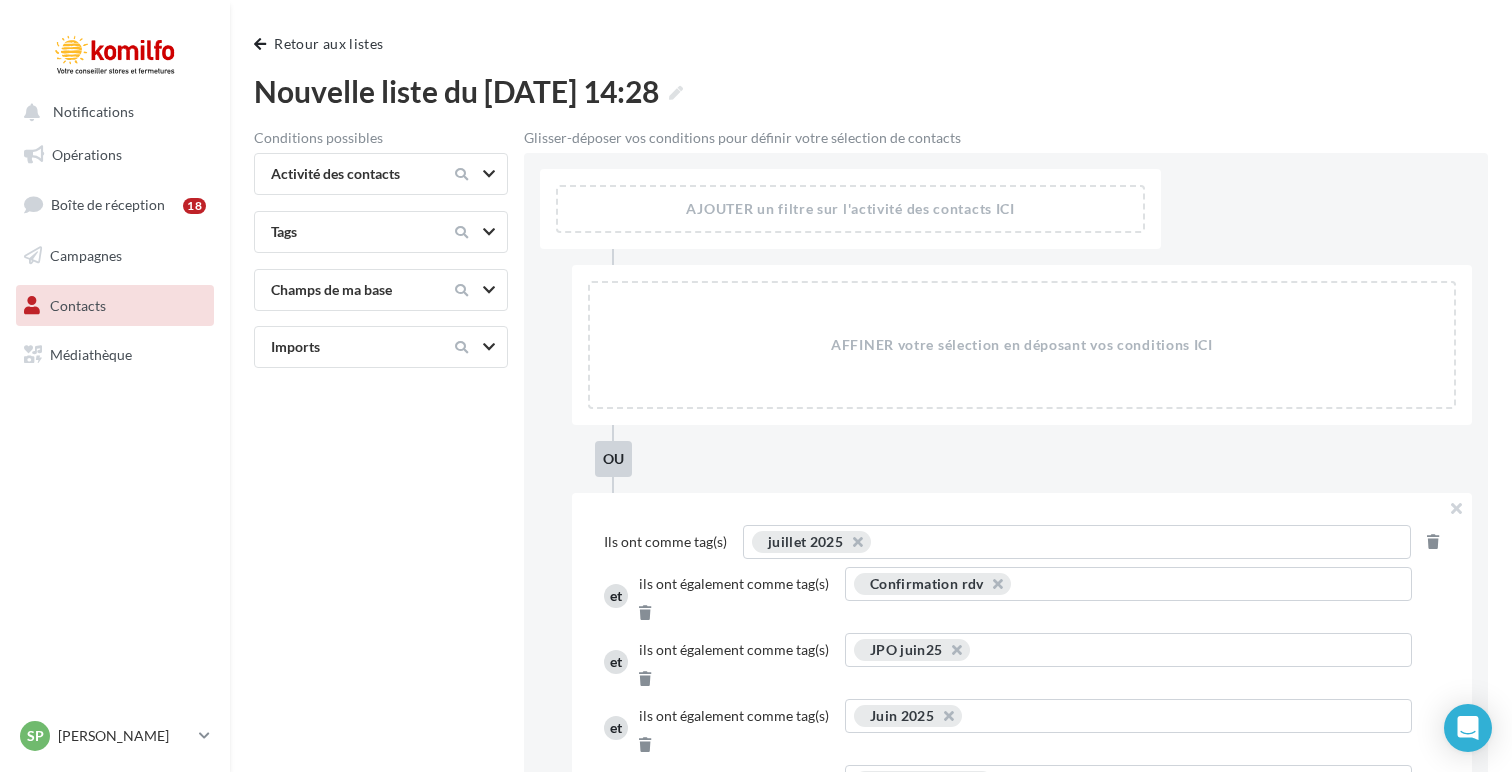
click at [489, 183] on div at bounding box center [473, 174] width 84 height 24
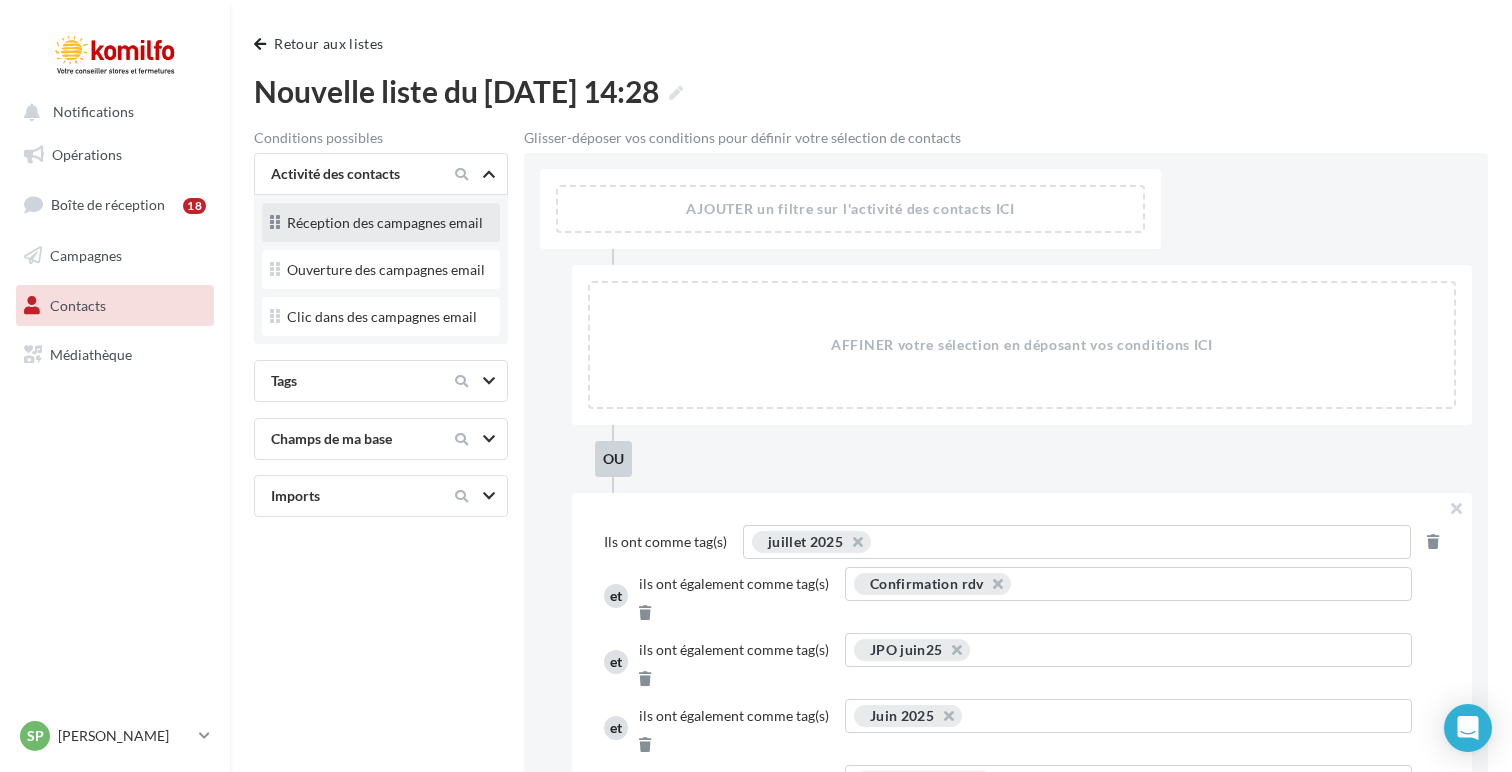
click at [417, 229] on div "Réception des campagnes email" at bounding box center [385, 223] width 196 height 14
click at [1464, 501] on button "button" at bounding box center [1456, 509] width 32 height 32
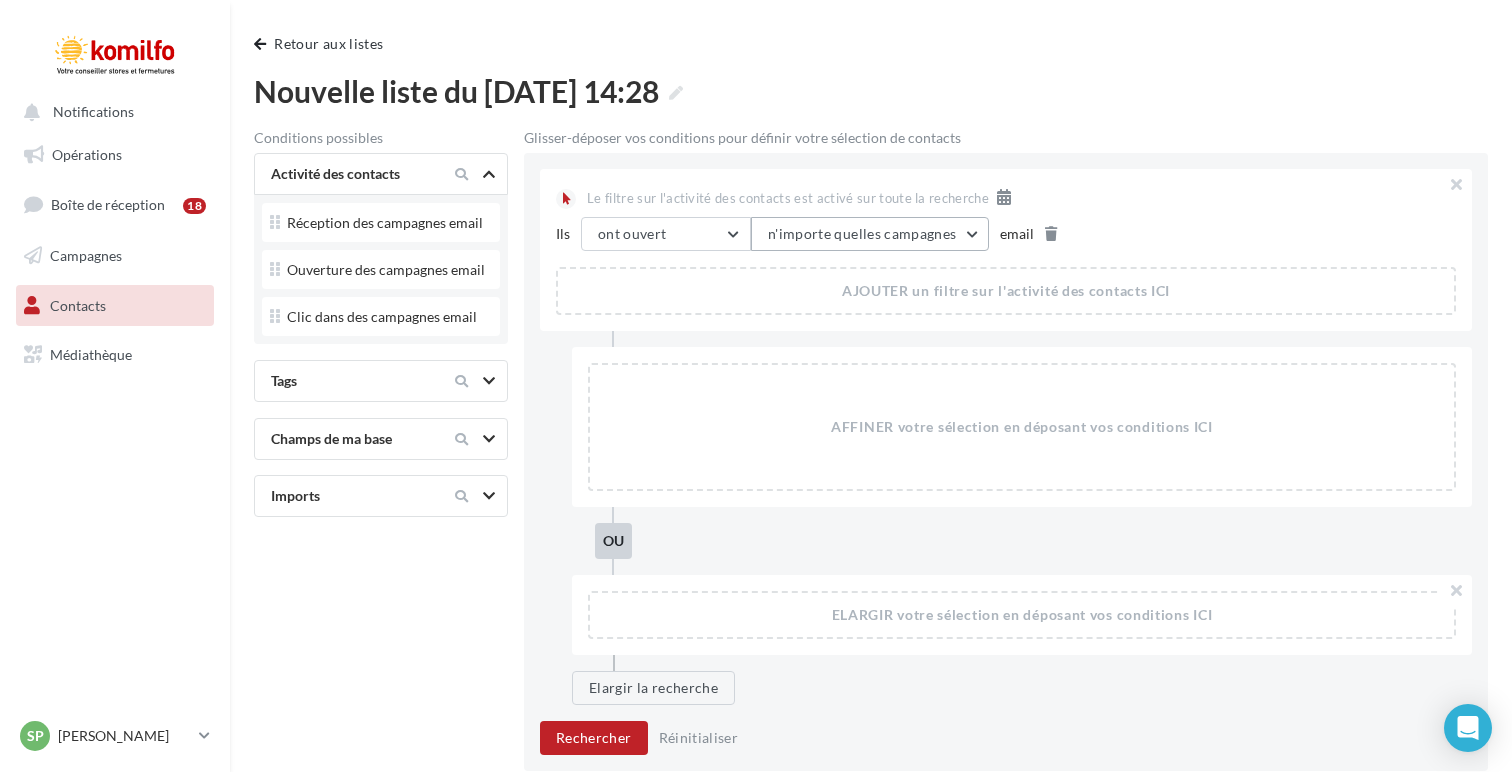
click at [920, 238] on button "n'importe quelles campagnes" at bounding box center [870, 234] width 238 height 34
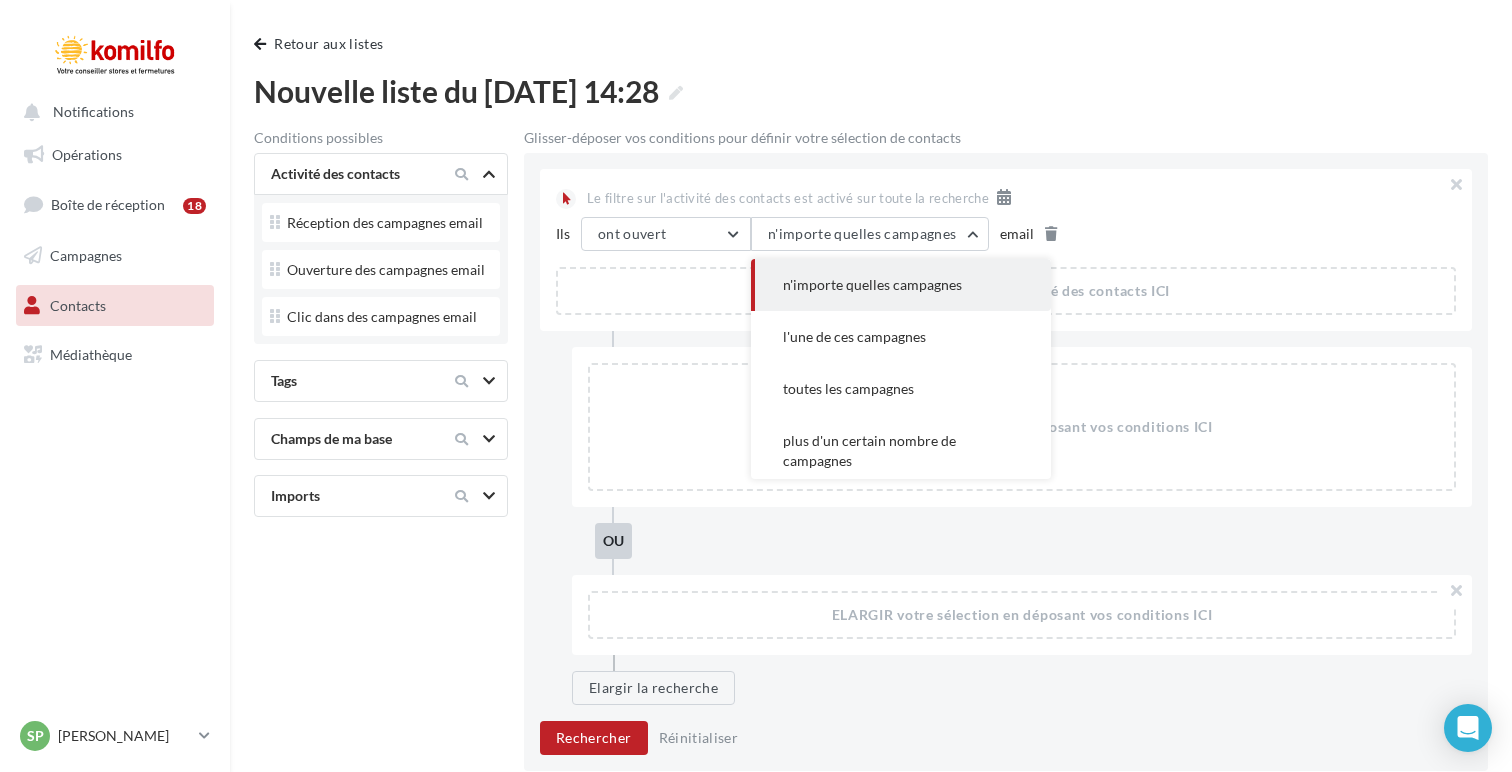
click at [649, 296] on div "AJOUTER un filtre sur l'activité des contacts ICI" at bounding box center [1006, 291] width 896 height 44
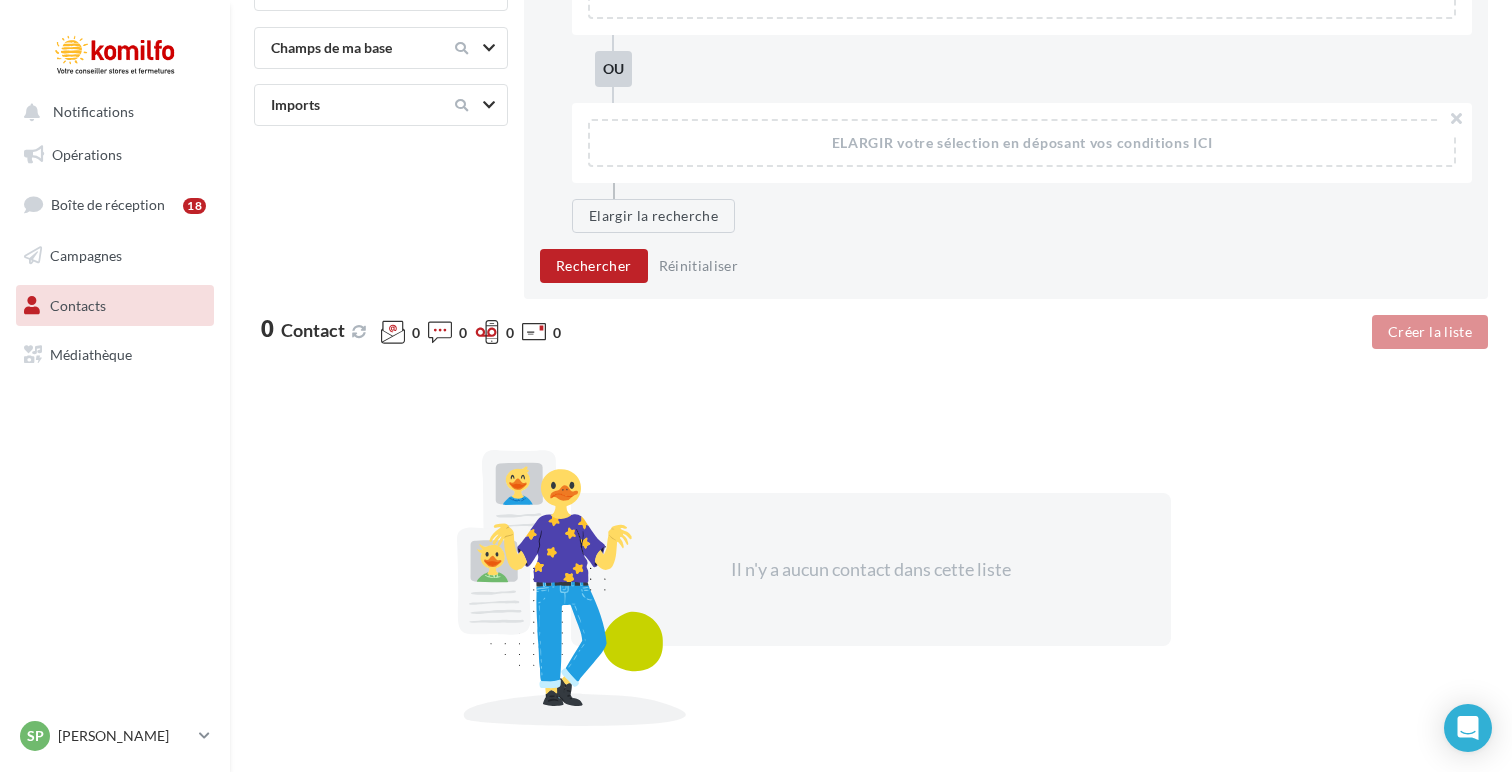
scroll to position [557, 0]
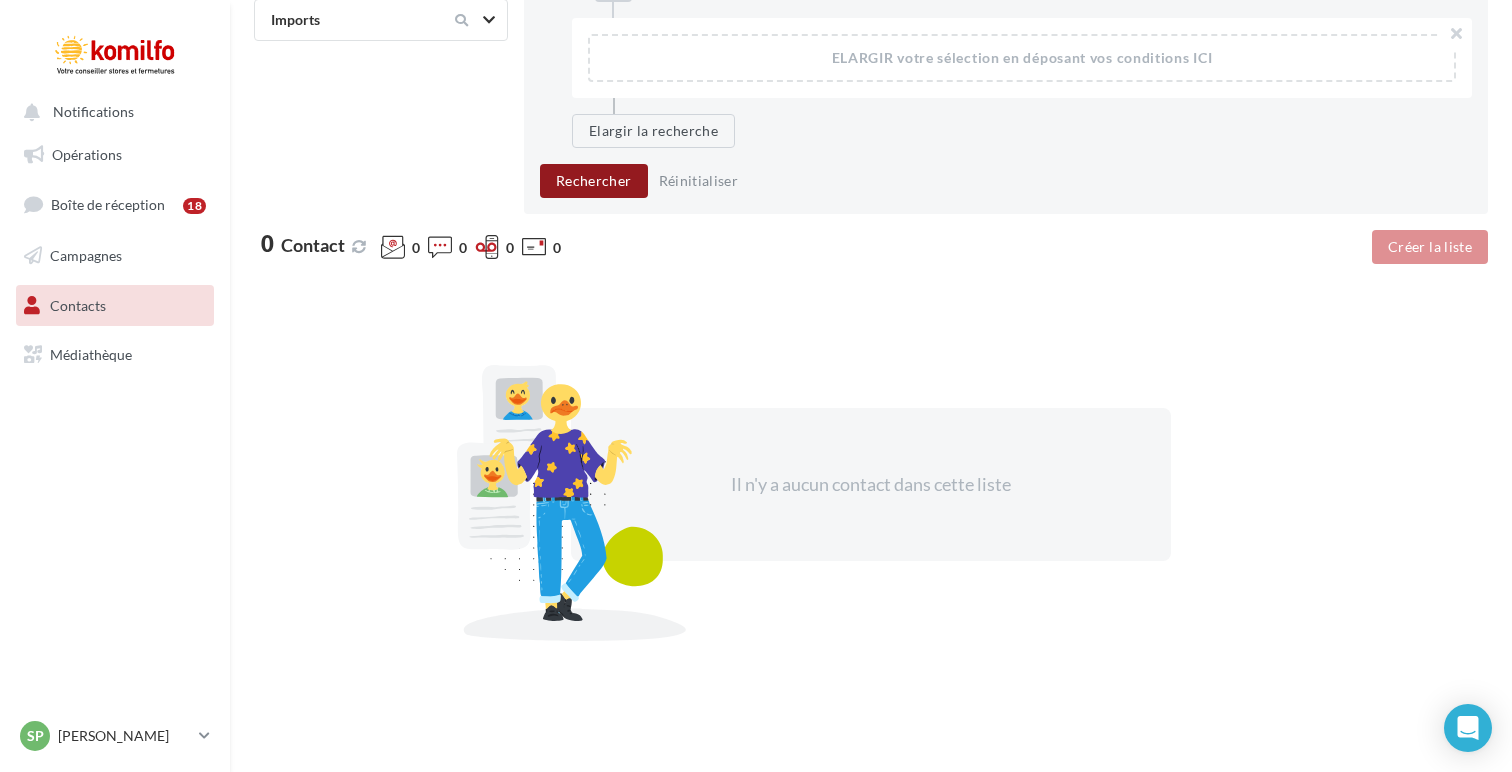
click at [606, 191] on button "Rechercher" at bounding box center [594, 181] width 108 height 34
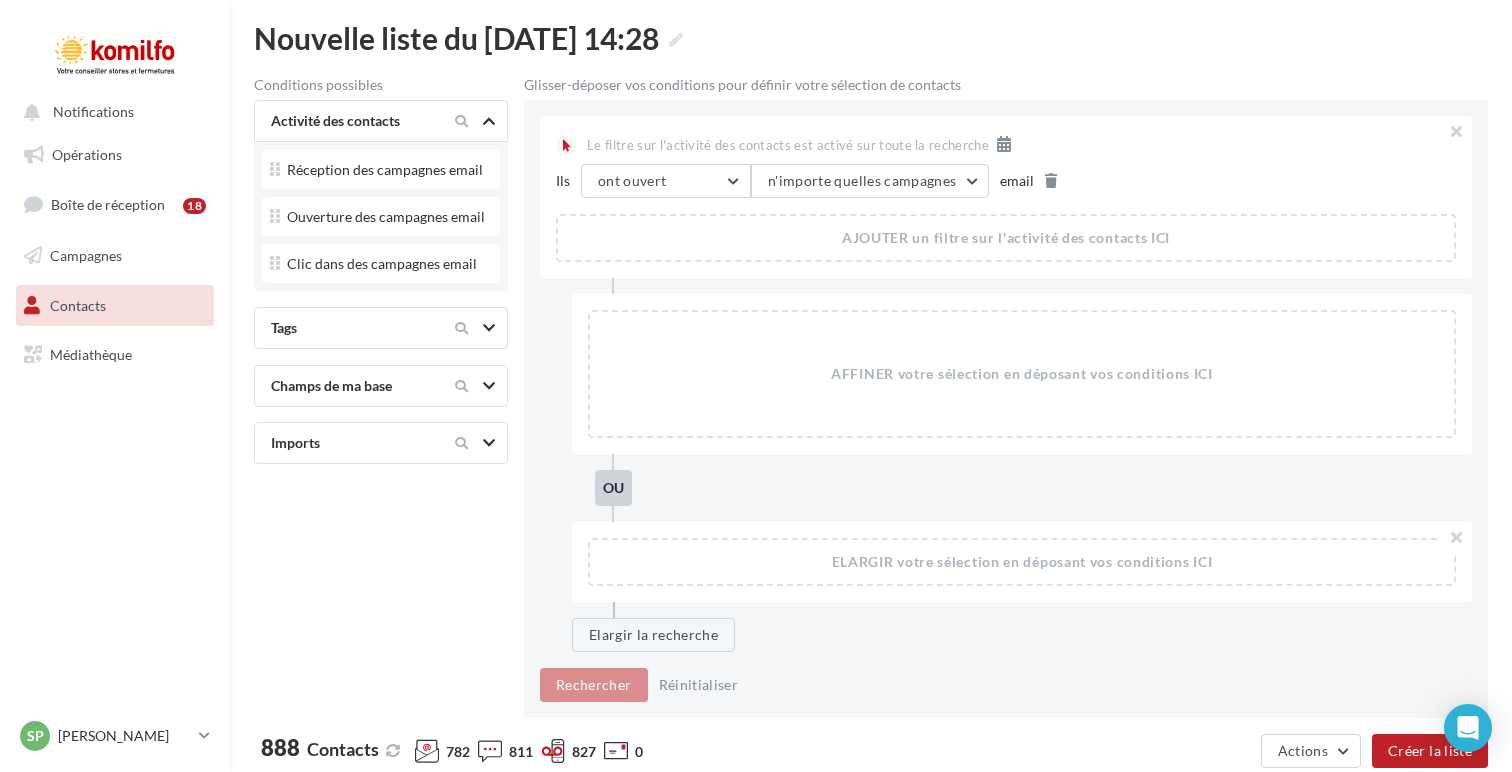
scroll to position [0, 0]
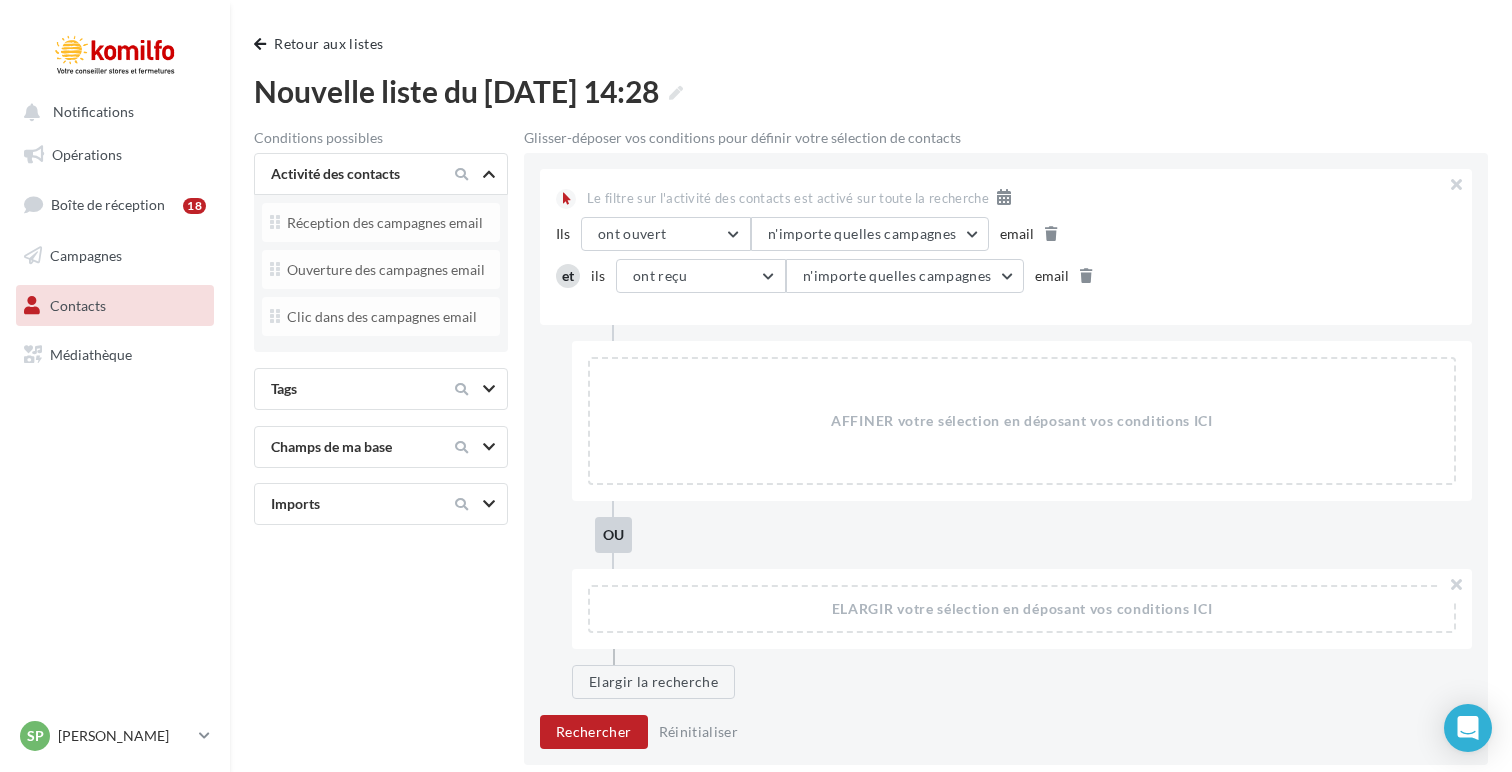
click at [1087, 276] on div "Ils ont reçu ont reçu n'ont pas reçu n'importe quelles campagnes n'importe quel…" at bounding box center [1018, 276] width 855 height 34
click at [1080, 277] on icon at bounding box center [1086, 276] width 12 height 14
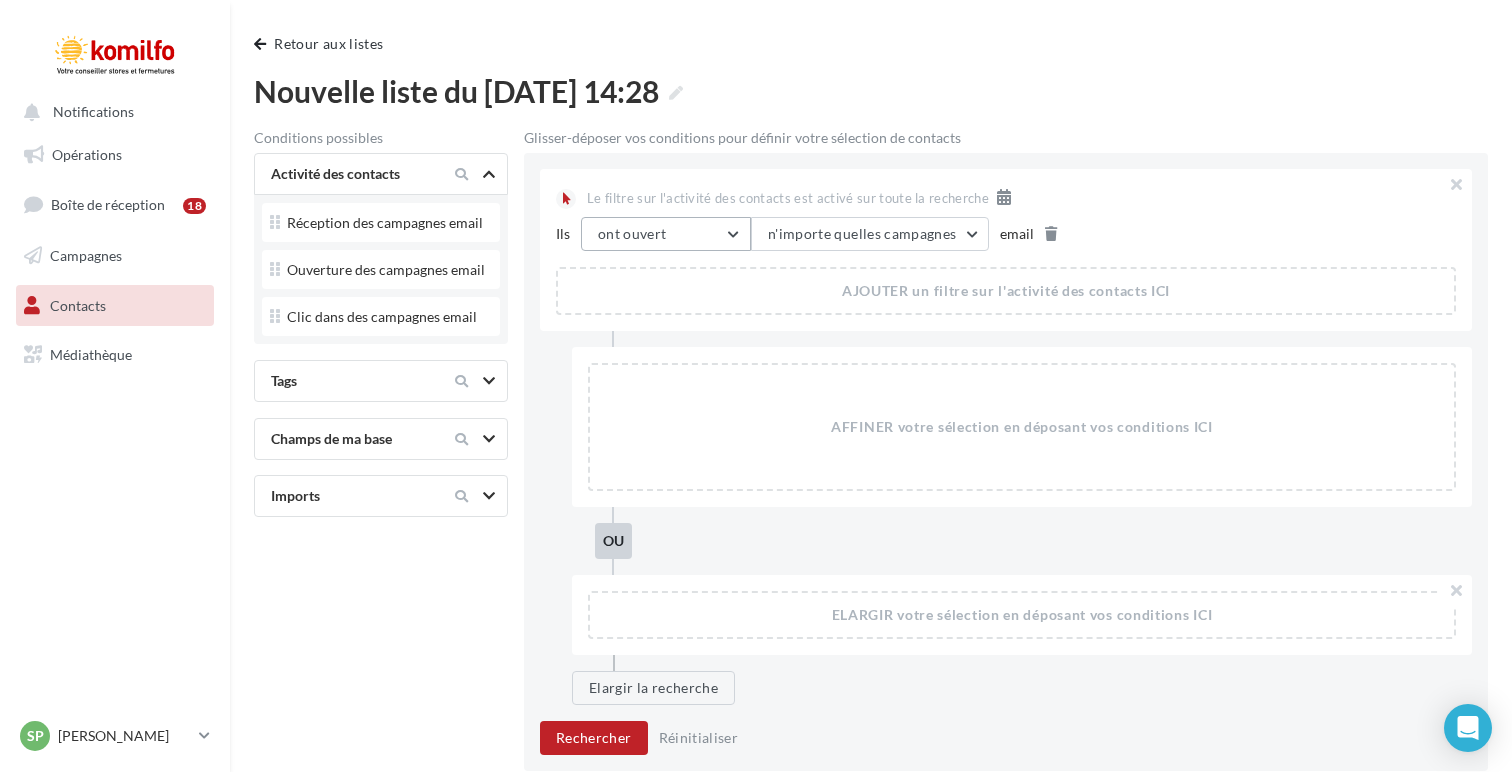
click at [710, 240] on button "ont ouvert" at bounding box center [666, 234] width 170 height 34
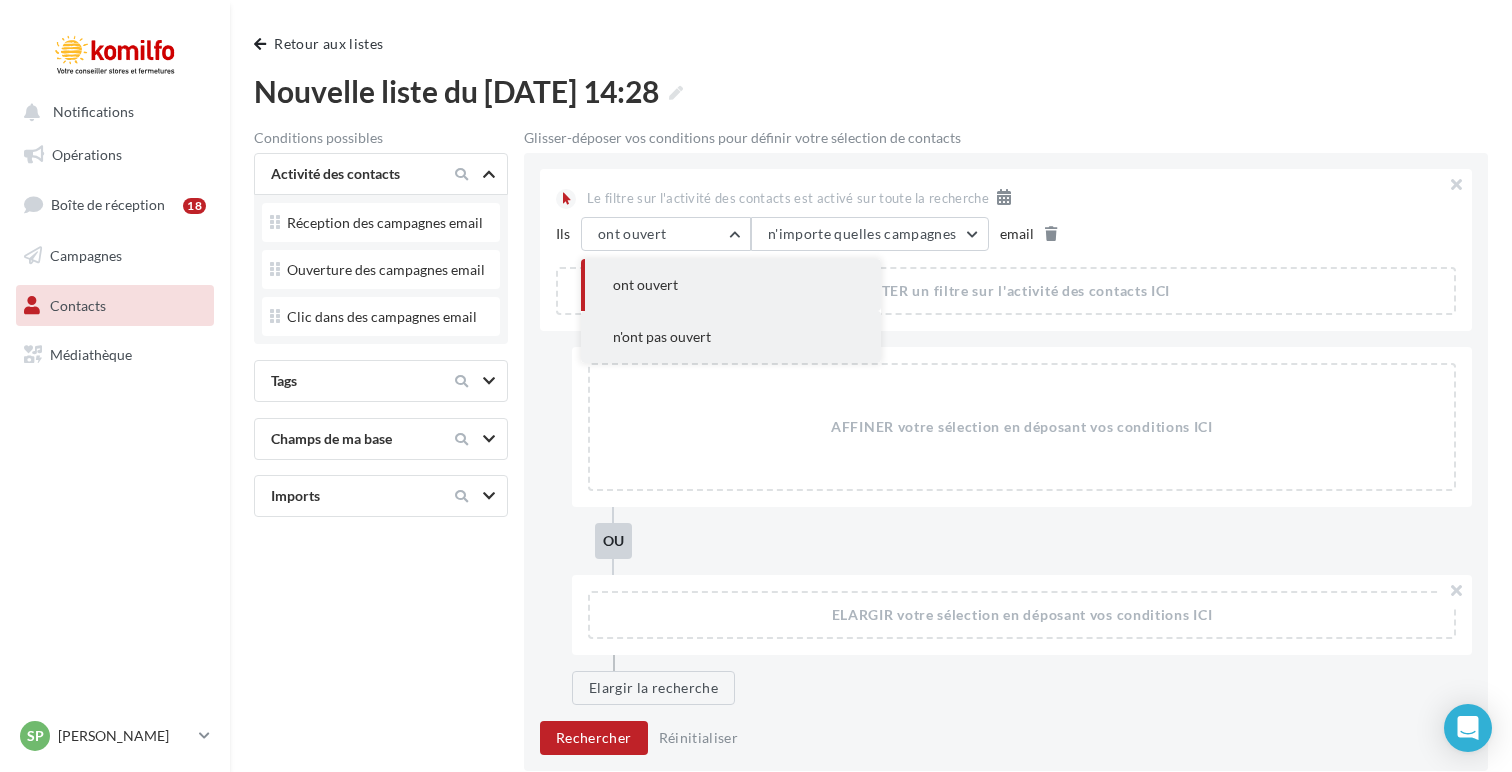
click at [718, 336] on button "n'ont pas ouvert" at bounding box center [731, 337] width 300 height 52
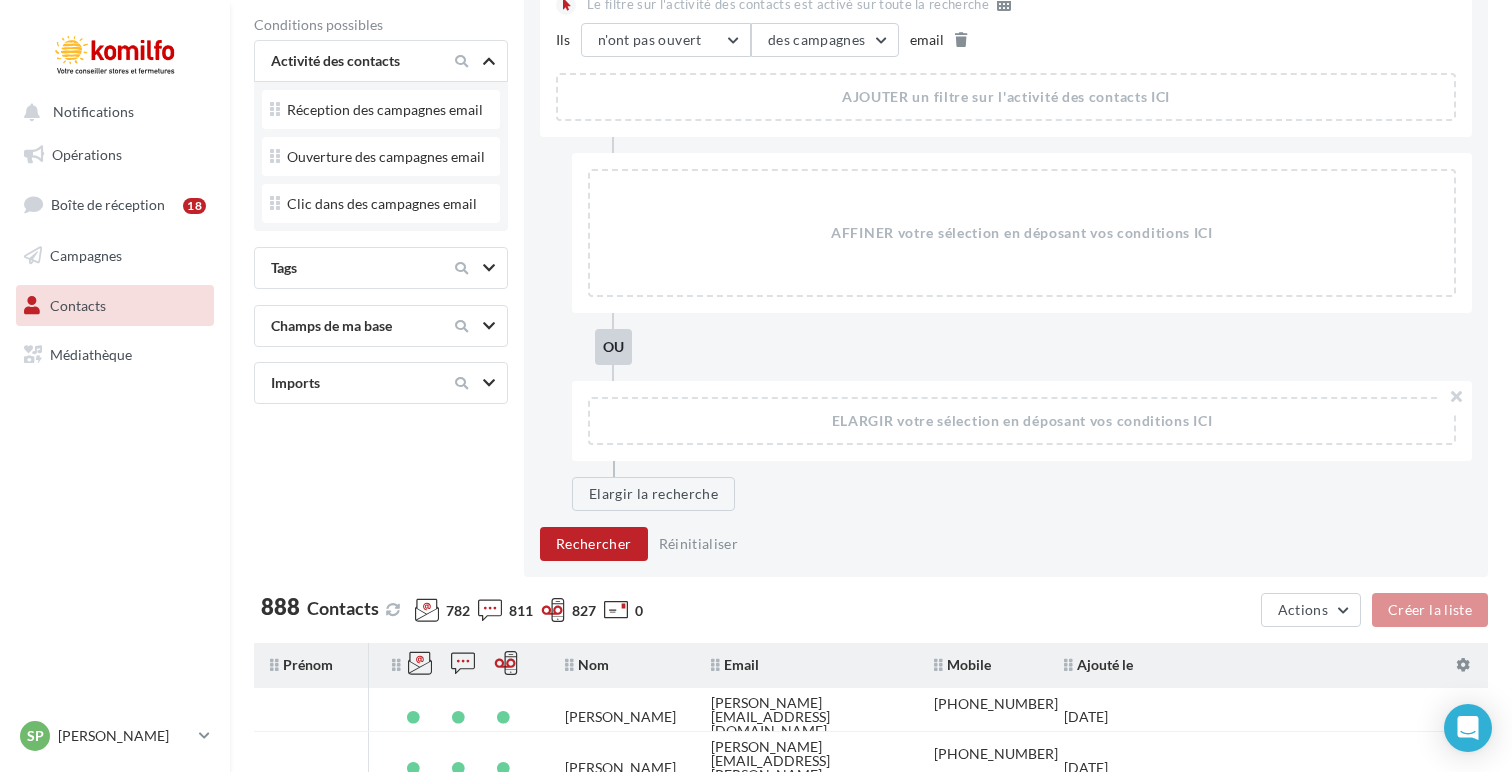
scroll to position [202, 0]
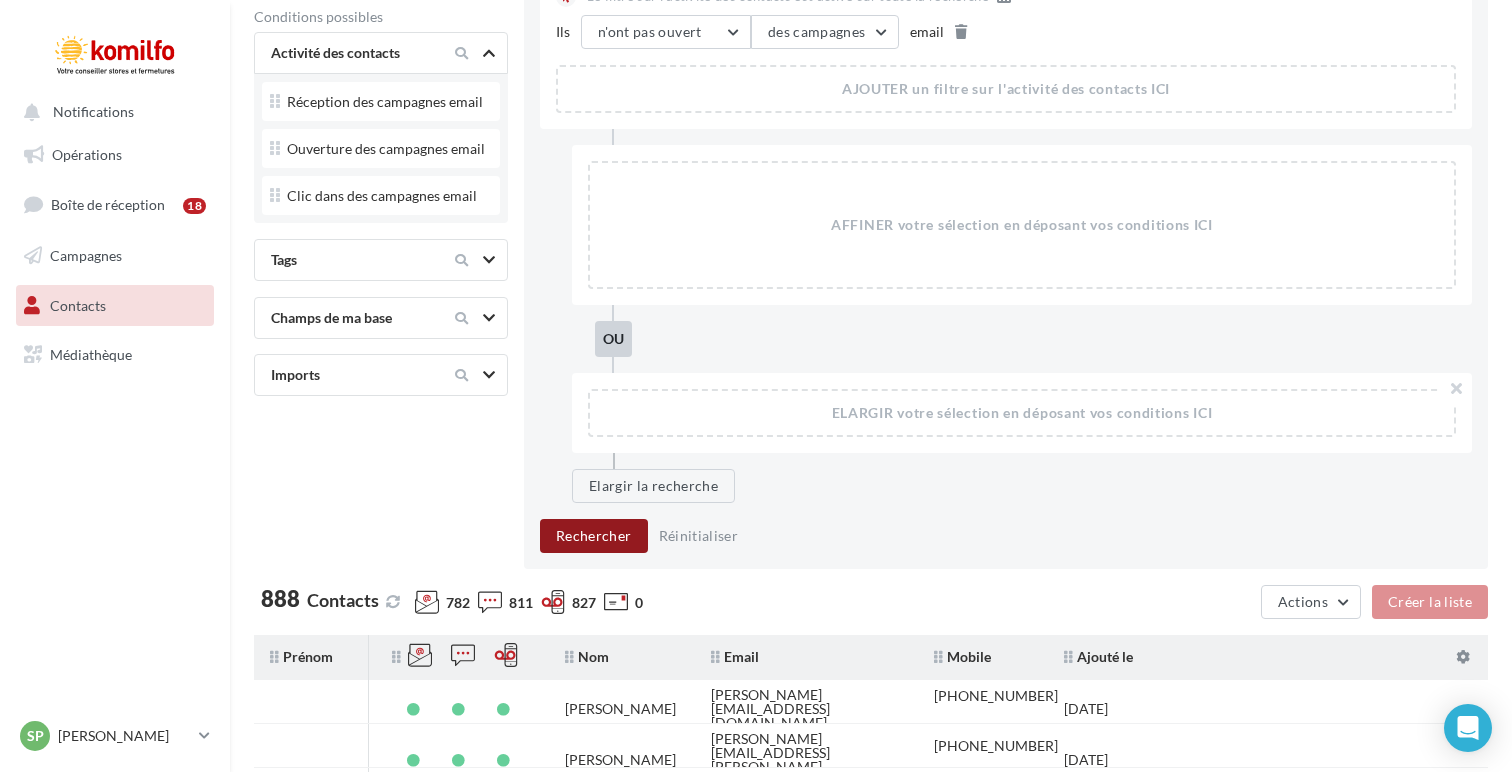
click at [617, 534] on button "Rechercher" at bounding box center [594, 536] width 108 height 34
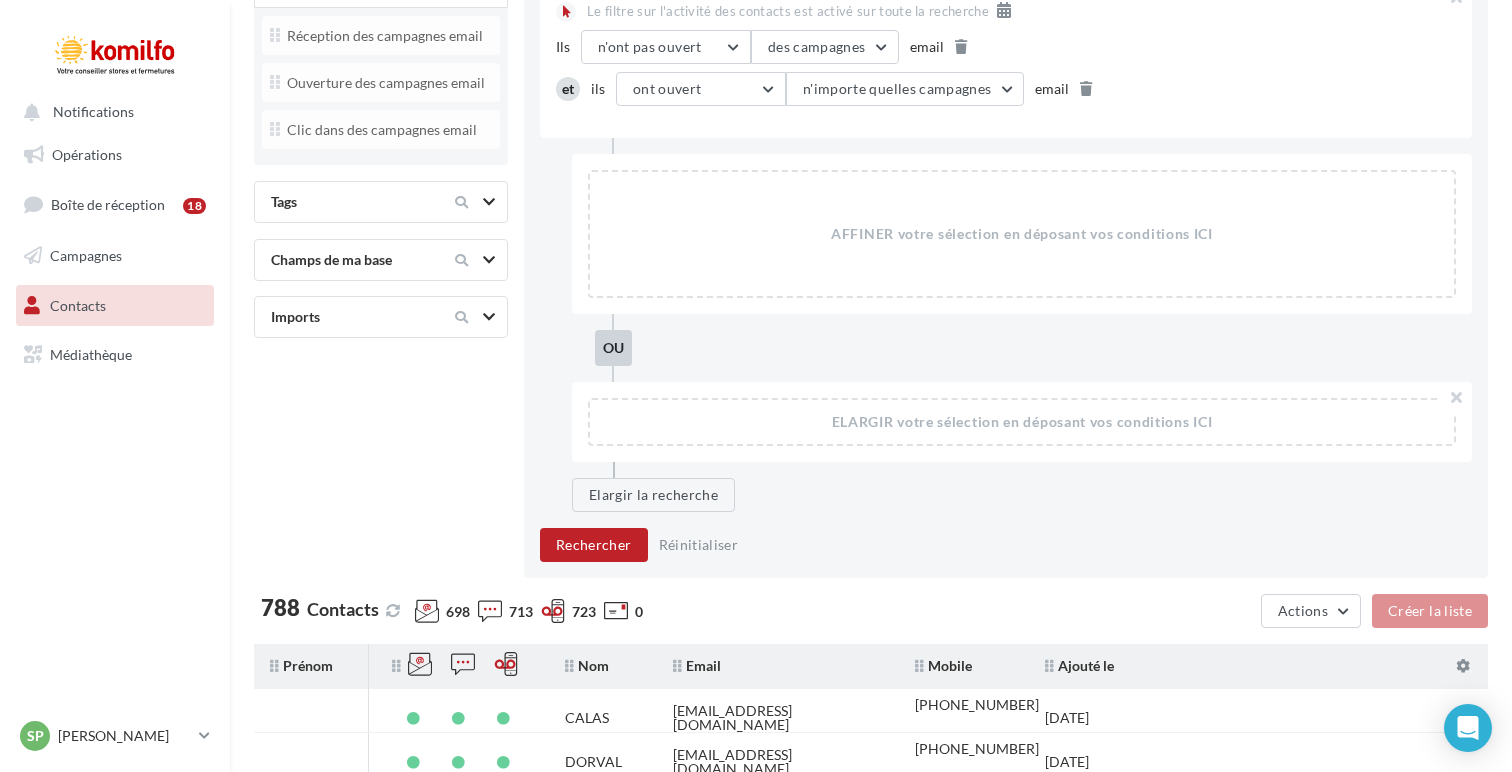
scroll to position [241, 0]
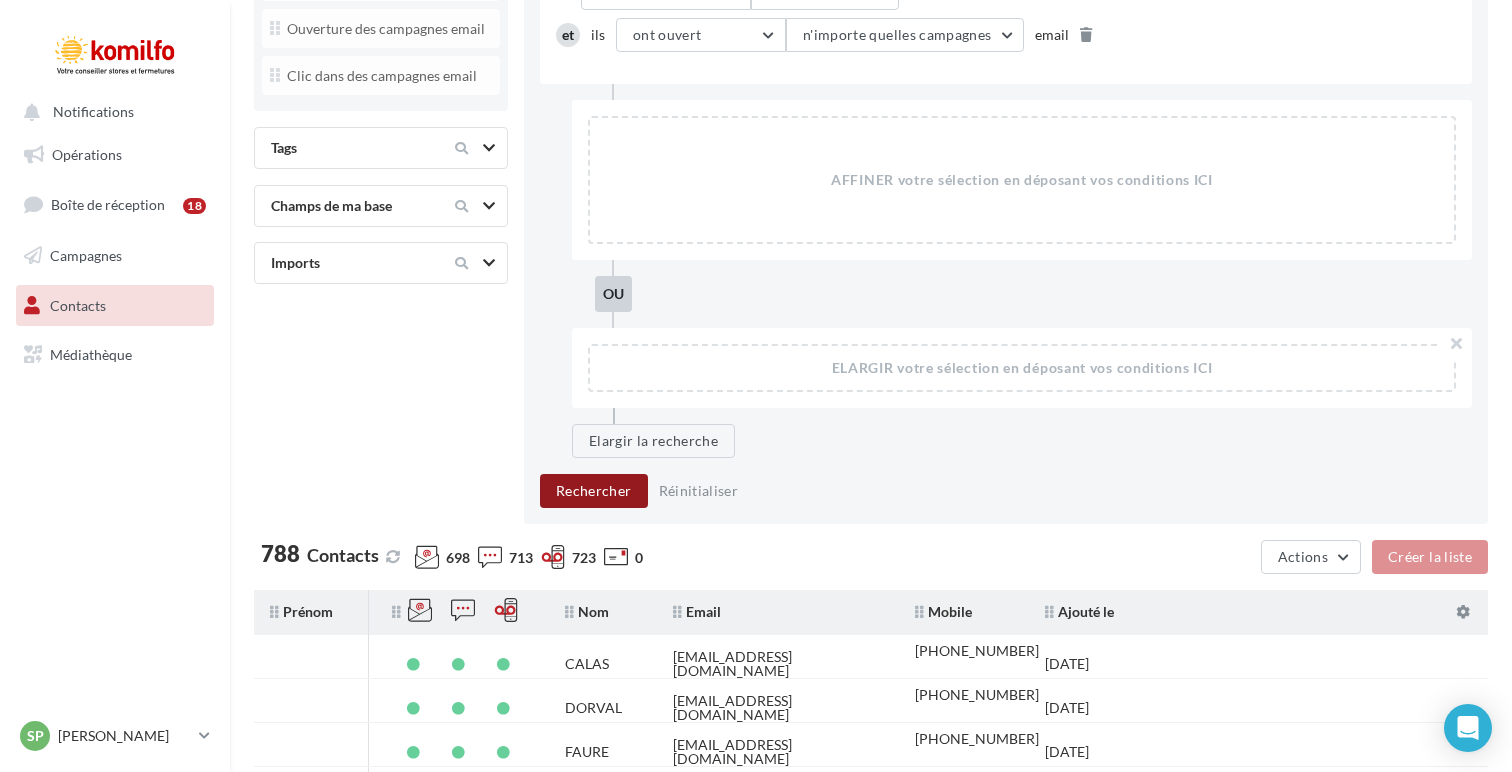
click at [587, 493] on button "Rechercher" at bounding box center [594, 491] width 108 height 34
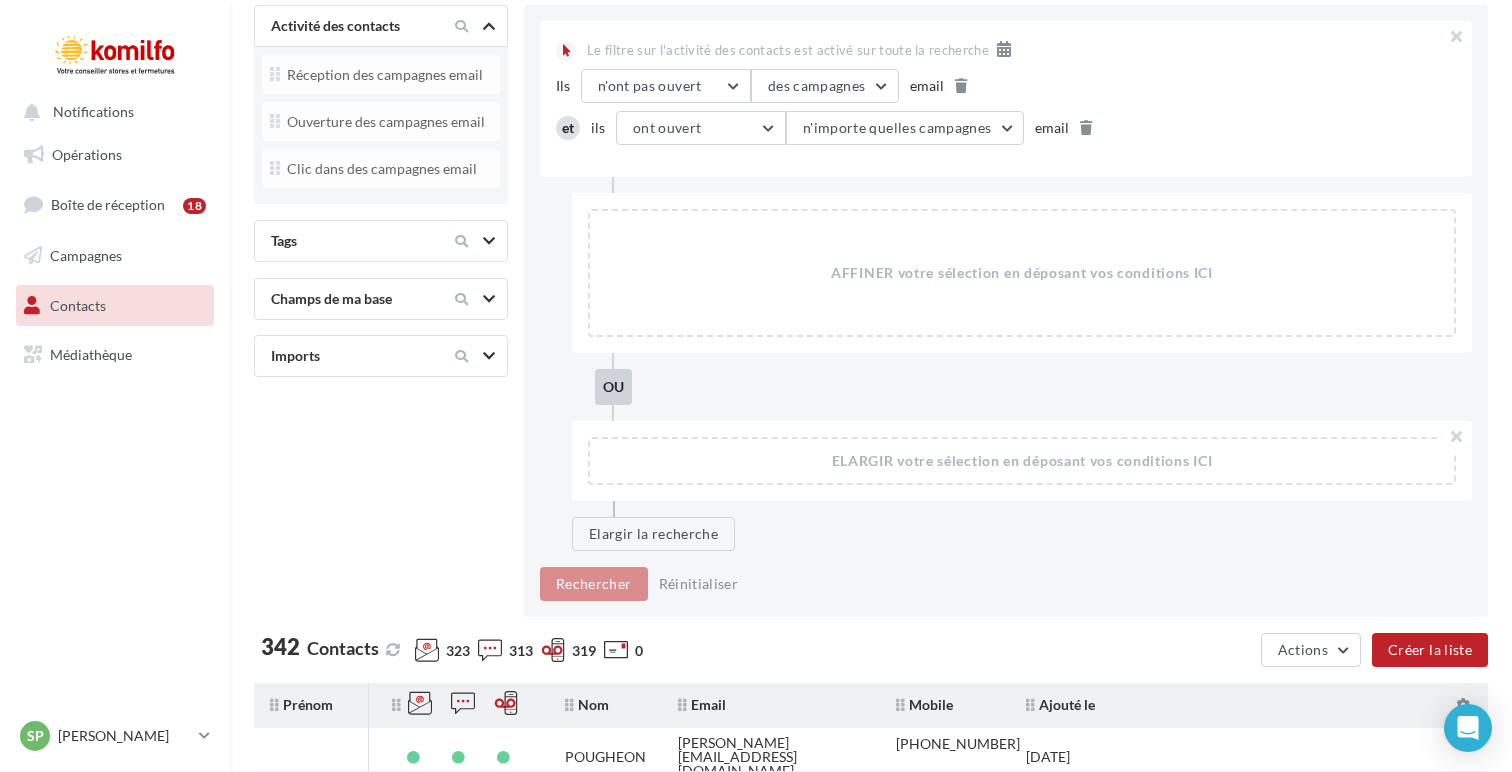
scroll to position [79, 0]
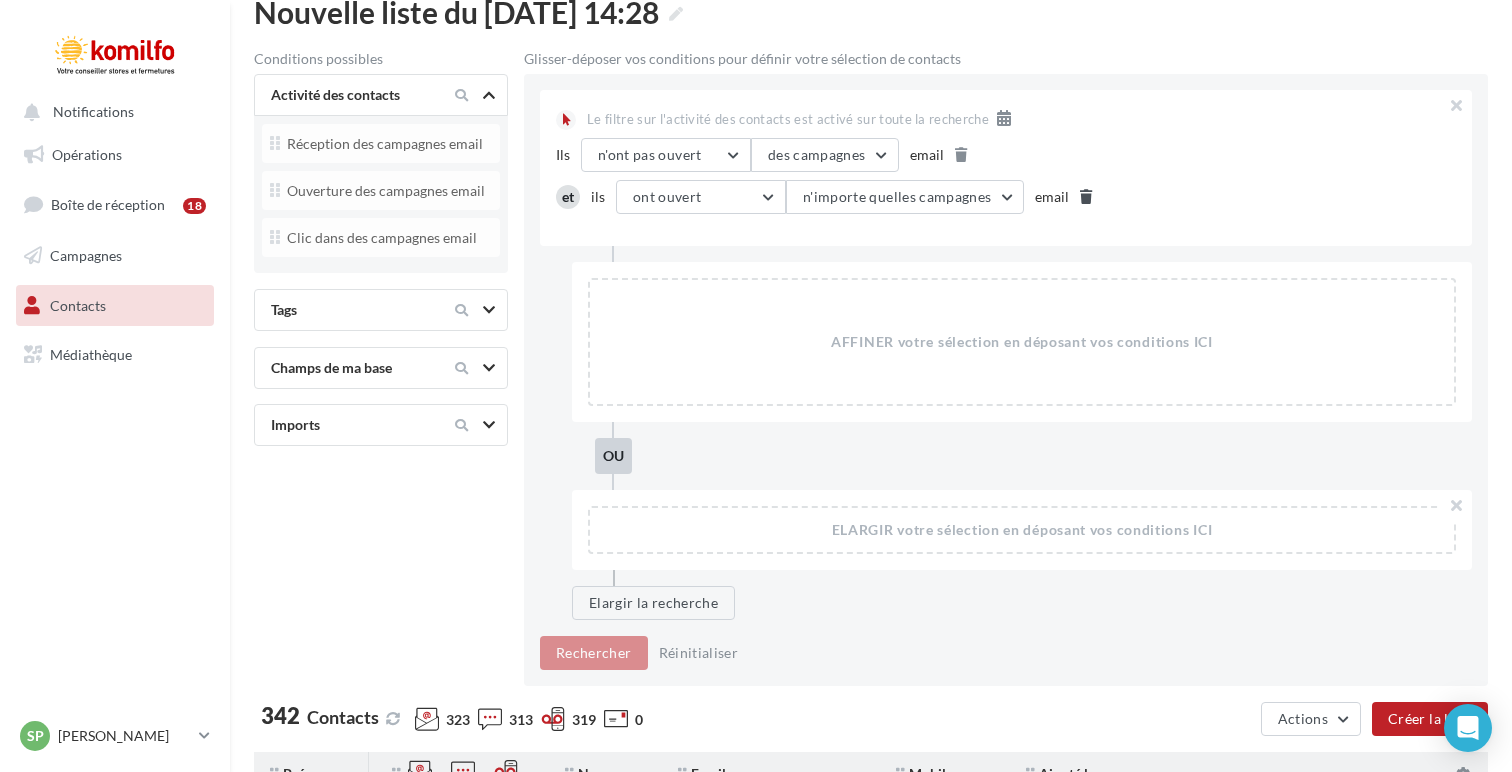
click at [1080, 193] on icon at bounding box center [1086, 197] width 12 height 14
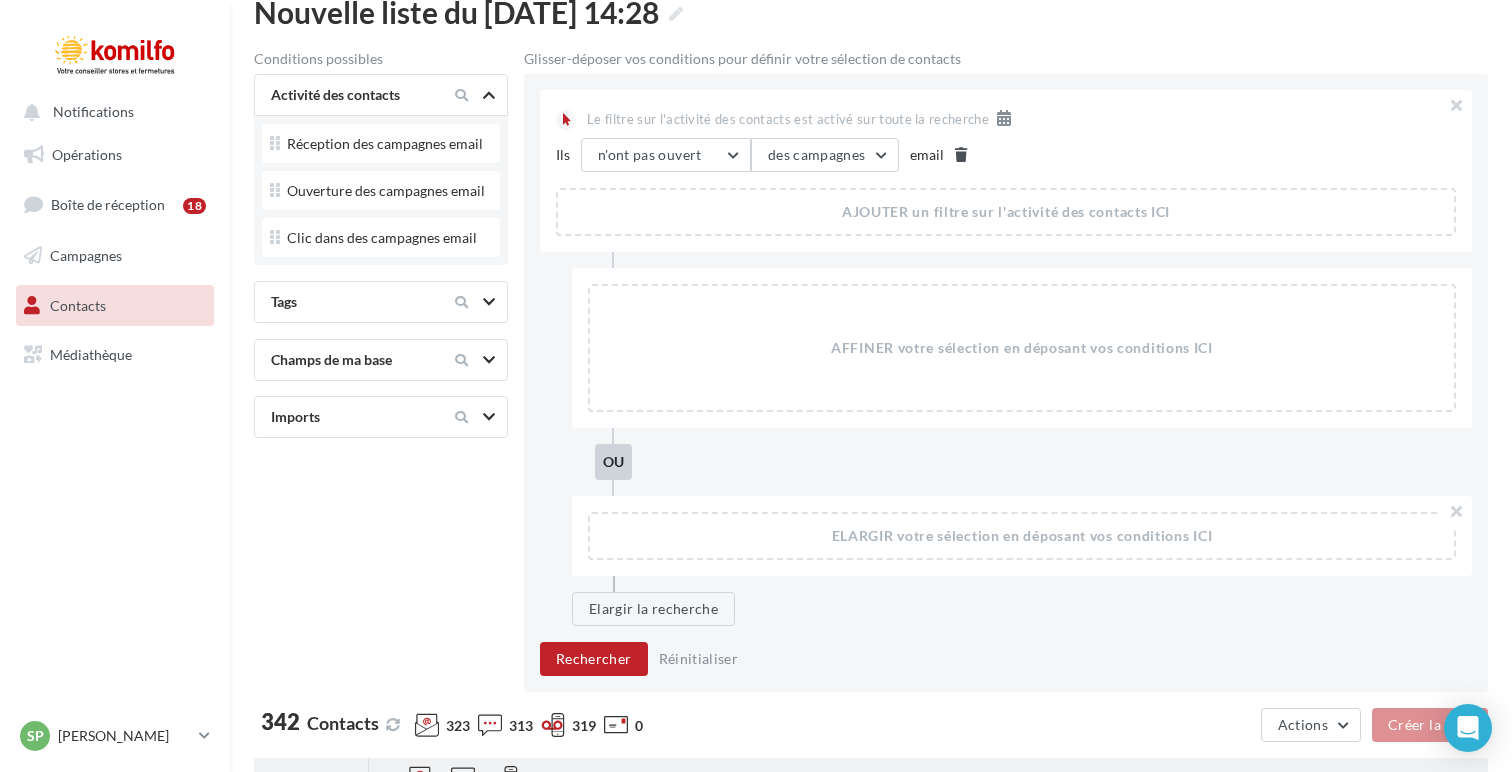
click at [957, 153] on icon at bounding box center [961, 155] width 12 height 14
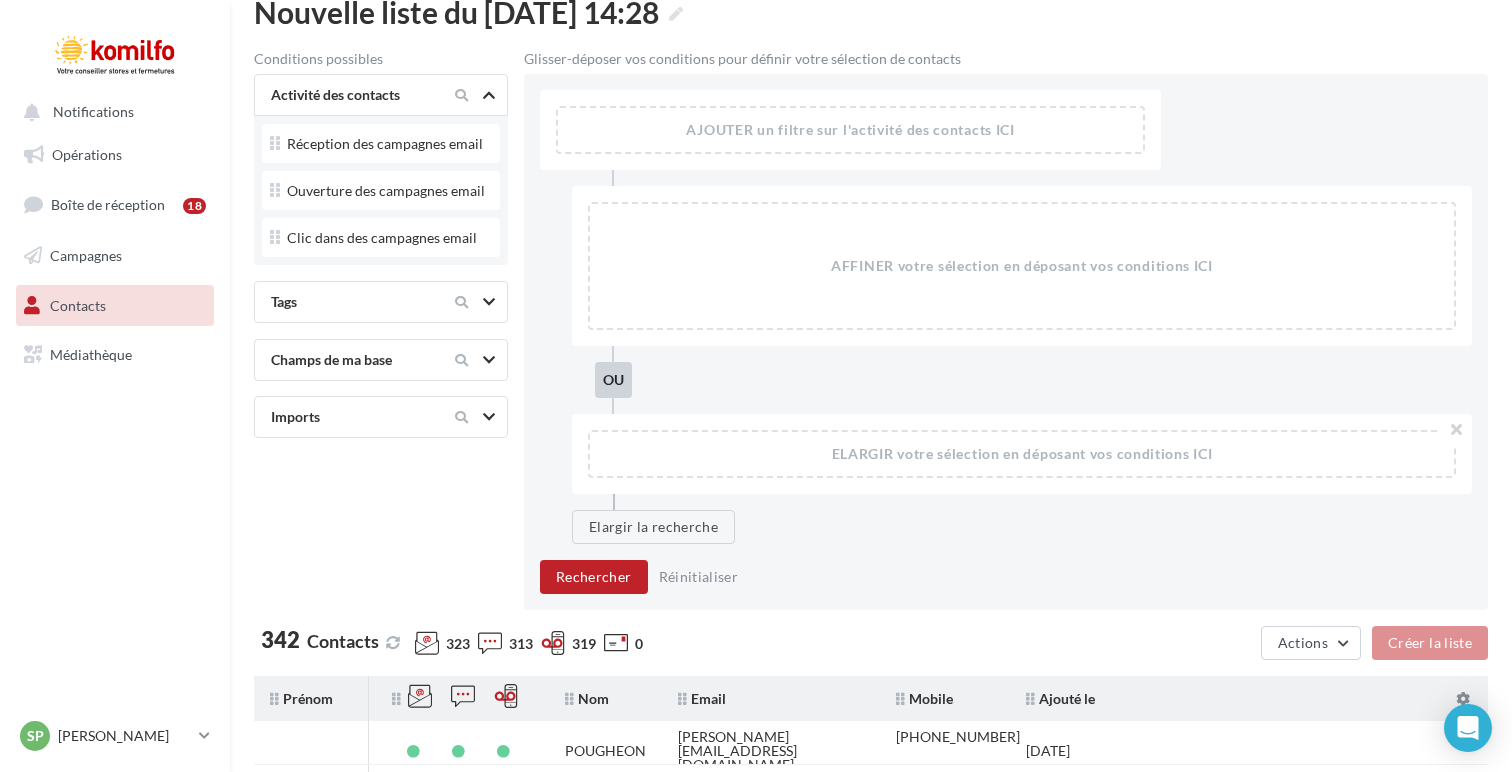
scroll to position [0, 0]
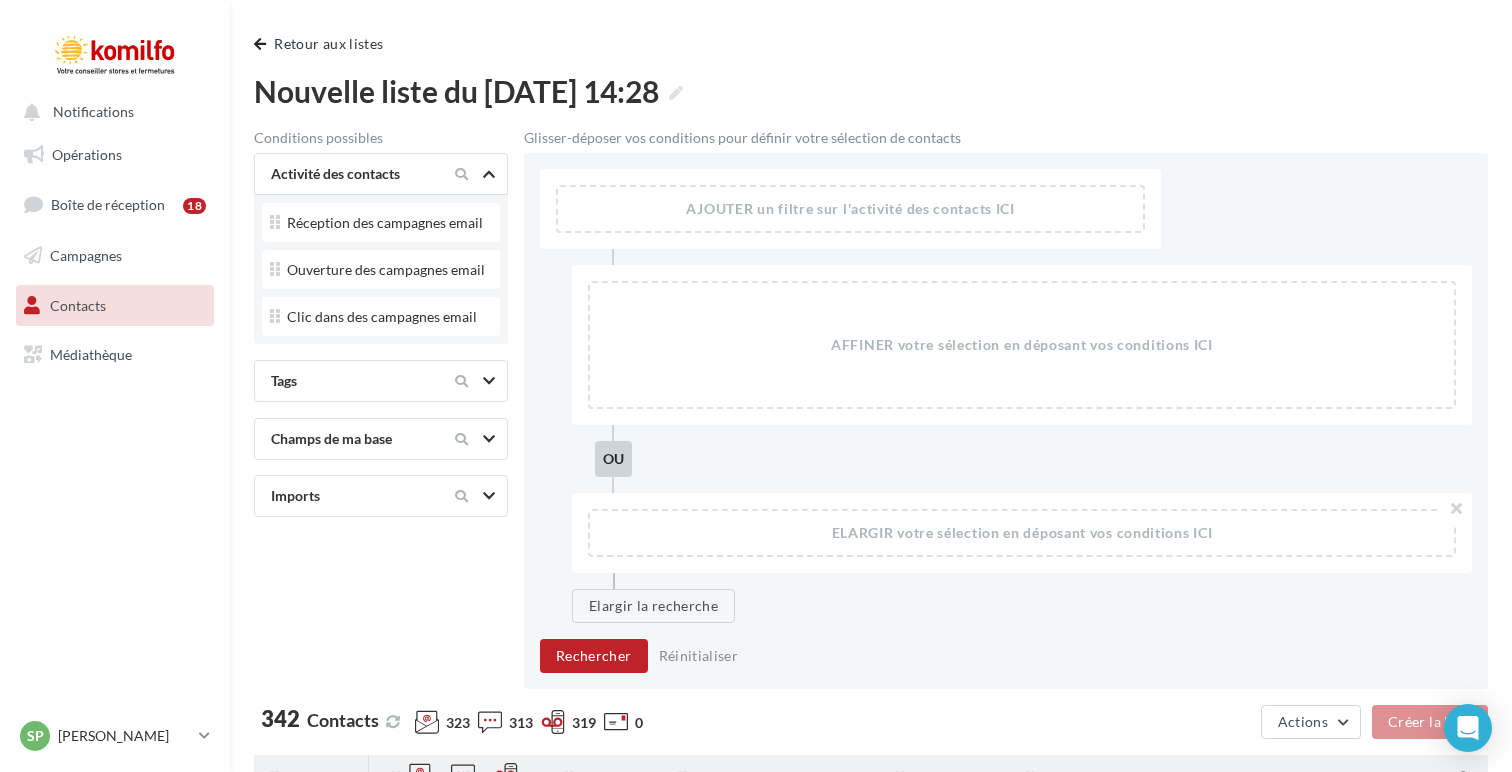
click at [488, 494] on icon at bounding box center [489, 496] width 12 height 10
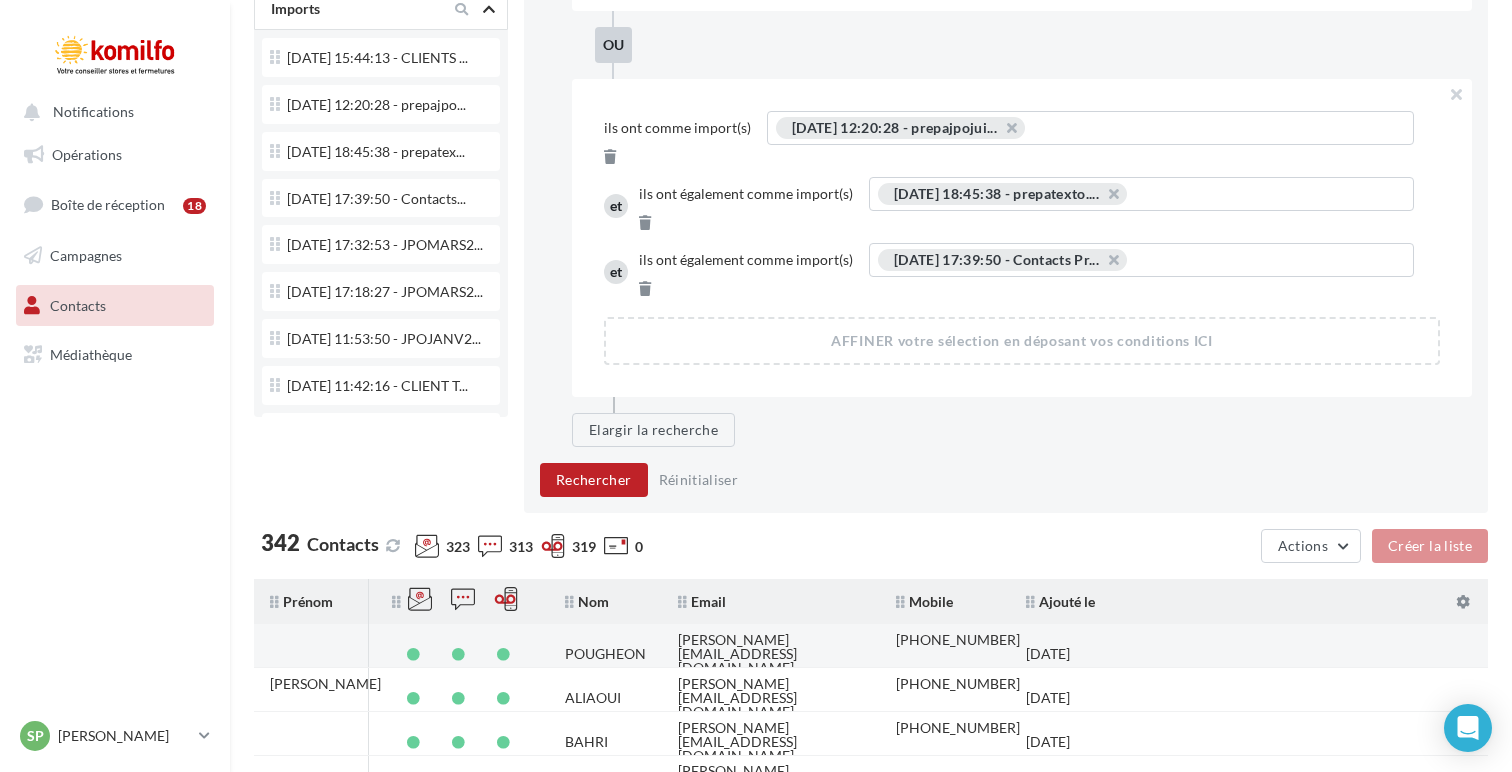
scroll to position [496, 0]
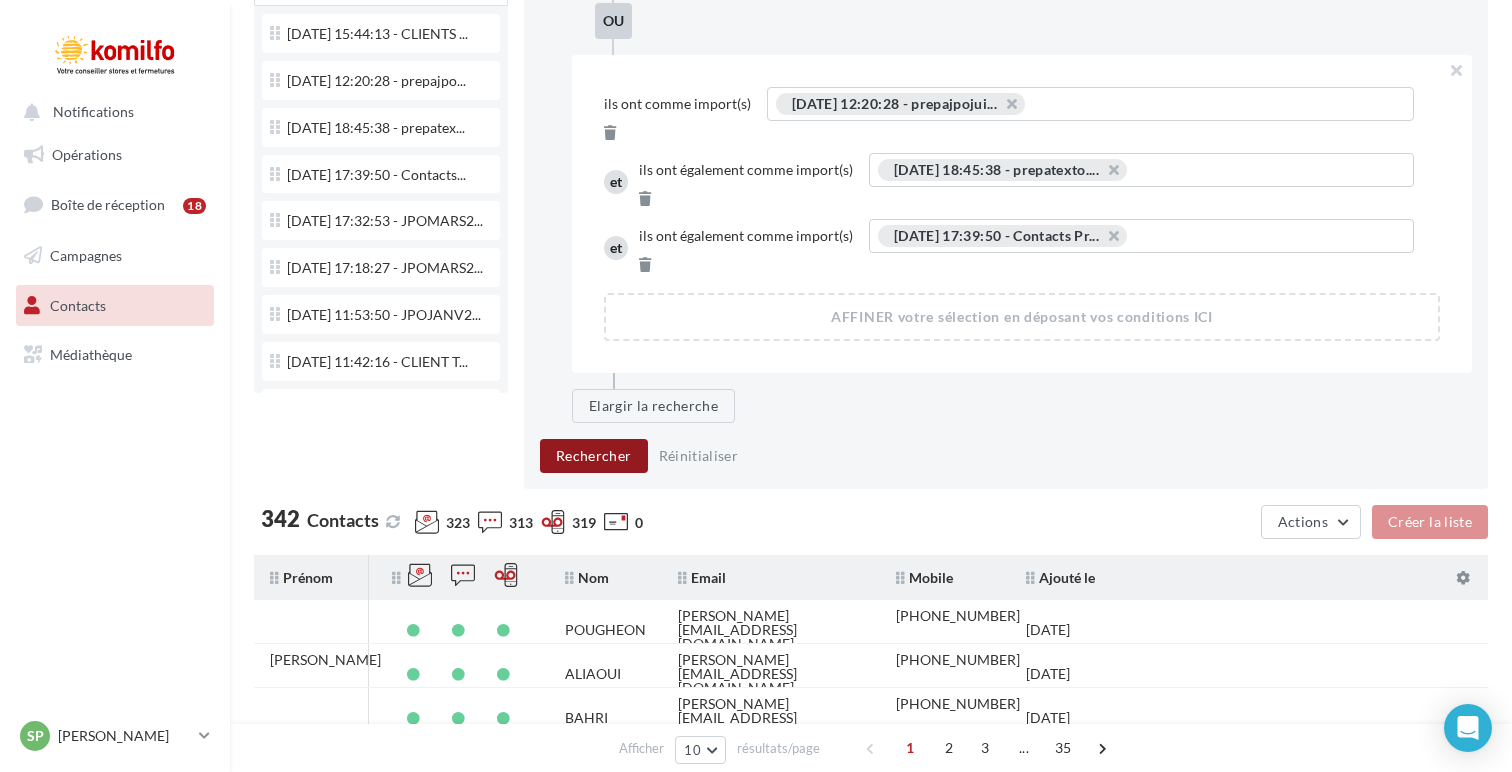
click at [551, 439] on button "Rechercher" at bounding box center [594, 456] width 108 height 34
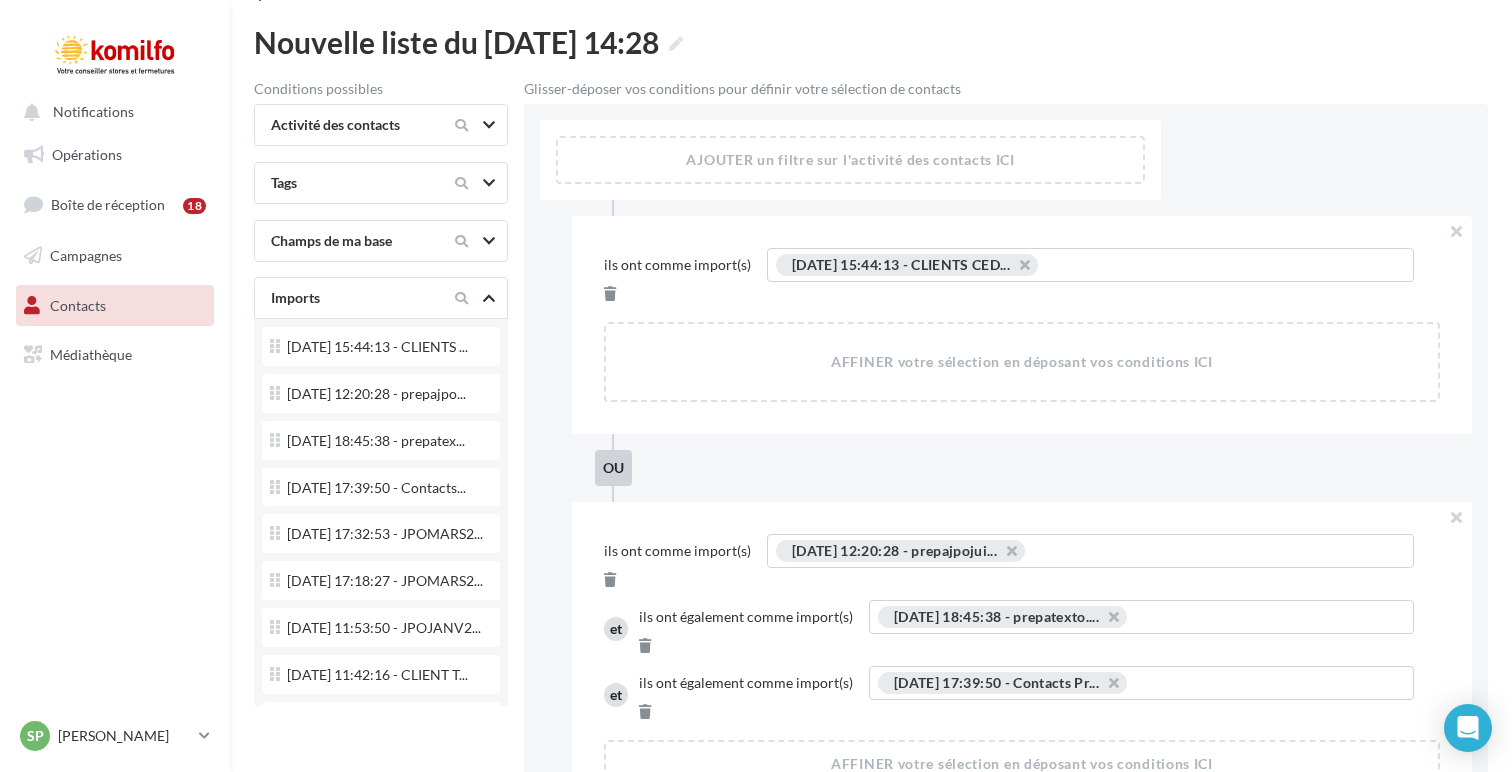
scroll to position [0, 0]
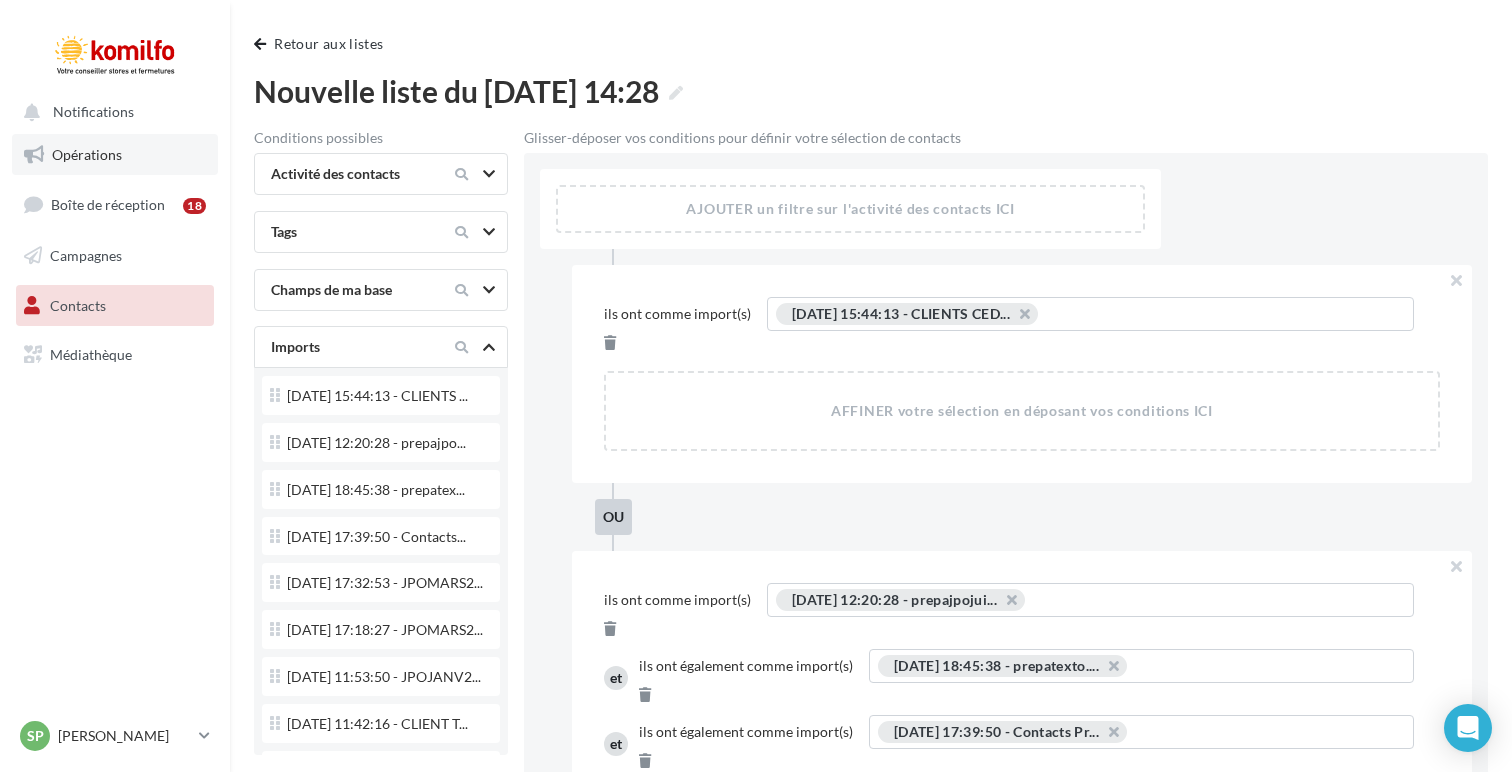
click at [96, 146] on span "Opérations" at bounding box center [87, 154] width 70 height 17
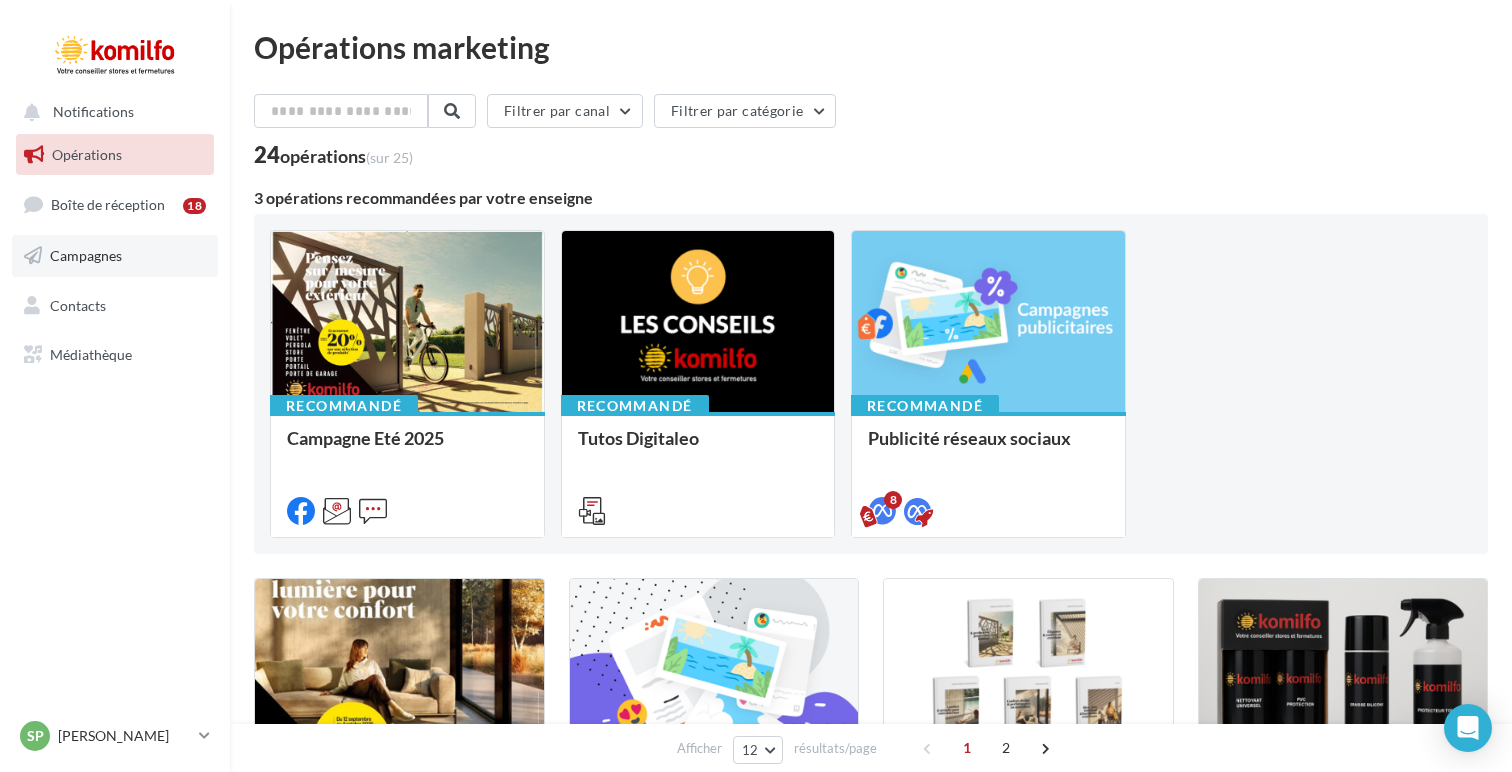
click at [120, 242] on link "Campagnes" at bounding box center [115, 256] width 206 height 42
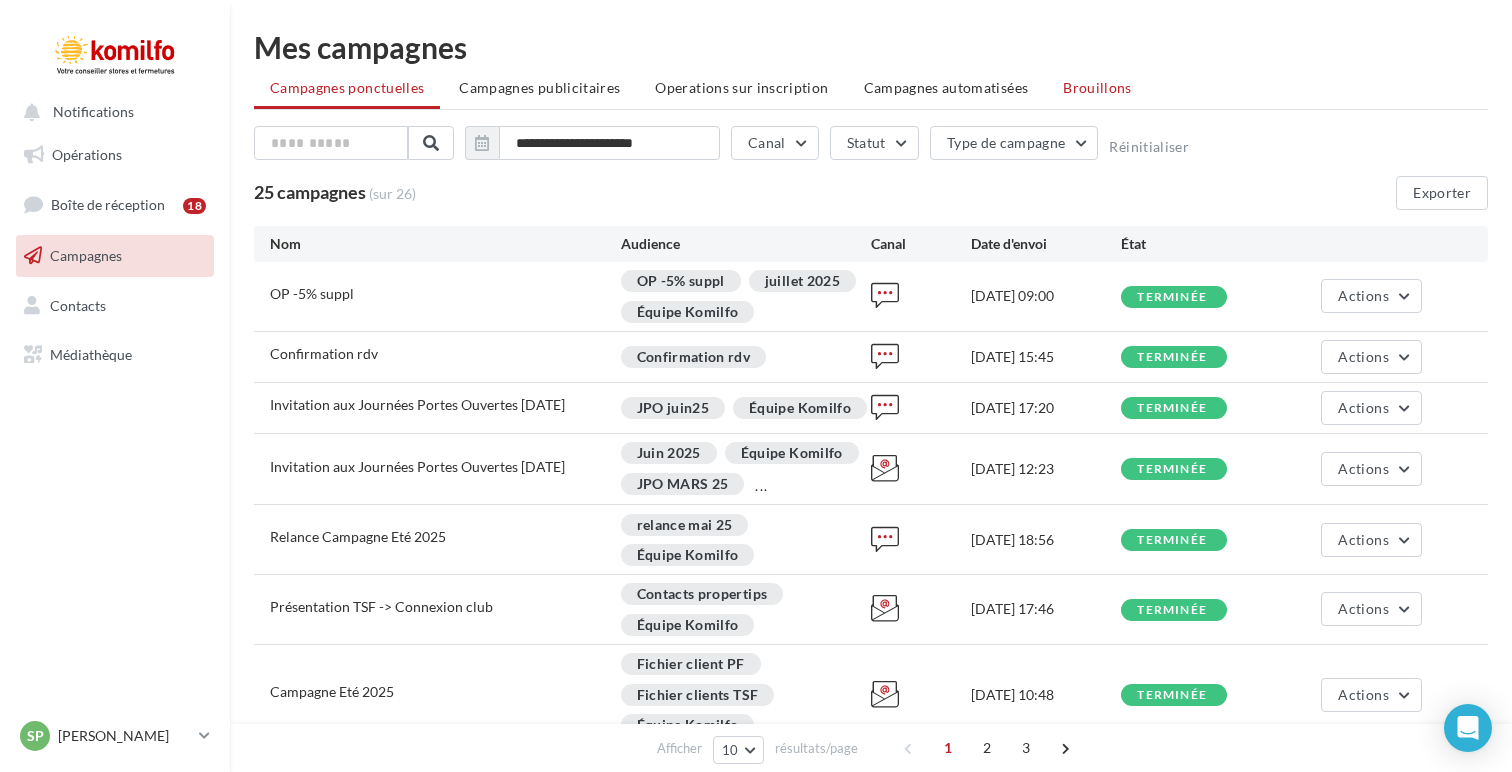
click at [1067, 89] on span "Brouillons" at bounding box center [1097, 87] width 69 height 17
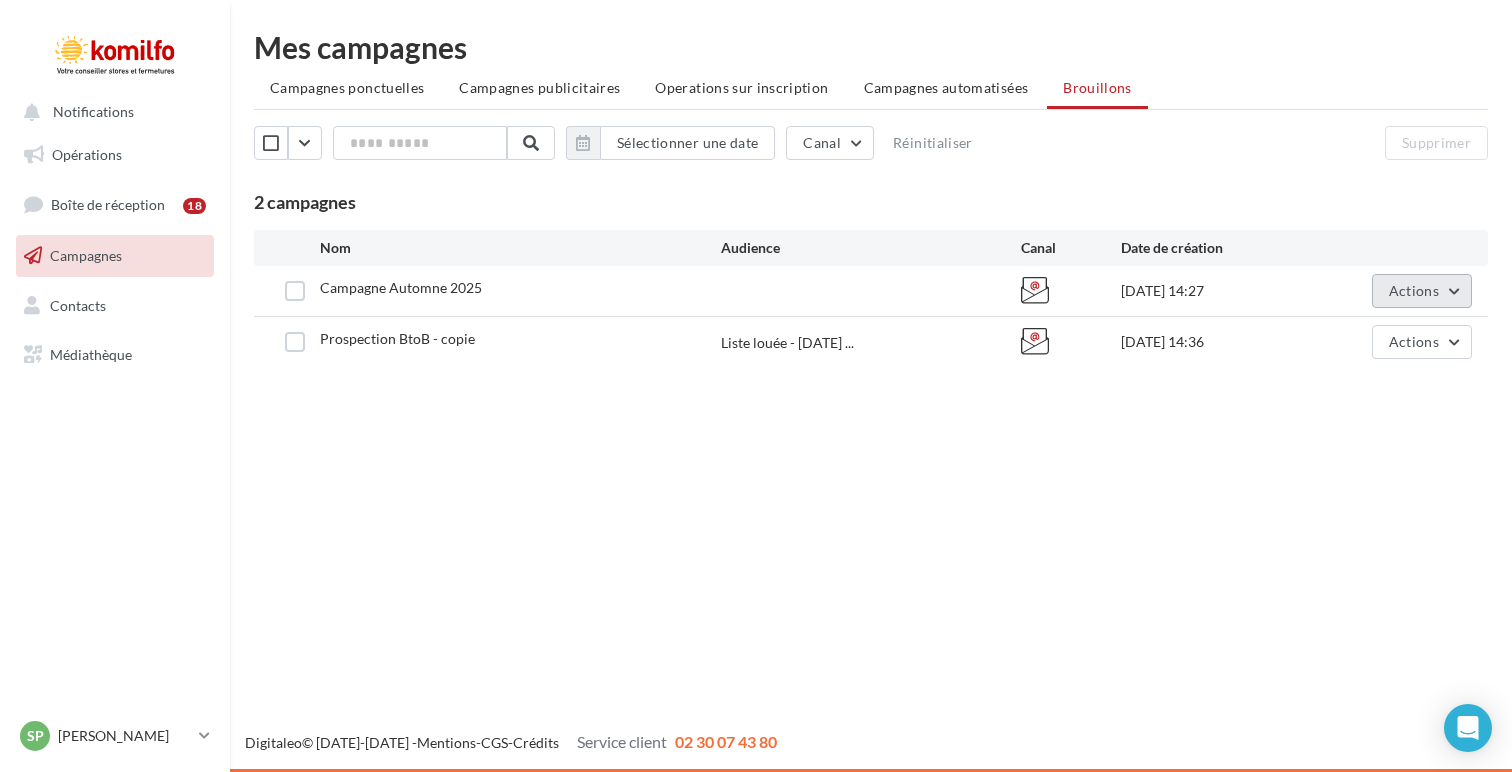
click at [1388, 285] on button "Actions" at bounding box center [1422, 291] width 100 height 34
click at [1358, 336] on button "Editer" at bounding box center [1372, 338] width 200 height 52
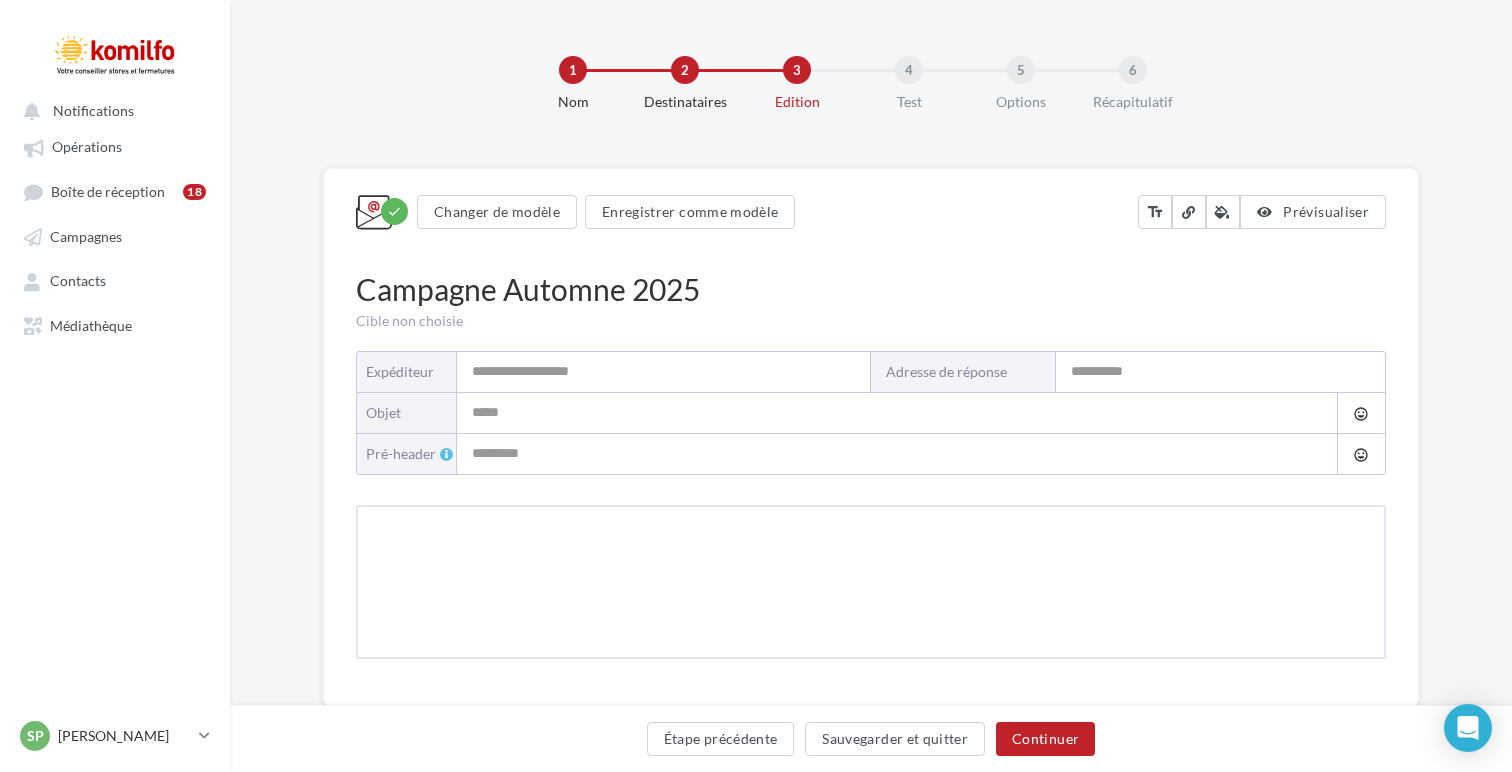
type input "*******"
type input "**********"
